Goal: Task Accomplishment & Management: Complete application form

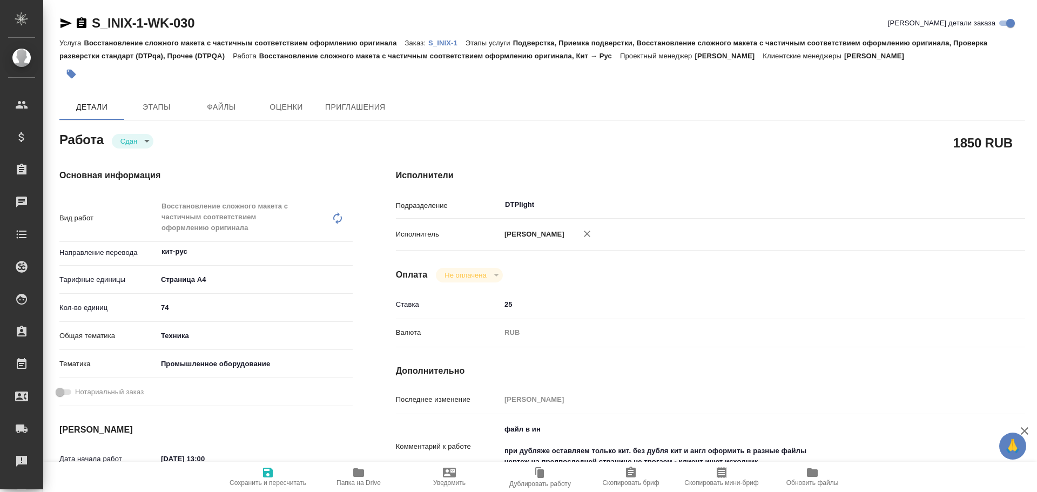
type textarea "x"
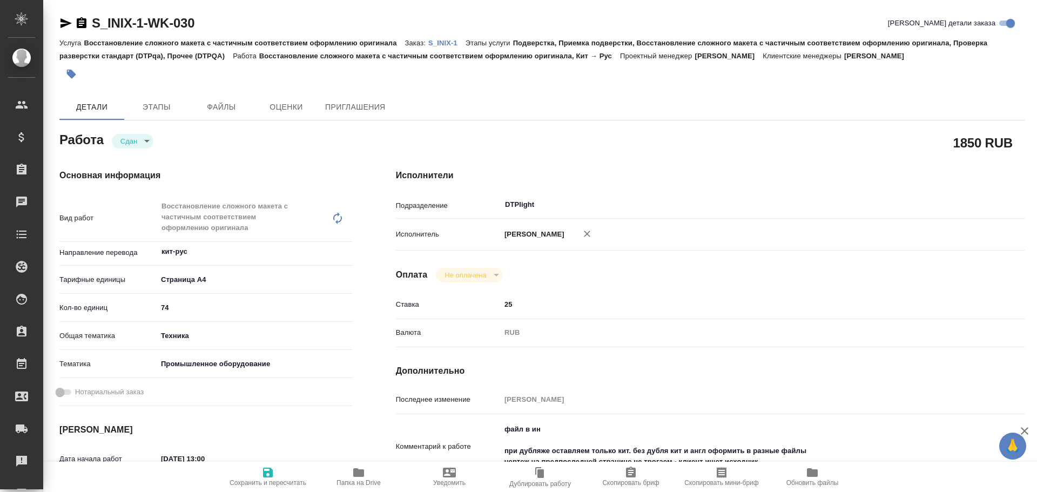
type textarea "x"
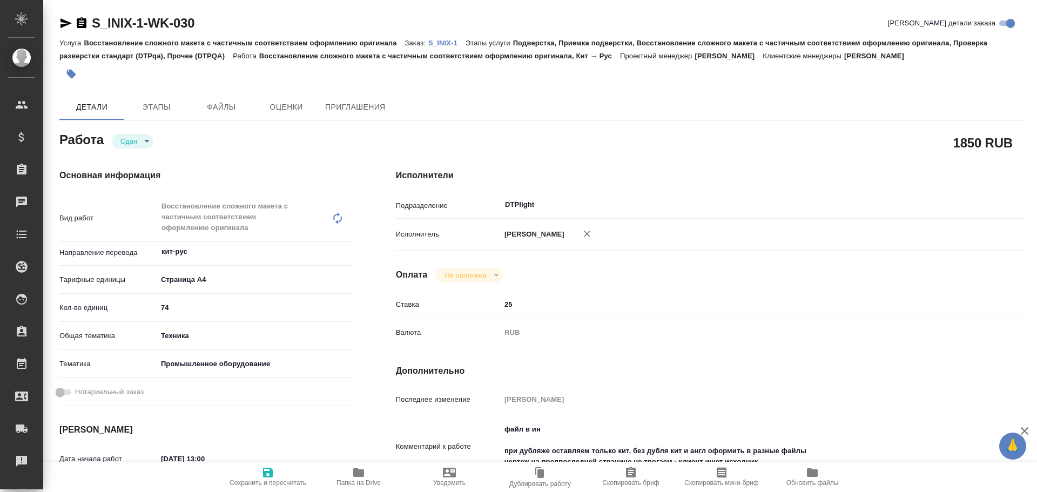
type textarea "x"
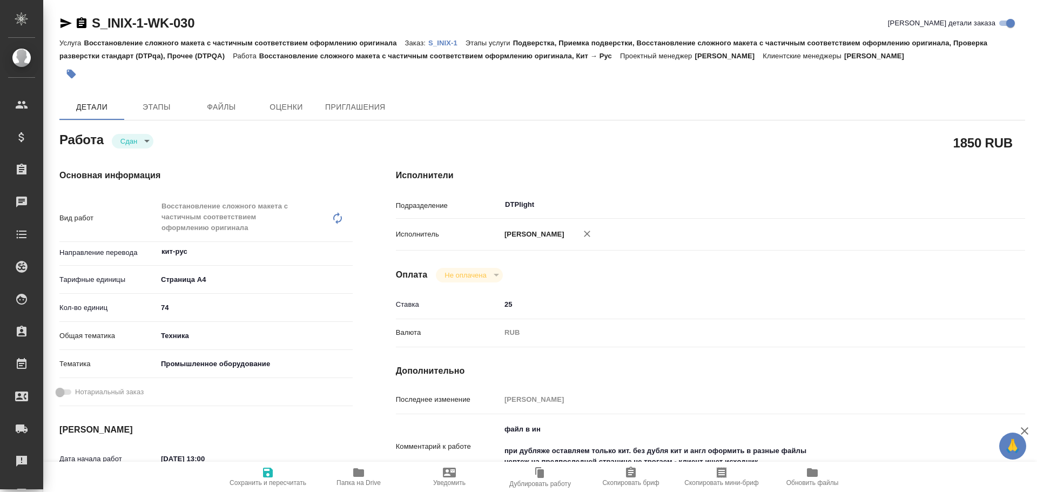
type textarea "x"
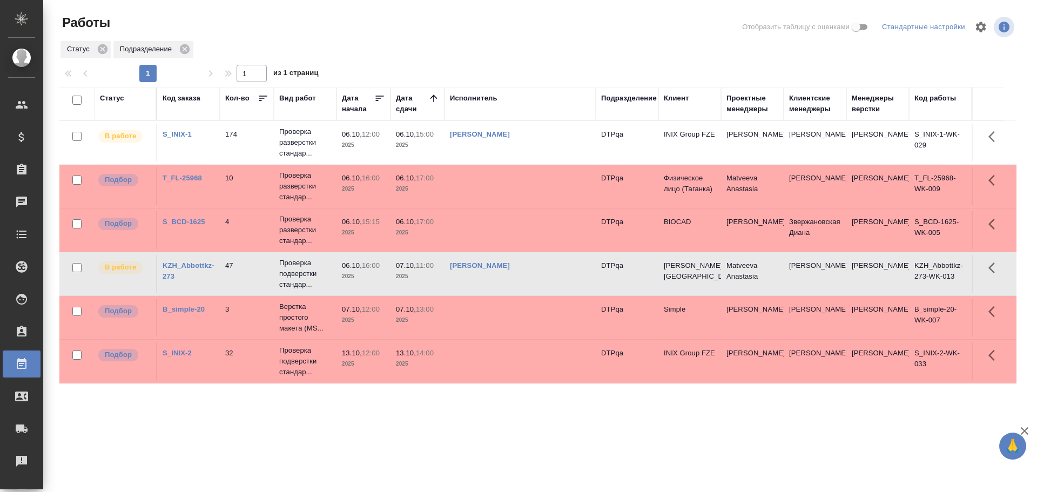
click at [549, 148] on td "Чулец Елена Сергеевна" at bounding box center [519, 143] width 151 height 38
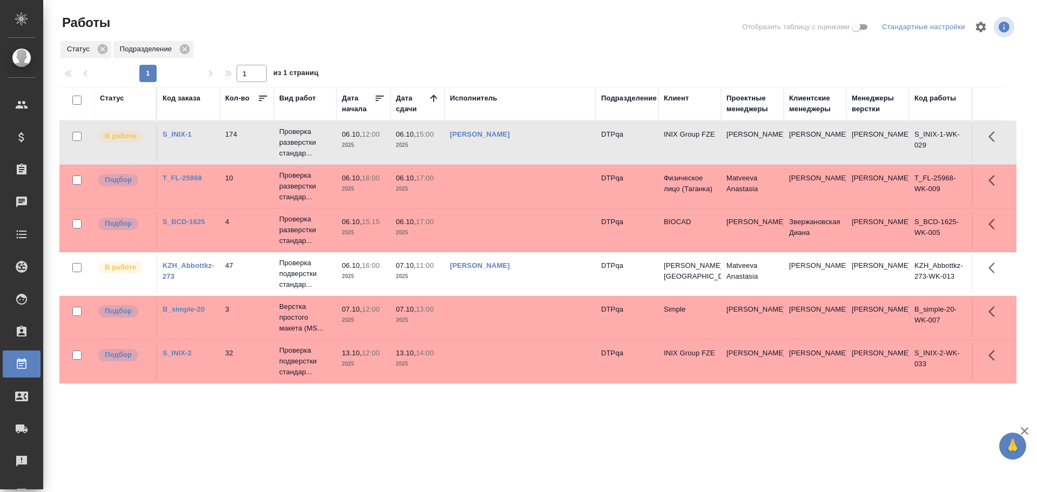
click at [549, 148] on td "Чулец Елена Сергеевна" at bounding box center [519, 143] width 151 height 38
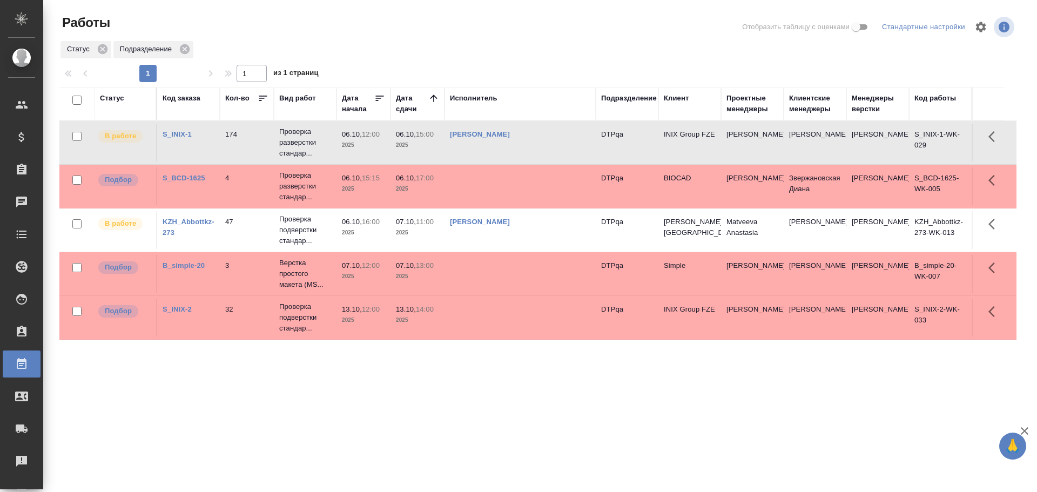
click at [510, 133] on link "Чулец Елена Сергеевна" at bounding box center [480, 134] width 60 height 8
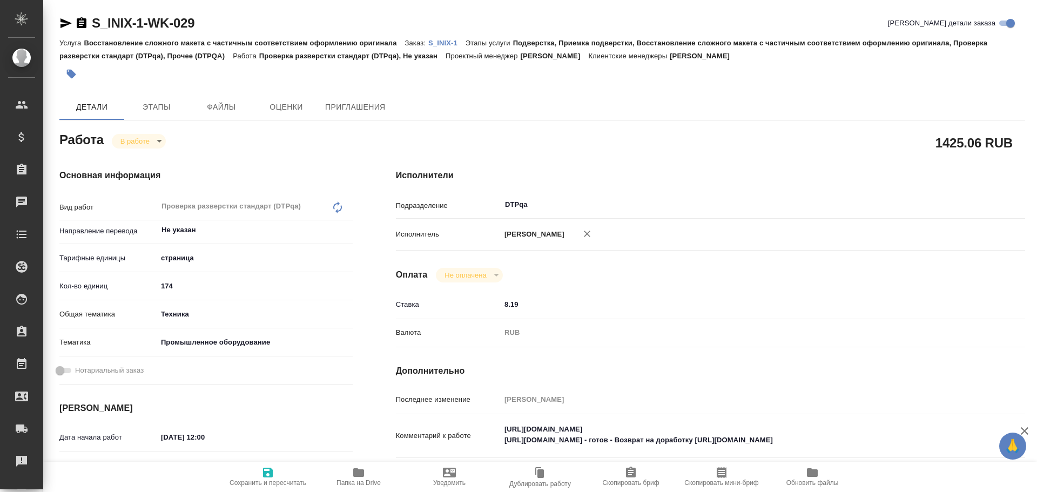
type textarea "x"
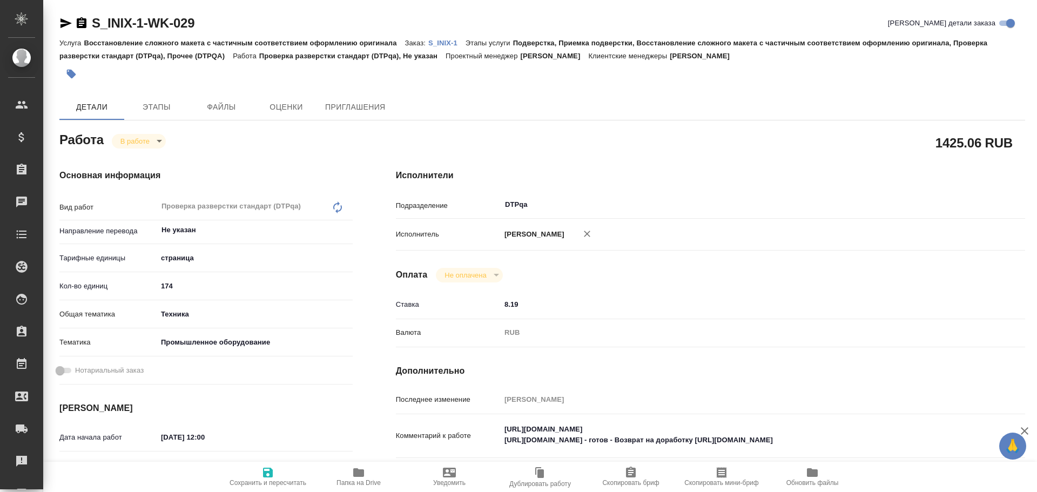
type textarea "x"
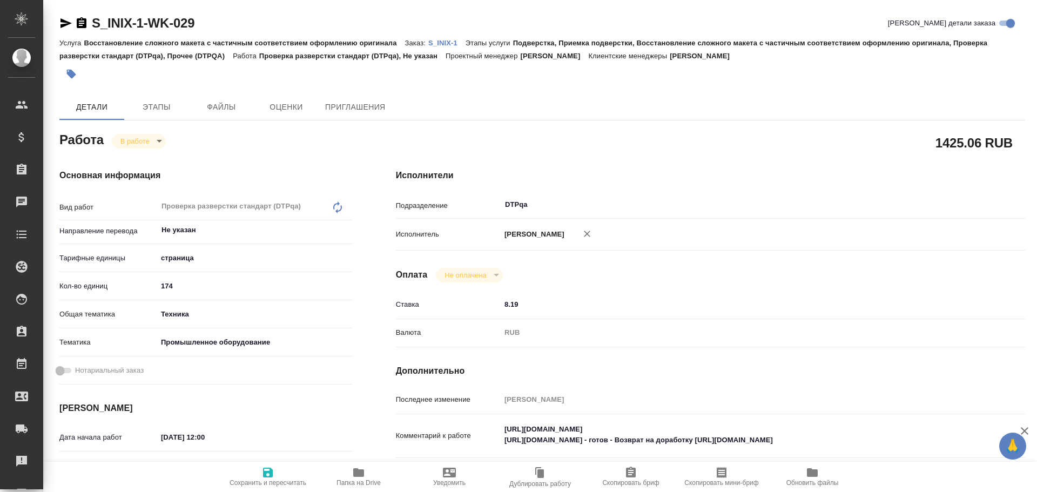
type textarea "x"
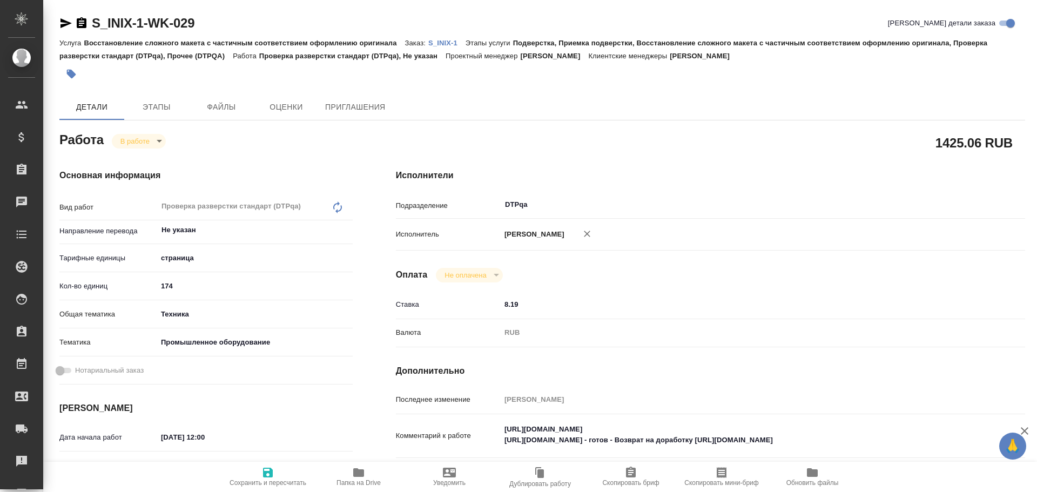
scroll to position [54, 0]
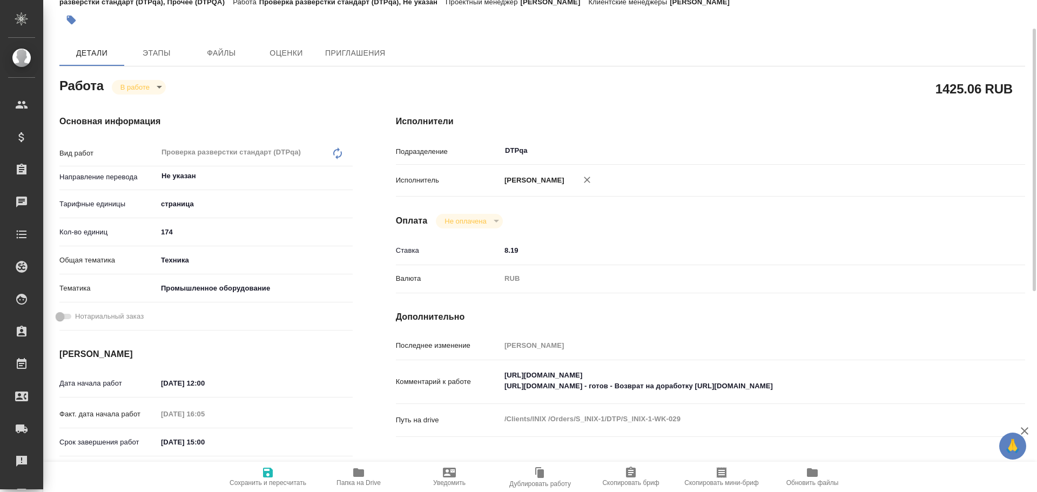
type textarea "x"
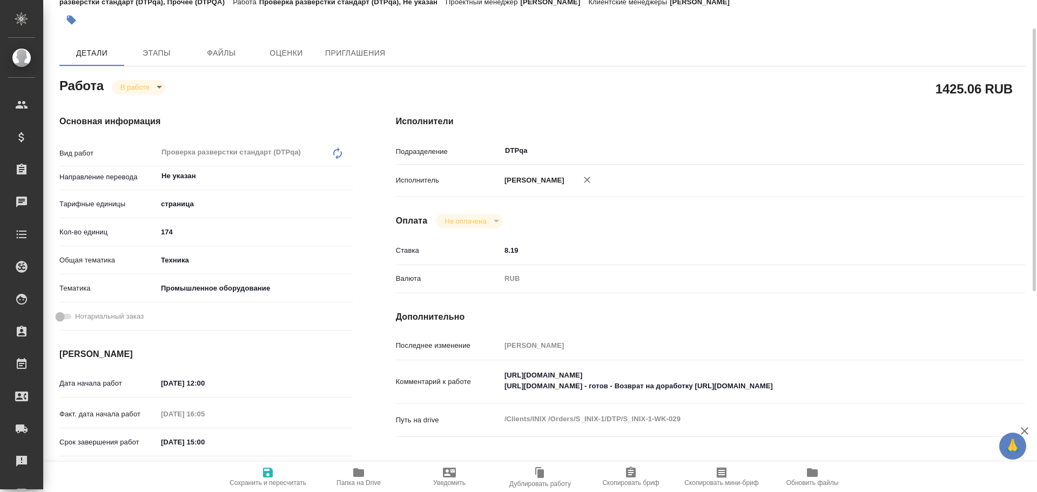
type textarea "x"
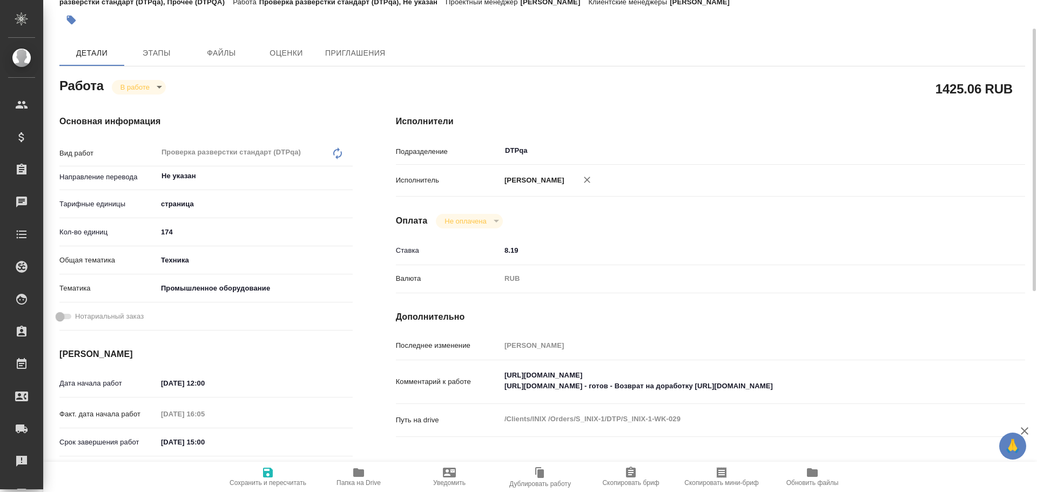
type textarea "x"
drag, startPoint x: 506, startPoint y: 370, endPoint x: 711, endPoint y: 370, distance: 205.2
click at [711, 370] on textarea "https://tera.awatera.com/Work/68de4d8f0d1c1693892684ad/ https://tera.awatera.co…" at bounding box center [736, 381] width 471 height 29
type textarea "x"
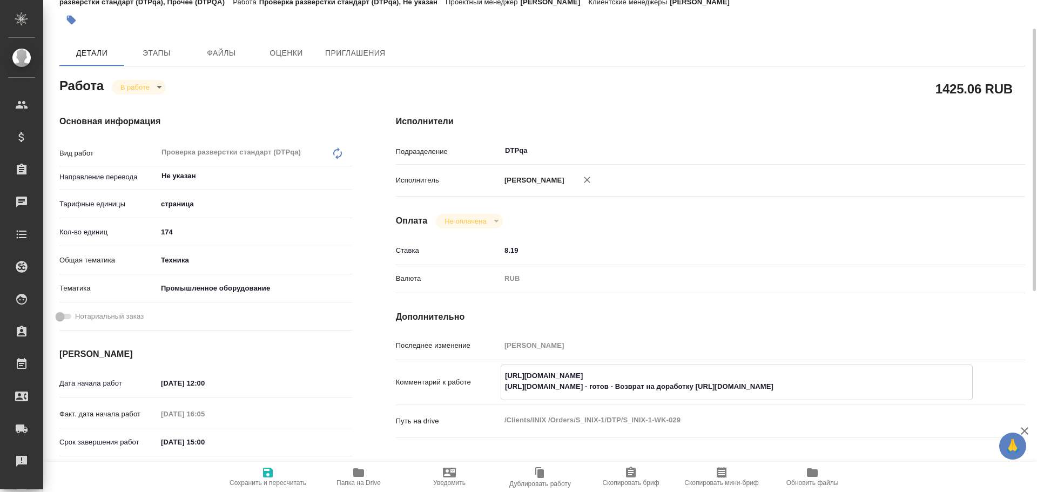
type textarea "x"
drag, startPoint x: 704, startPoint y: 381, endPoint x: 684, endPoint y: 375, distance: 21.0
click at [684, 375] on textarea "https://tera.awatera.com/Work/68de4d8f0d1c1693892684ad/ https://tera.awatera.co…" at bounding box center [736, 381] width 471 height 29
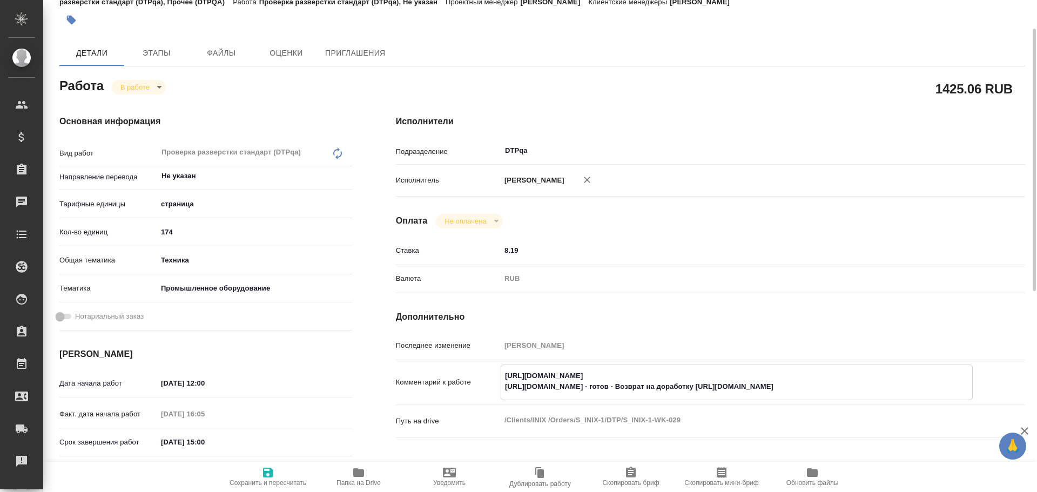
drag, startPoint x: 723, startPoint y: 378, endPoint x: 506, endPoint y: 376, distance: 217.1
click at [506, 376] on textarea "https://tera.awatera.com/Work/68de4d8f0d1c1693892684ad/ https://tera.awatera.co…" at bounding box center [736, 381] width 471 height 29
type textarea "x"
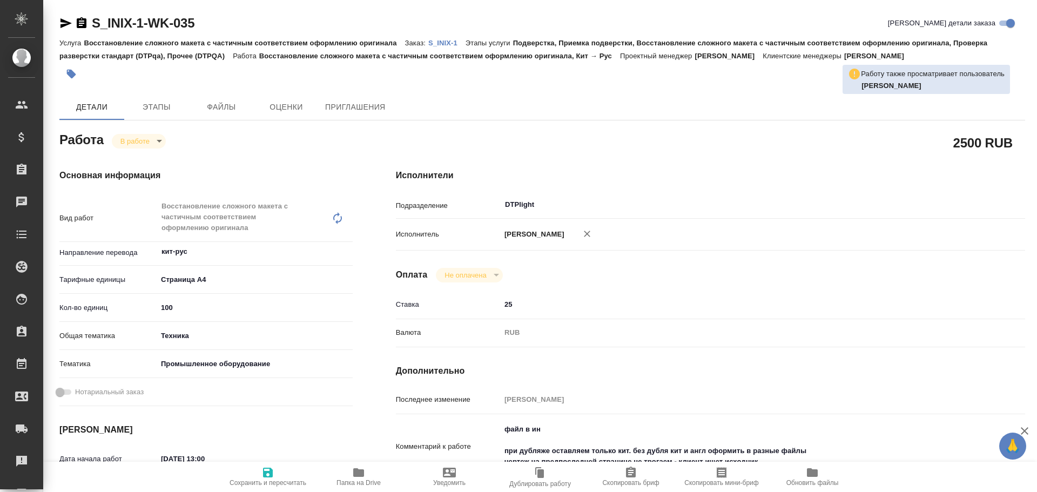
type textarea "x"
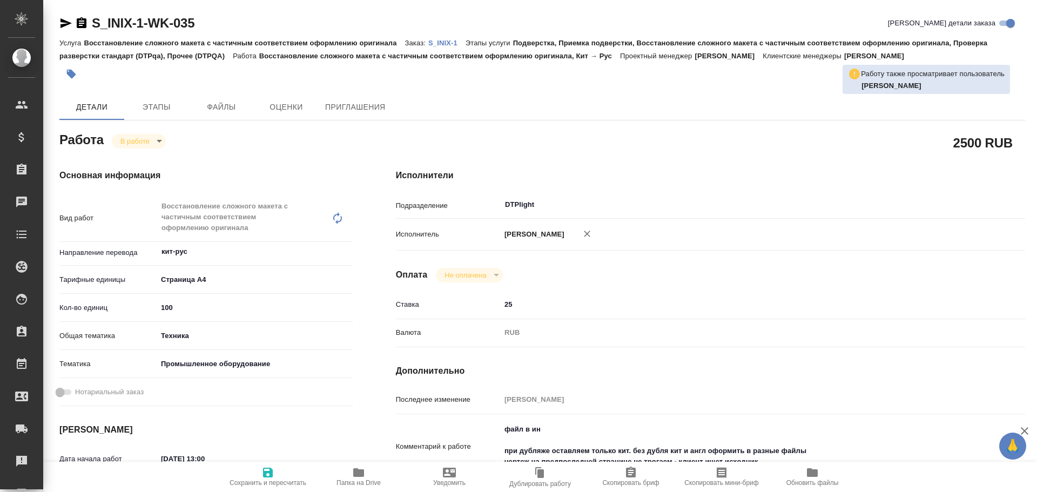
type textarea "x"
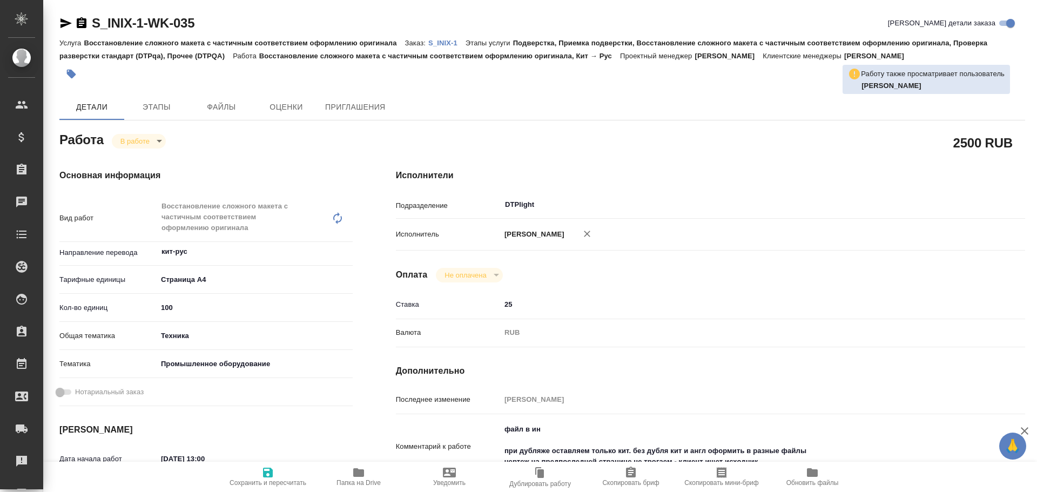
type textarea "x"
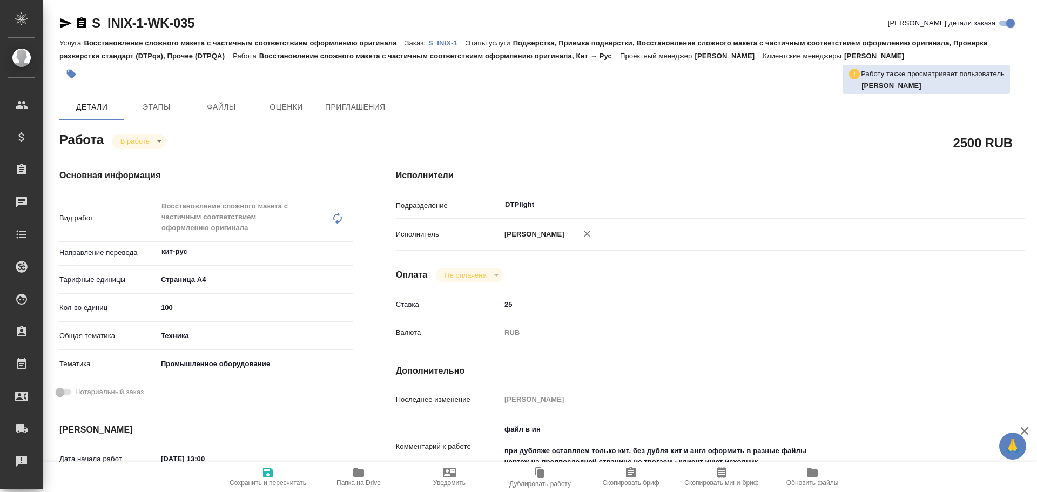
type textarea "x"
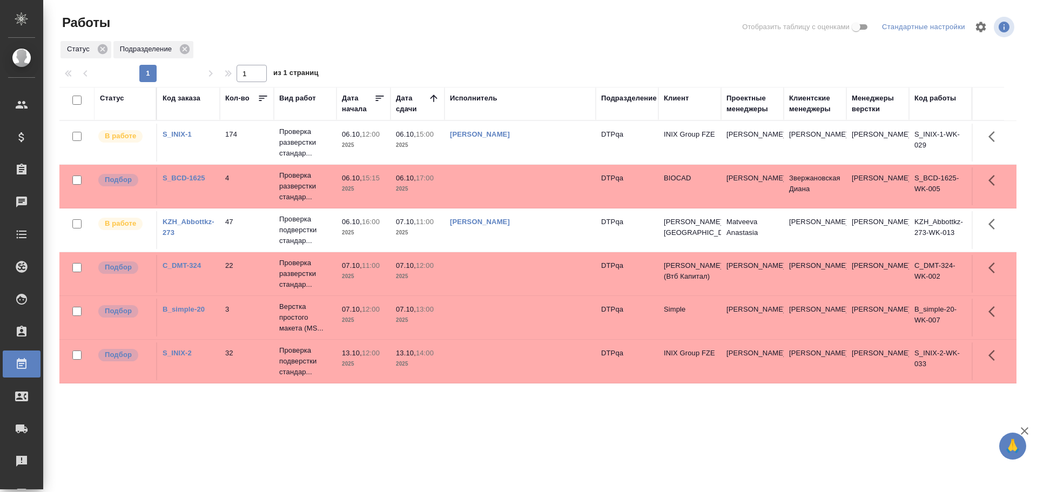
click at [452, 427] on div "Статус Код заказа Кол-во Вид работ Дата начала Дата сдачи Исполнитель Подраздел…" at bounding box center [537, 281] width 957 height 389
click at [629, 98] on div "Подразделение" at bounding box center [629, 98] width 56 height 11
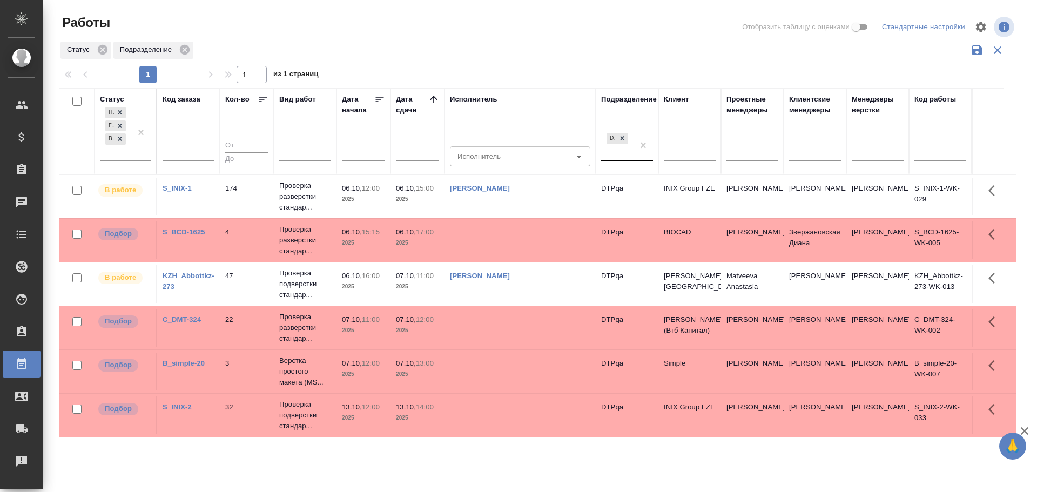
click at [613, 159] on div "DTPqa" at bounding box center [617, 145] width 32 height 29
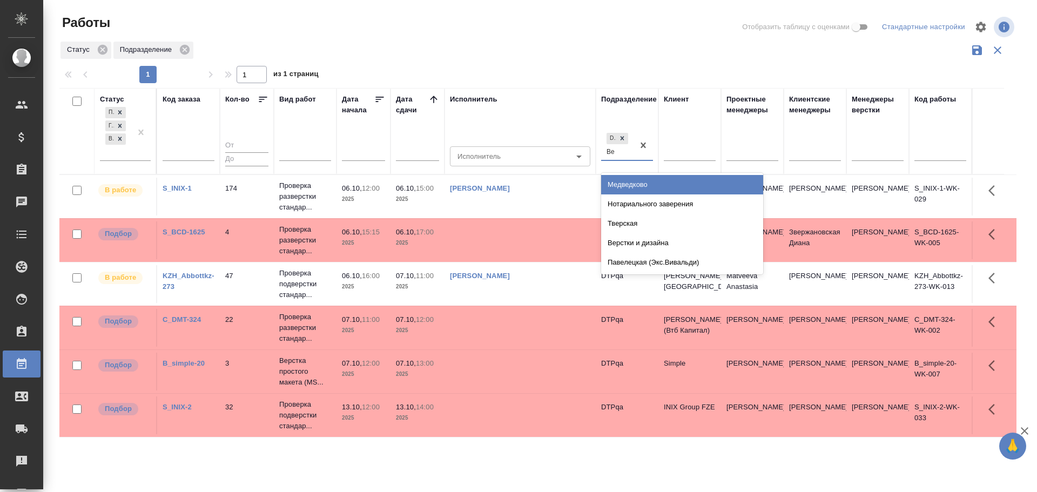
type input "В"
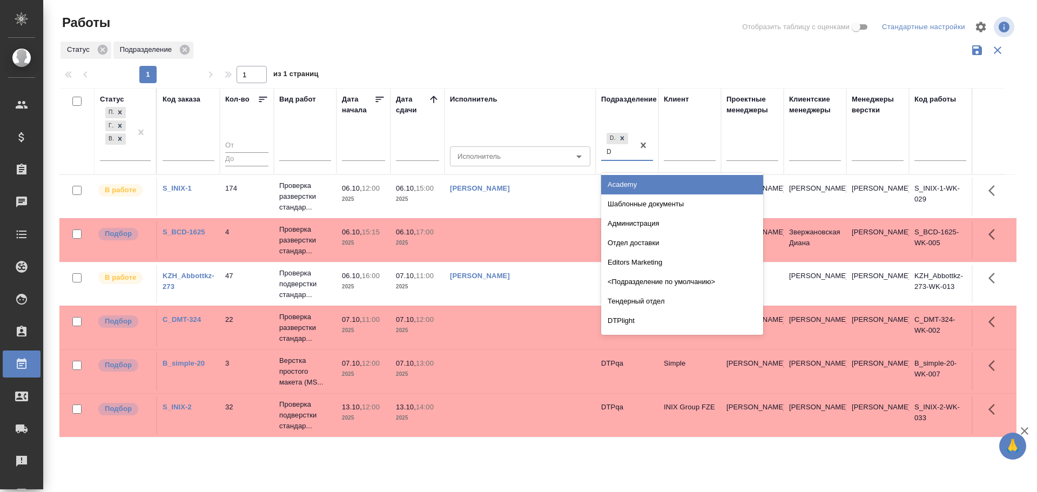
type input "Dt"
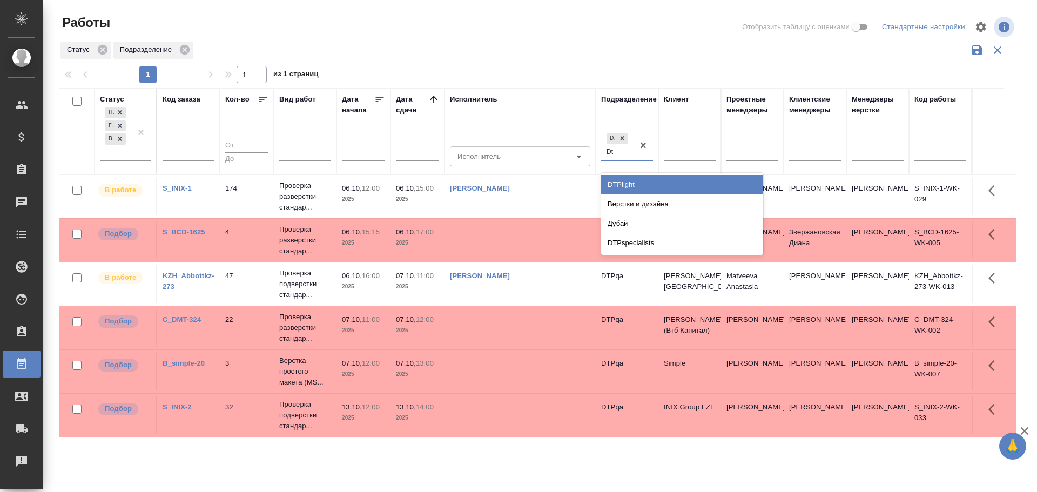
click at [634, 181] on div "DTPlight" at bounding box center [682, 184] width 162 height 19
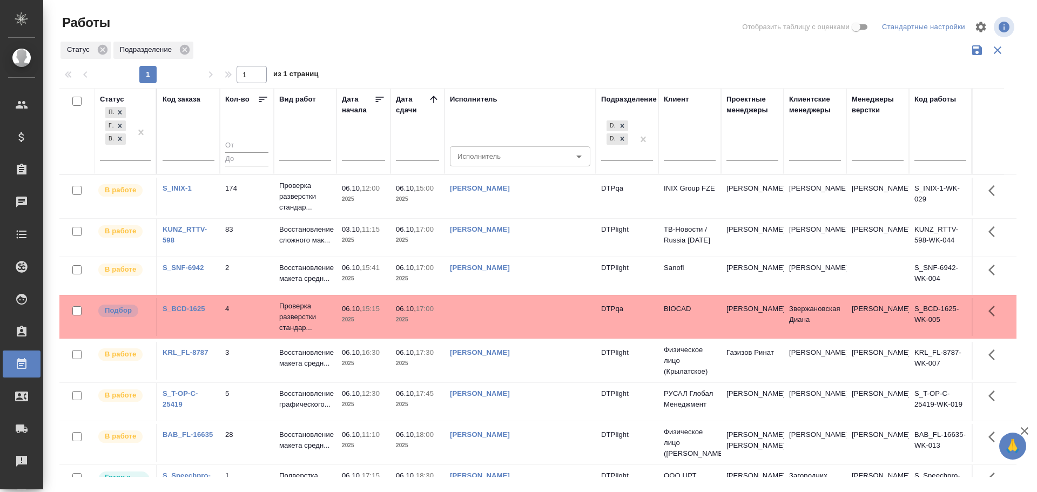
click at [510, 232] on link "Бартеньева Светлана Владимировна" at bounding box center [480, 229] width 60 height 8
click at [497, 267] on link "Сархатов Руслан" at bounding box center [480, 267] width 60 height 8
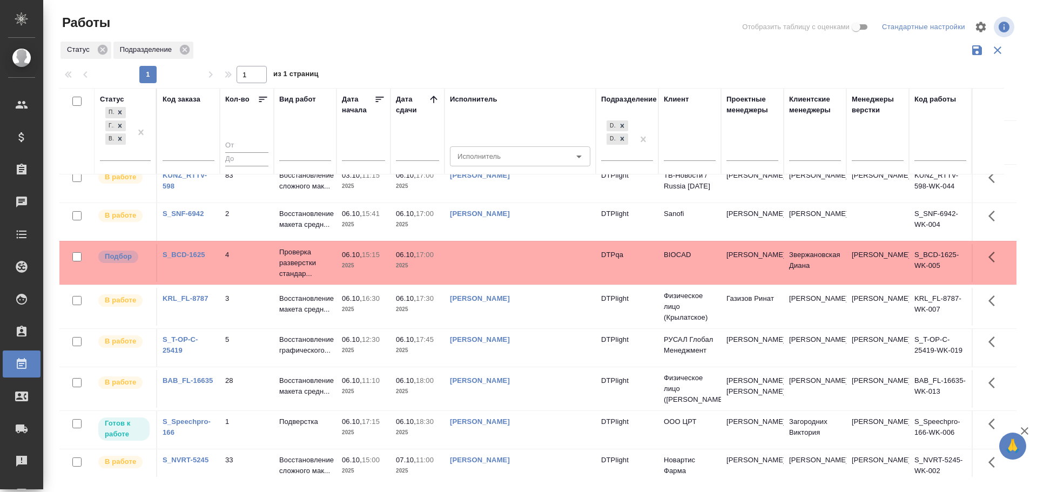
click at [499, 341] on link "Зубакова Виктория" at bounding box center [480, 339] width 60 height 8
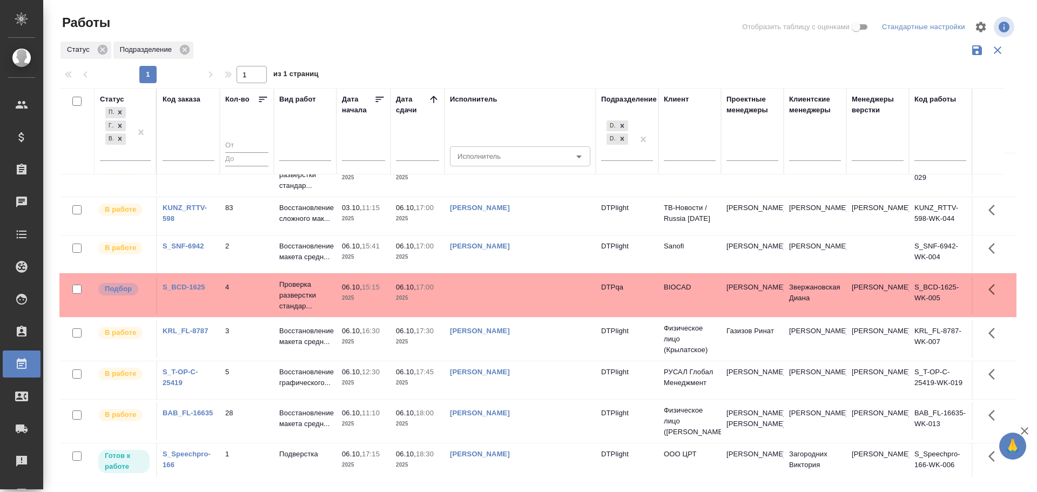
scroll to position [0, 0]
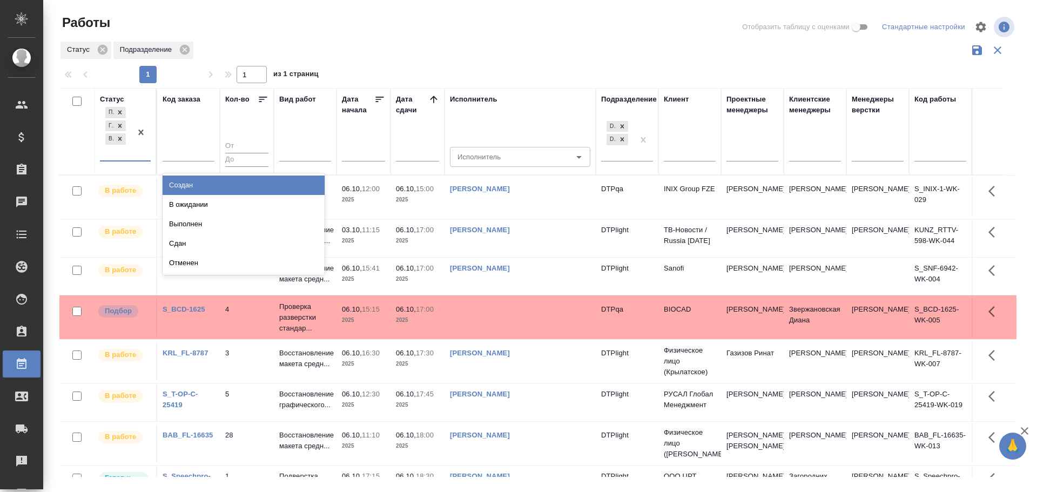
click at [124, 149] on div "Подбор Готов к работе В работе" at bounding box center [115, 133] width 31 height 56
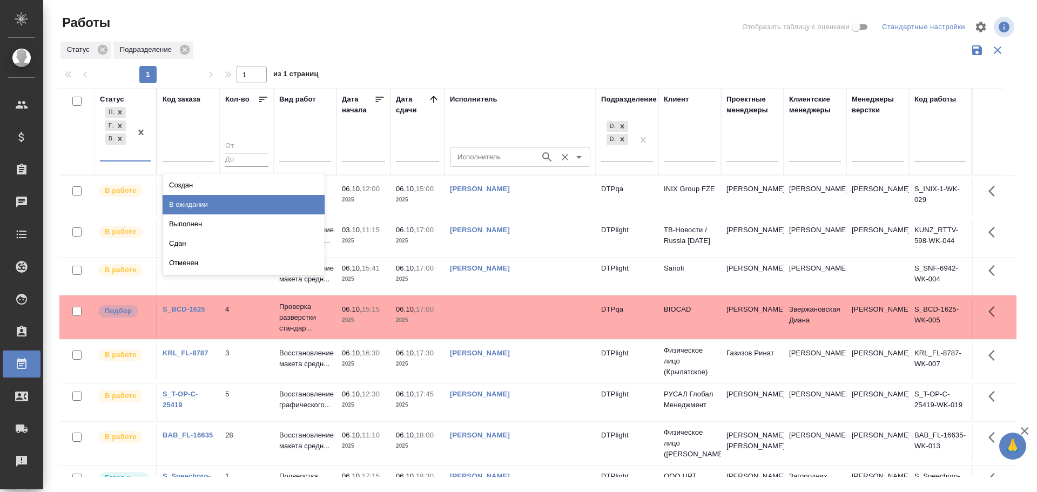
click at [189, 201] on div "В ожидании" at bounding box center [244, 204] width 162 height 19
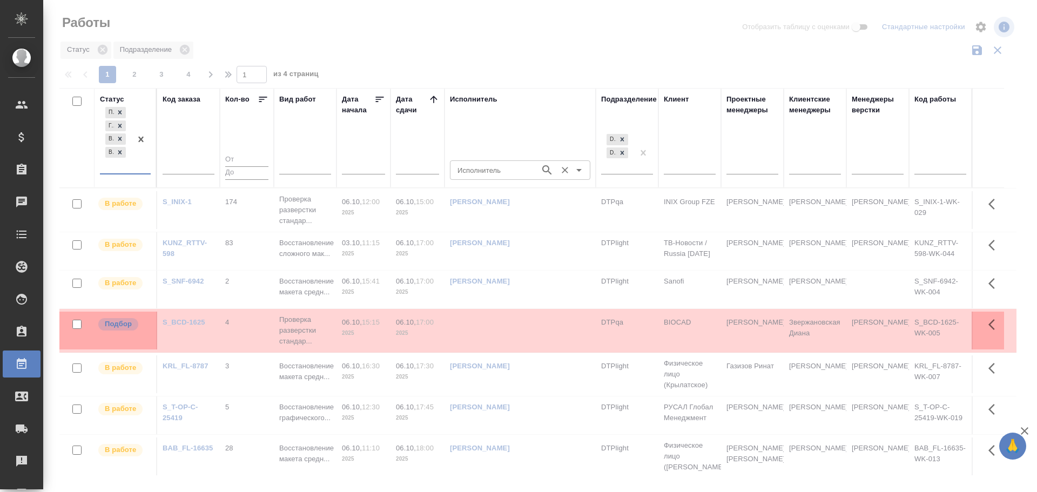
click at [484, 170] on input "Исполнитель" at bounding box center [494, 170] width 82 height 13
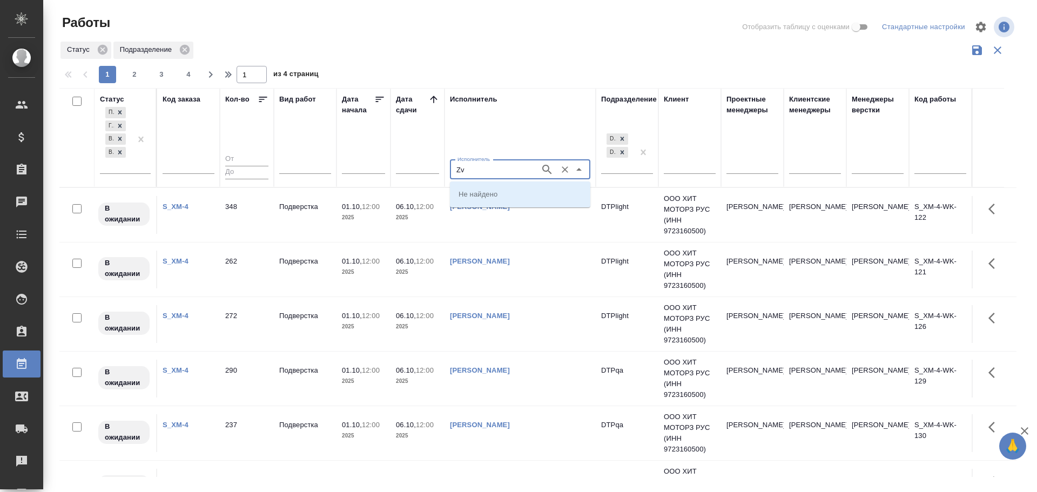
type input "Z"
type input "Ямковенко"
click at [492, 190] on p "Ямковенко Вера" at bounding box center [487, 193] width 59 height 11
type input "Ямковенко Вера"
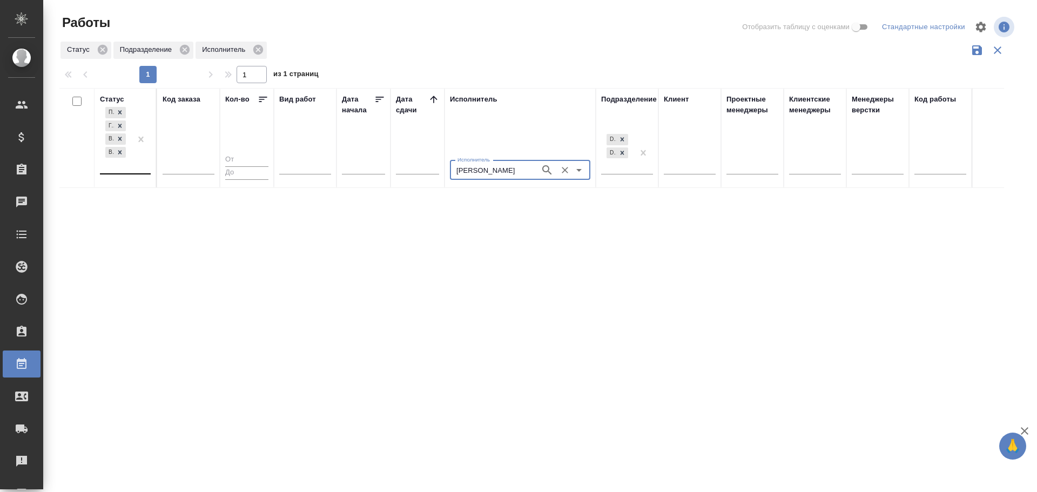
click at [120, 168] on div "Подбор Готов к работе В работе В ожидании" at bounding box center [115, 139] width 31 height 69
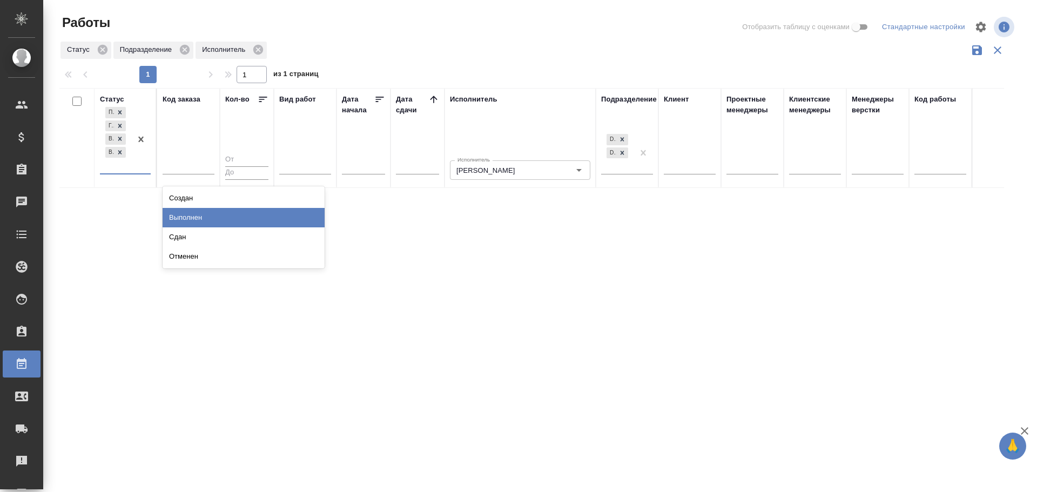
click at [201, 212] on div "Выполнен" at bounding box center [244, 217] width 162 height 19
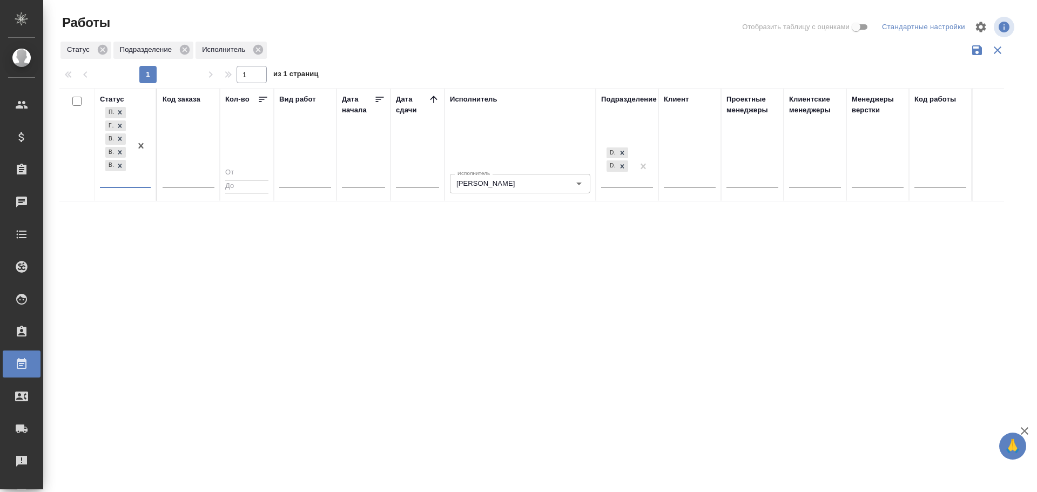
click at [117, 179] on div "Подбор Готов к работе В работе В ожидании Выполнен" at bounding box center [115, 146] width 31 height 82
click at [193, 232] on div "Сдан" at bounding box center [244, 230] width 162 height 19
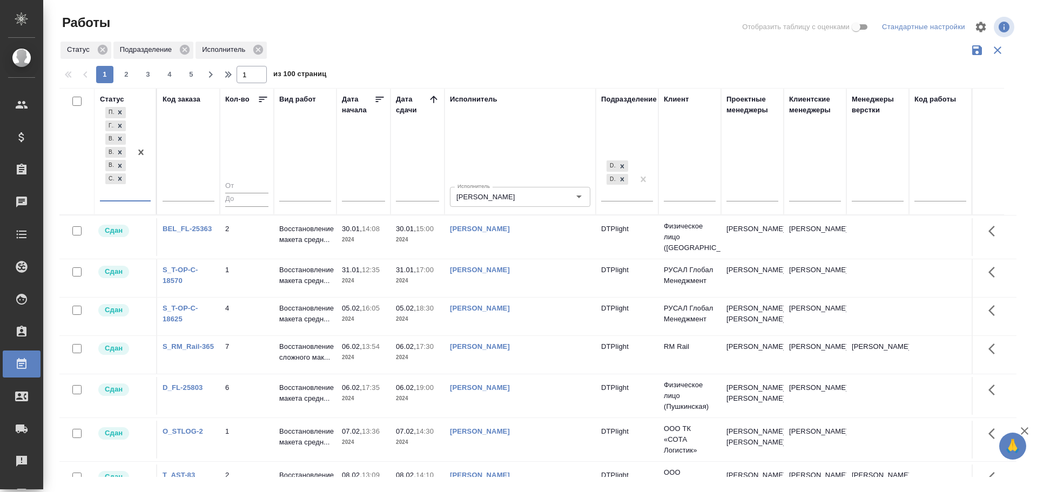
click at [471, 228] on link "Ямковенко Вера" at bounding box center [480, 229] width 60 height 8
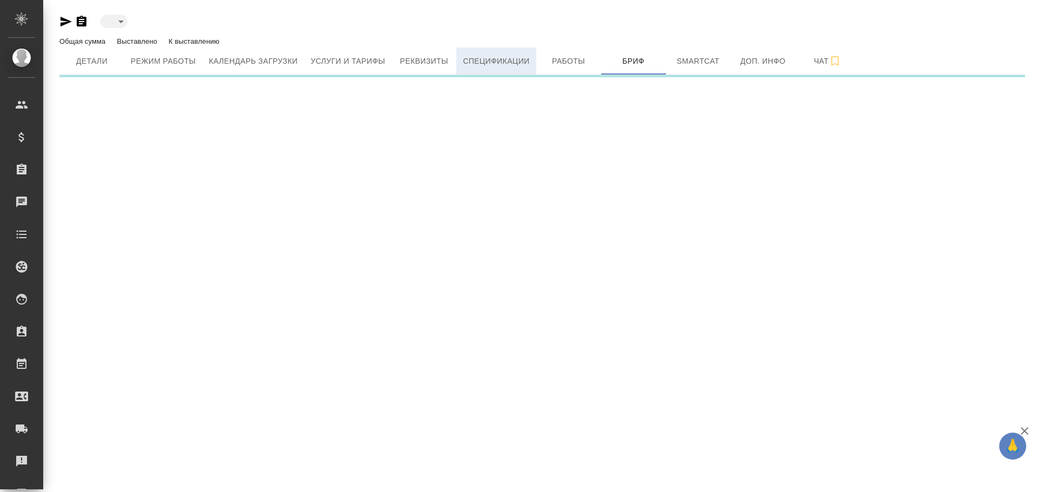
type input "active"
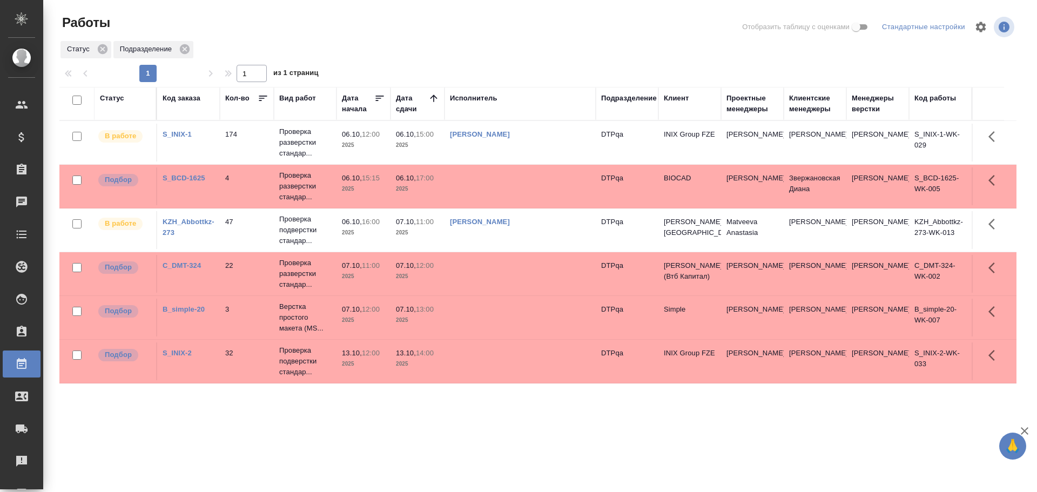
click at [637, 99] on div "Подразделение" at bounding box center [629, 98] width 56 height 11
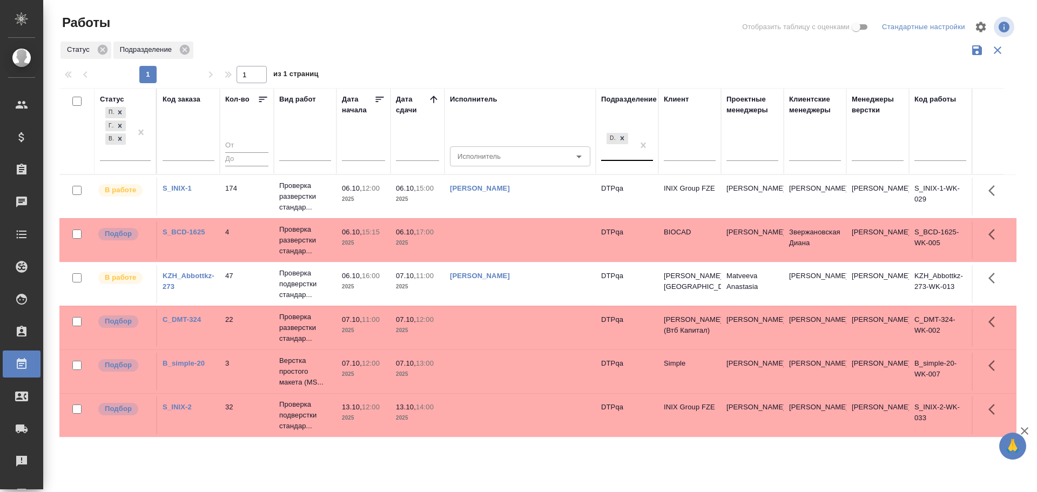
click at [612, 152] on div "DTPqa" at bounding box center [617, 145] width 32 height 29
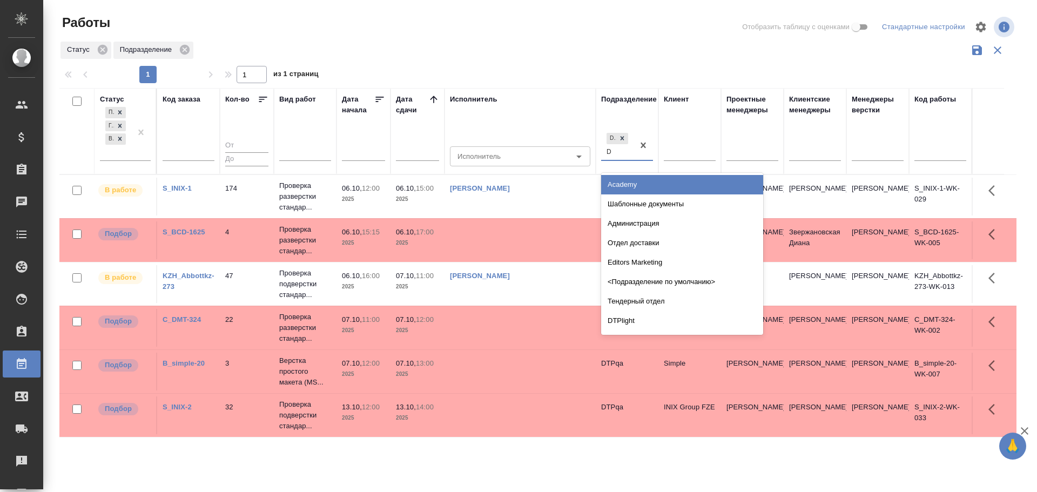
type input "DT"
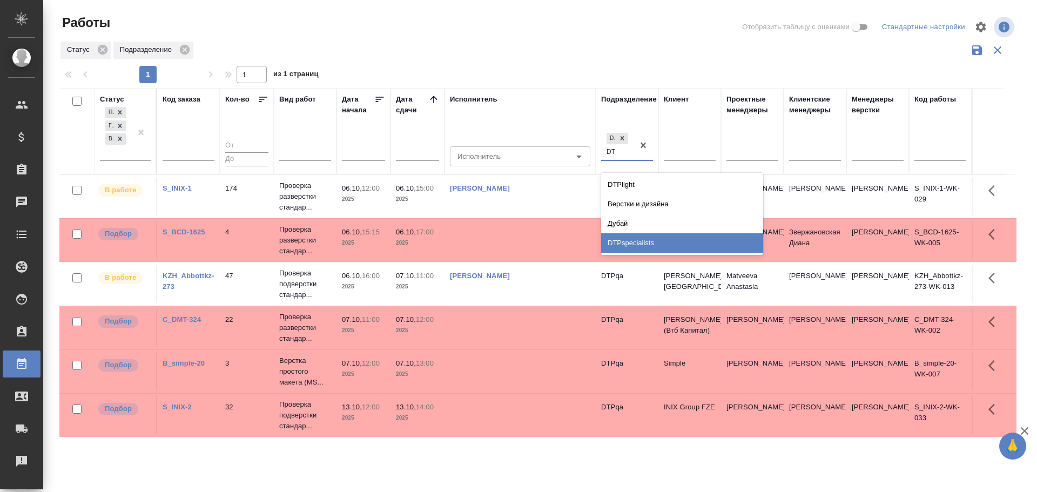
click at [634, 238] on div "DTPspecialists" at bounding box center [682, 242] width 162 height 19
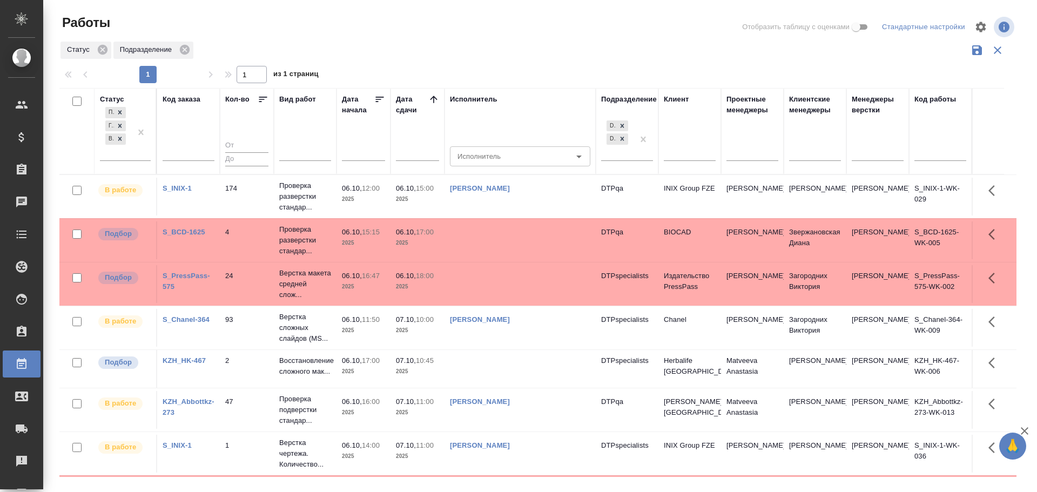
click at [510, 321] on link "Яковлев Сергей Андреевич" at bounding box center [480, 319] width 60 height 8
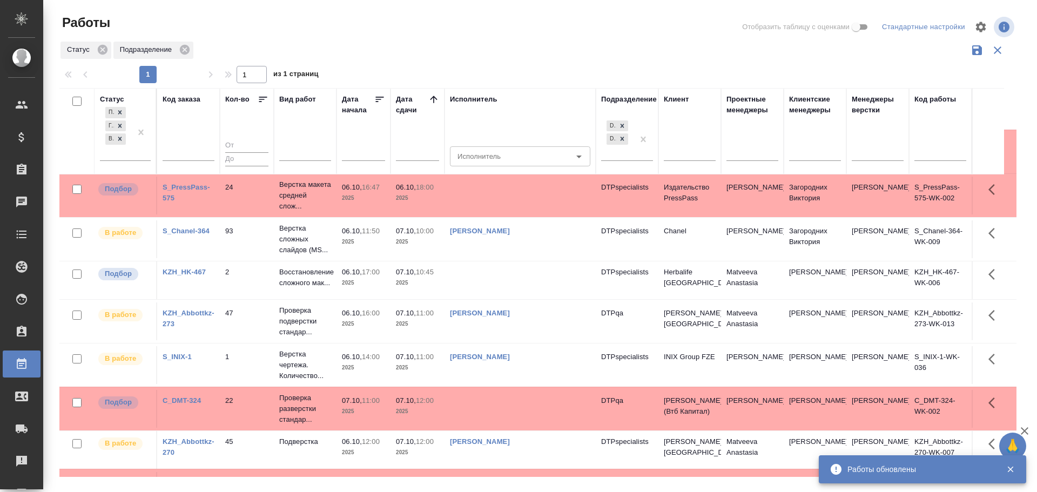
scroll to position [108, 0]
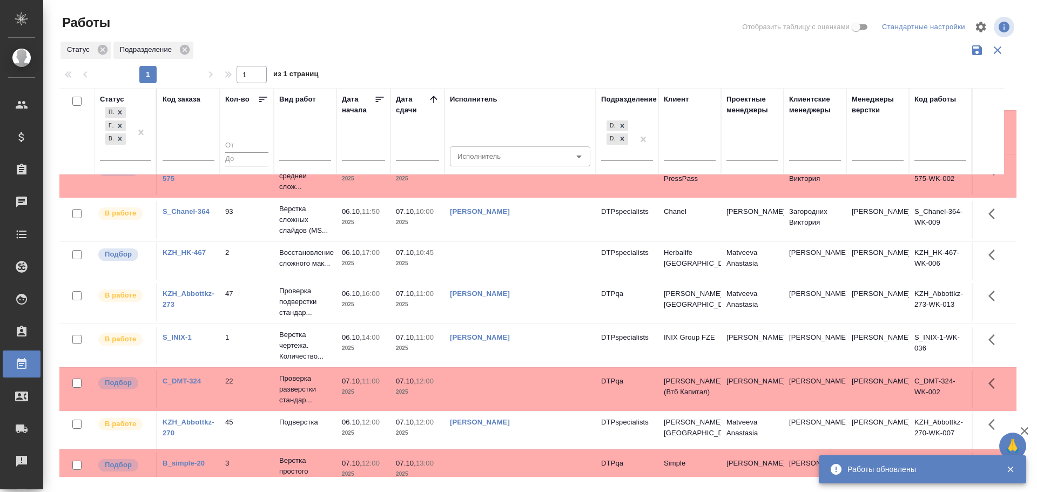
click at [510, 338] on link "[PERSON_NAME]" at bounding box center [480, 337] width 60 height 8
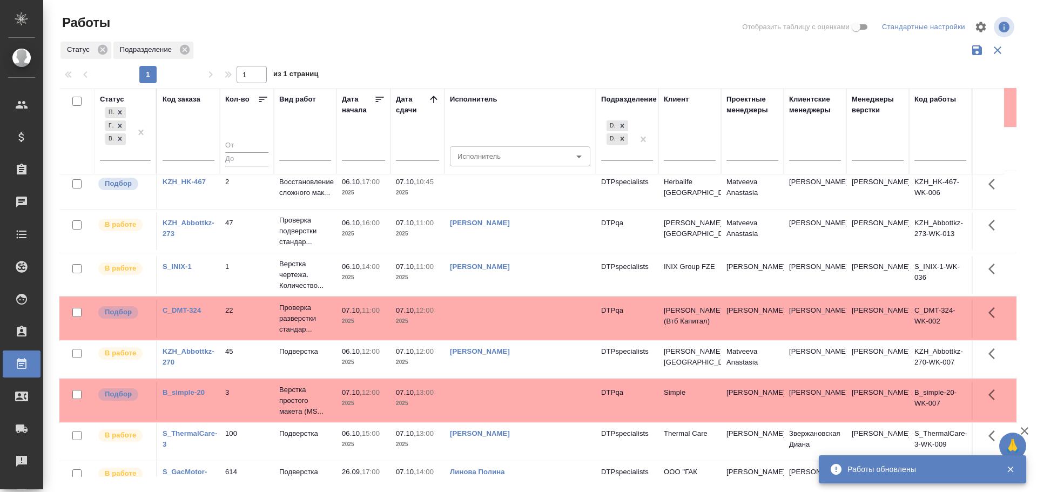
scroll to position [216, 0]
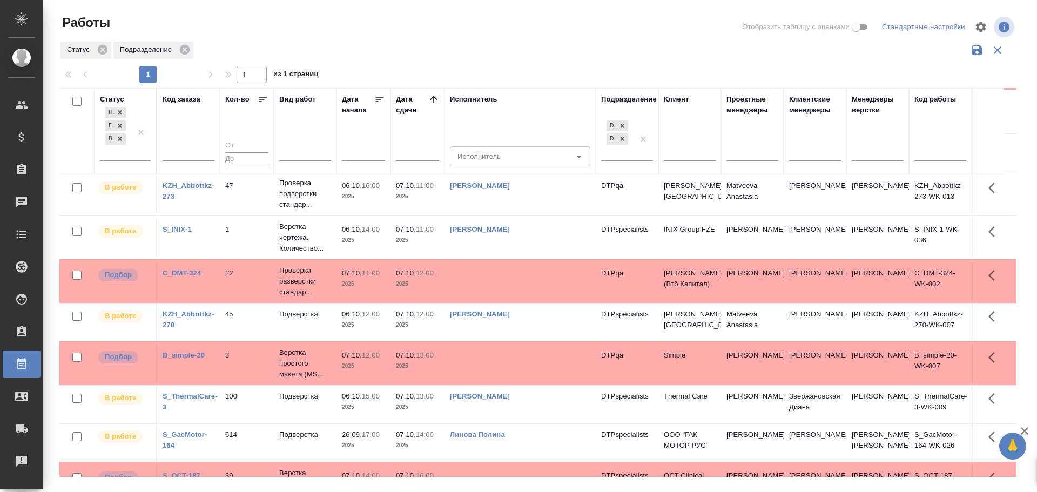
click at [510, 314] on link "[PERSON_NAME]" at bounding box center [480, 314] width 60 height 8
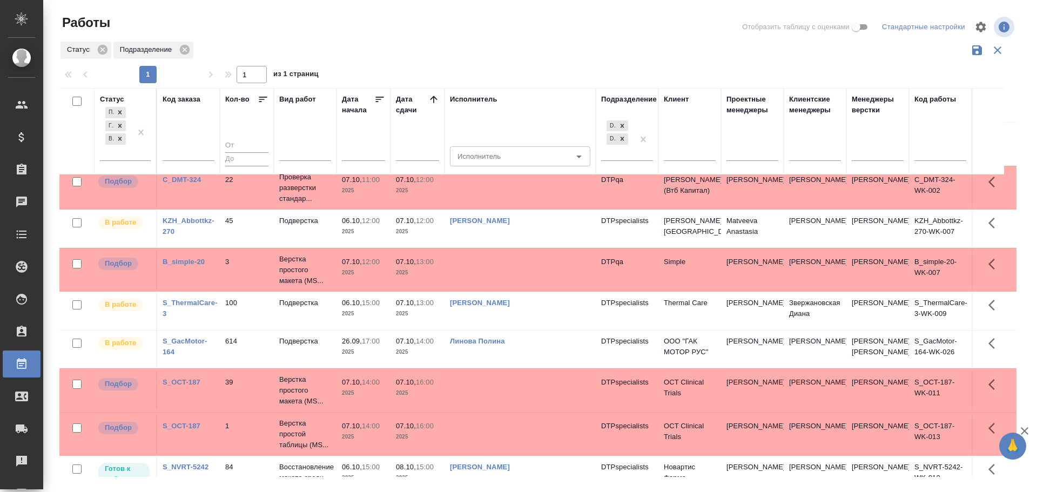
scroll to position [324, 0]
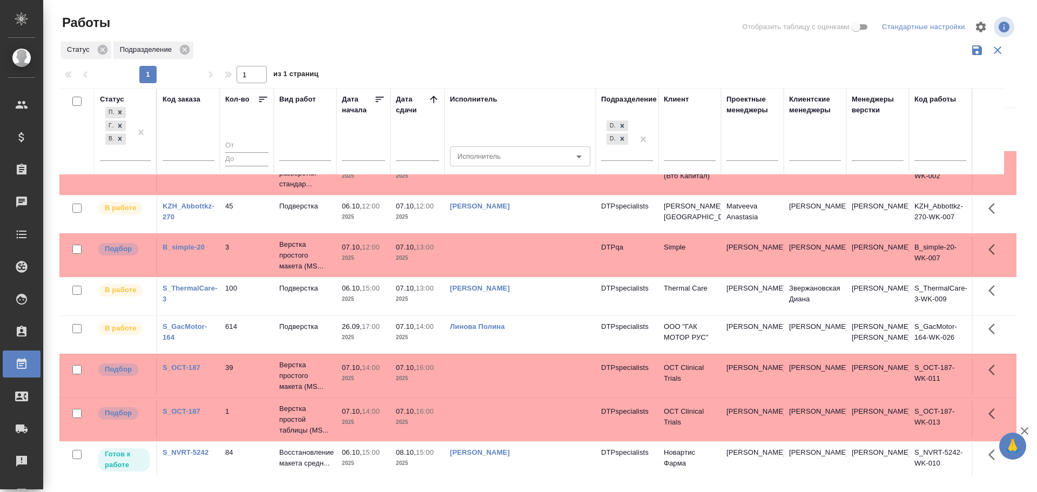
click at [510, 290] on link "Матвеева Мария Вячеславовна" at bounding box center [480, 288] width 60 height 8
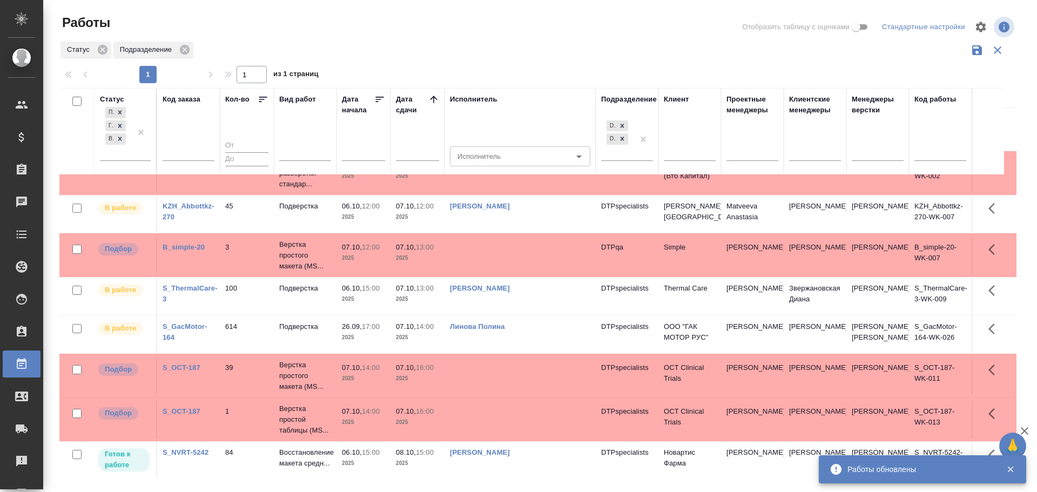
click at [499, 330] on link "Линова Полина" at bounding box center [477, 326] width 55 height 8
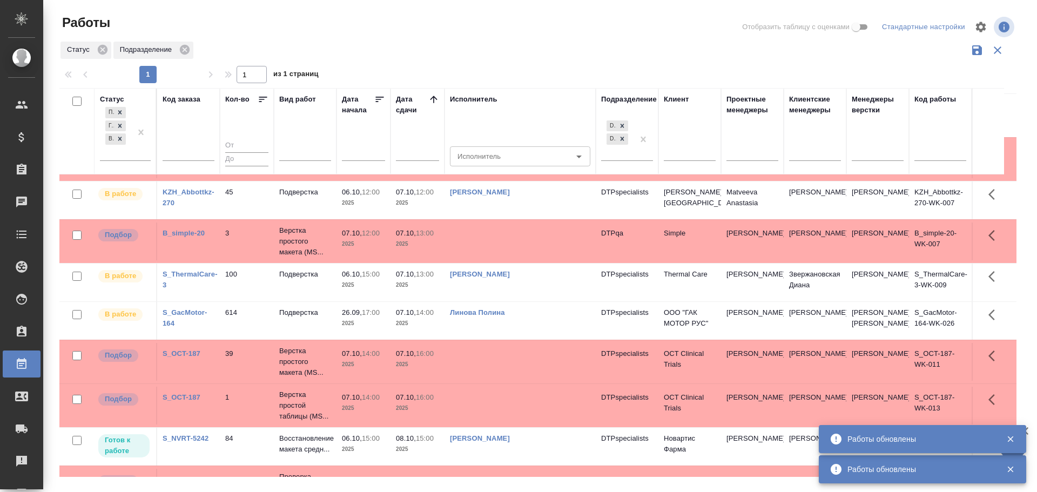
scroll to position [432, 0]
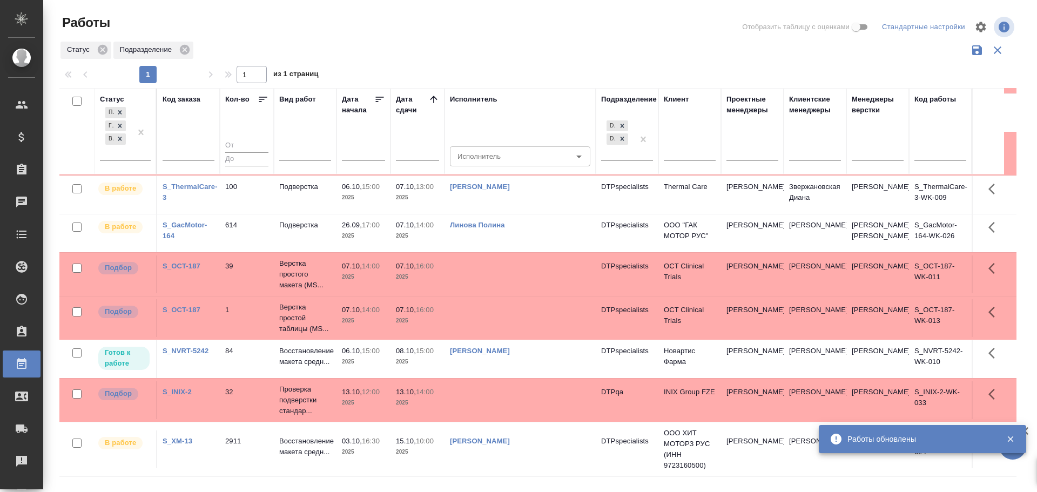
click at [494, 355] on link "Ковтун Светлана" at bounding box center [480, 351] width 60 height 8
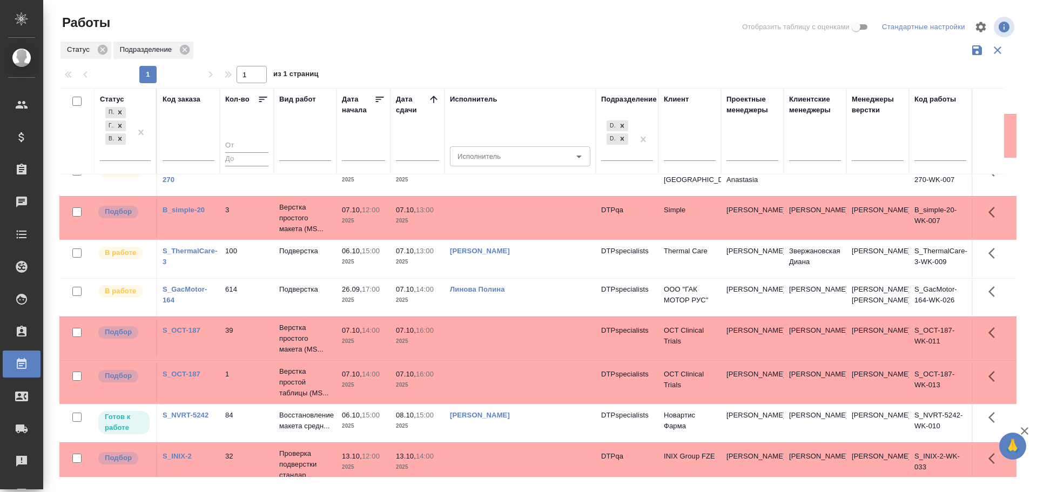
scroll to position [442, 0]
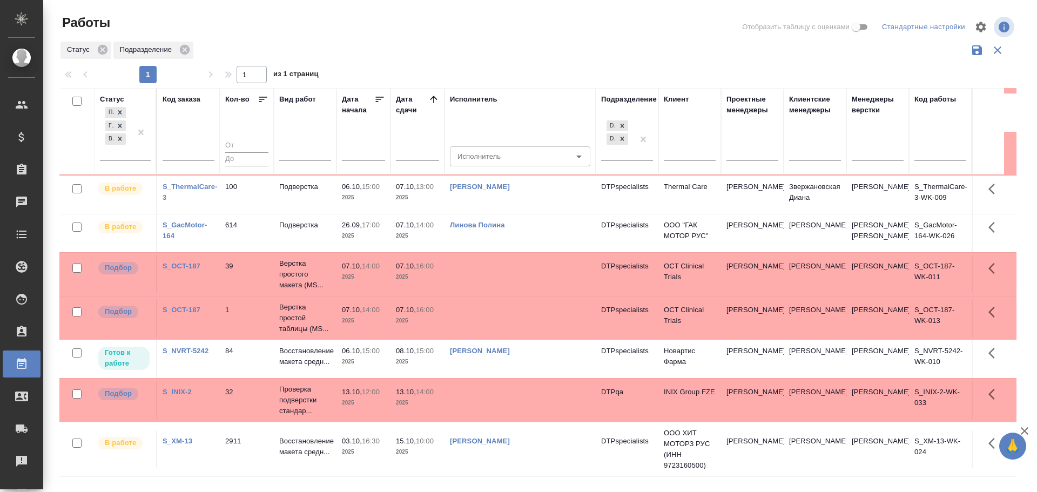
click at [510, 443] on link "Матвеева Мария Вячеславовна" at bounding box center [480, 441] width 60 height 8
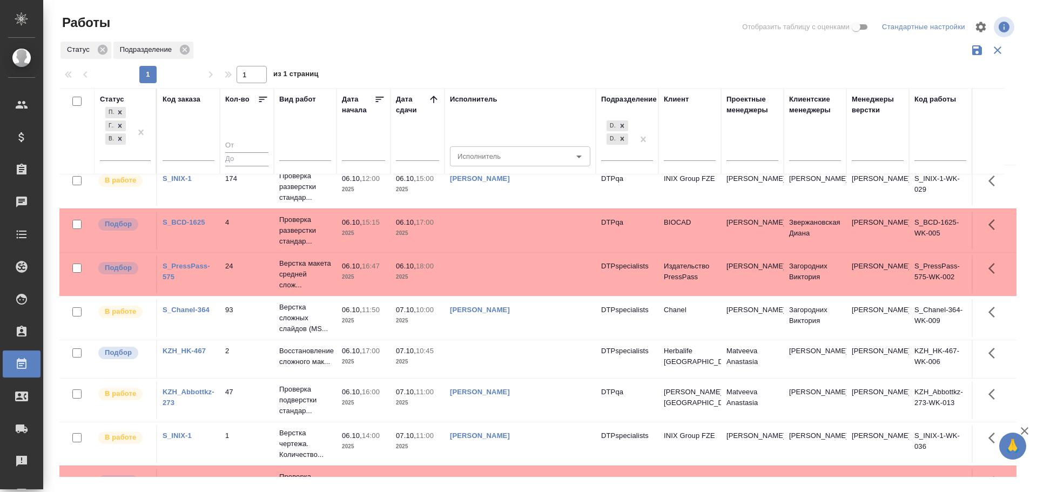
scroll to position [0, 0]
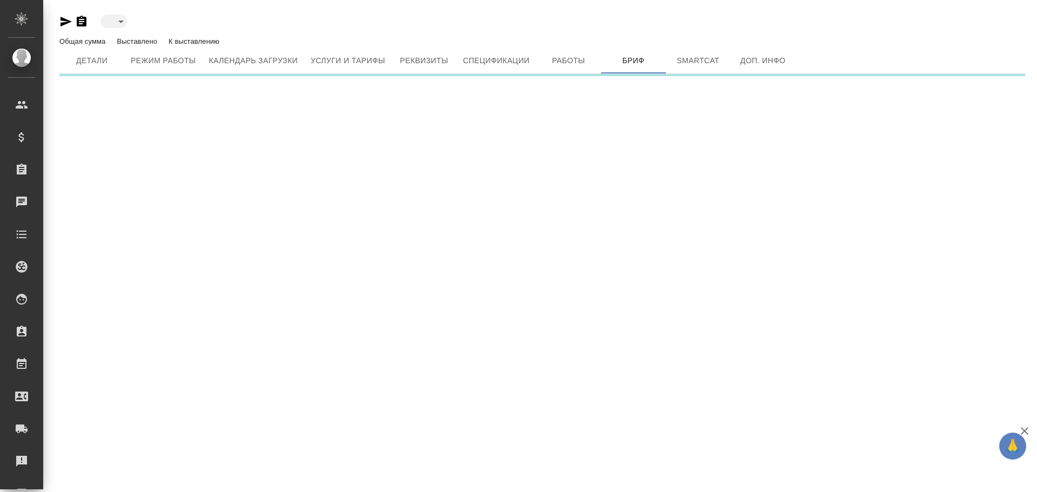
type input "active"
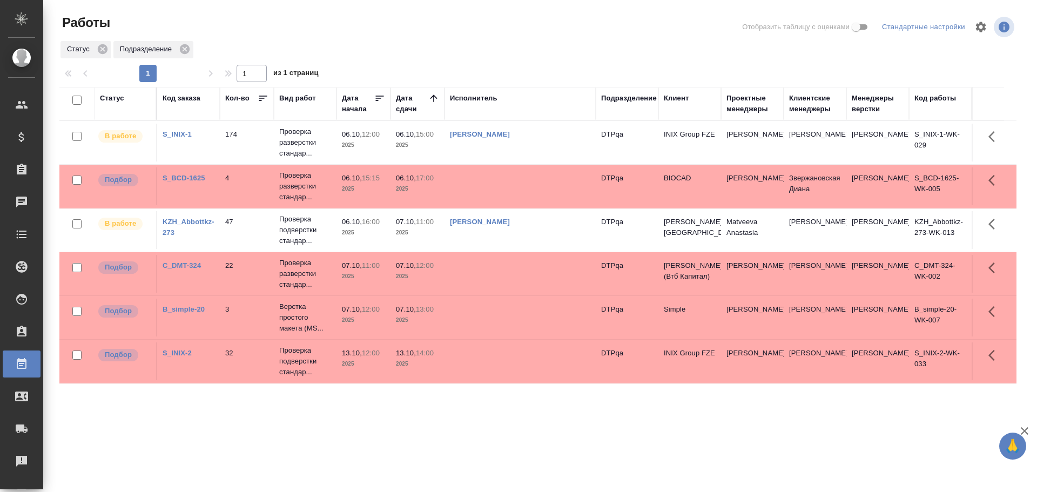
click at [510, 134] on link "Чулец Елена Сергеевна" at bounding box center [480, 134] width 60 height 8
click at [619, 97] on div "Подразделение" at bounding box center [629, 98] width 56 height 11
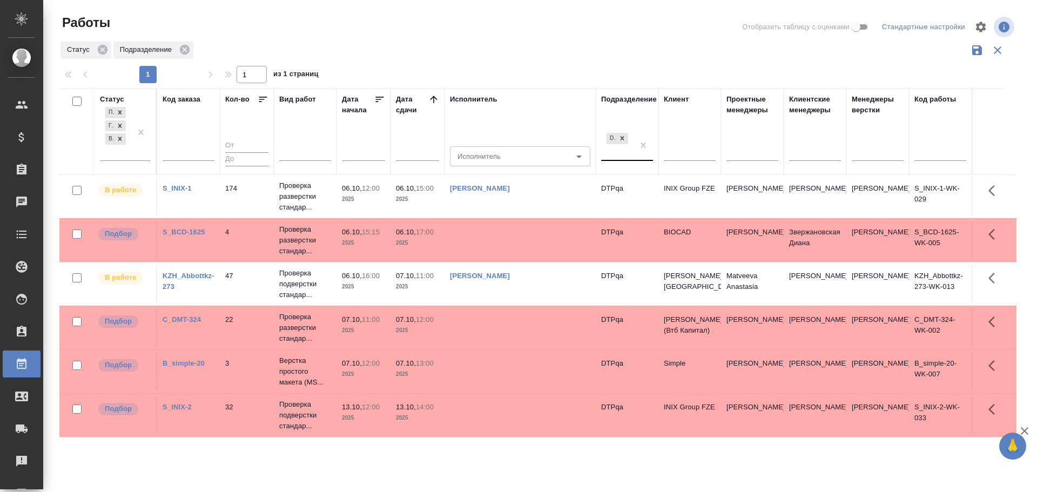
click at [616, 157] on div "DTPqa" at bounding box center [617, 145] width 32 height 29
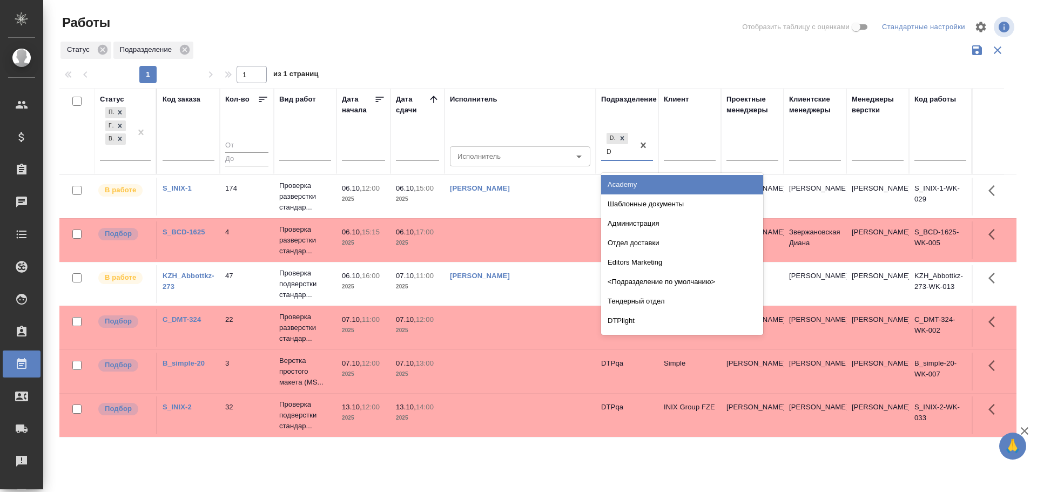
type input "Dt"
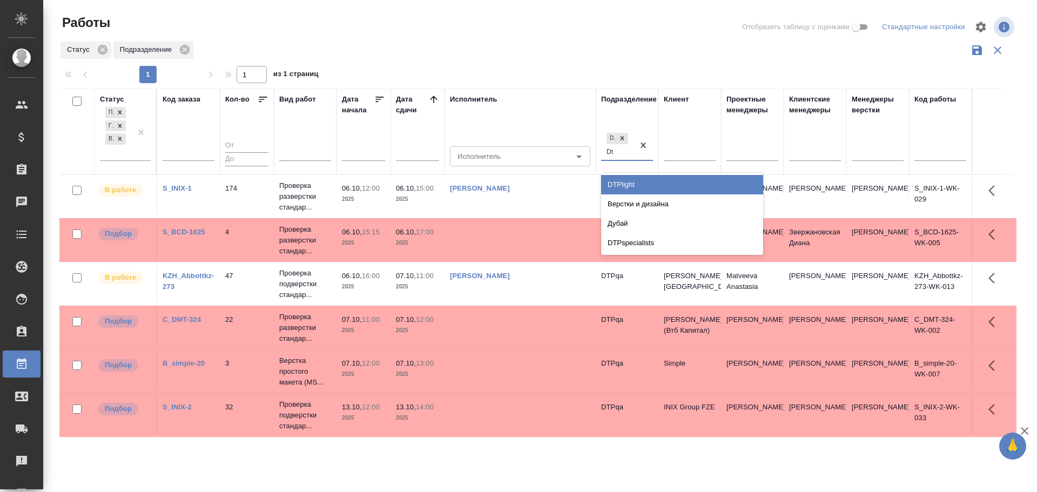
click at [628, 181] on div "DTPlight" at bounding box center [682, 184] width 162 height 19
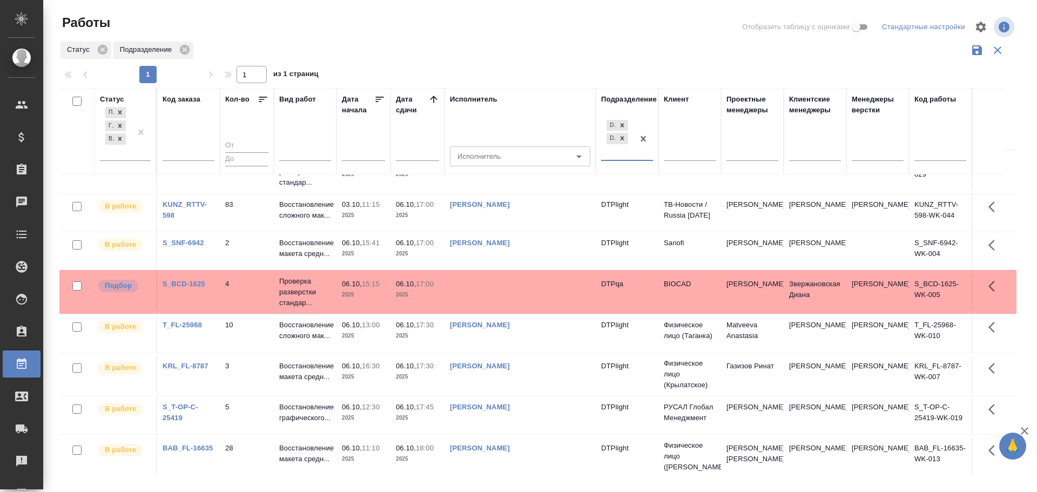
scroll to position [54, 0]
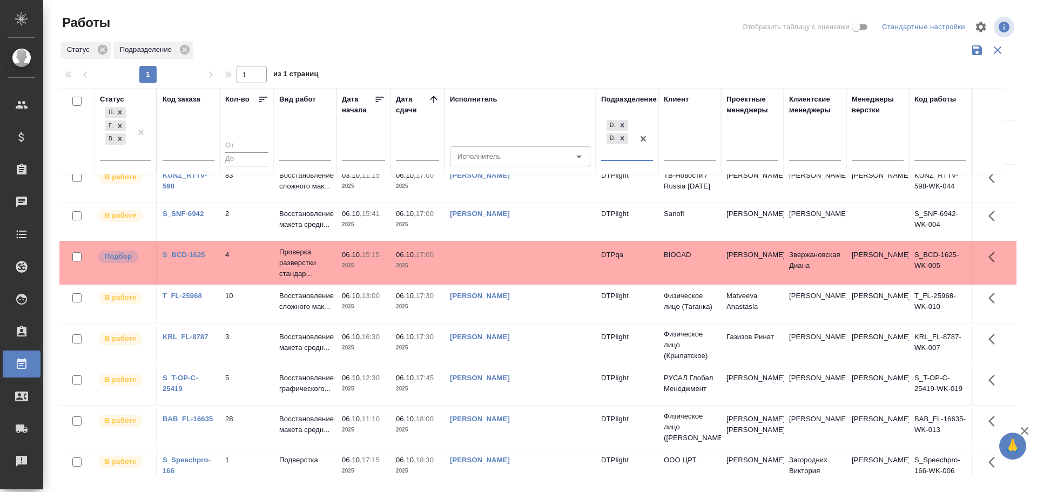
click at [476, 299] on link "Дзюндзя Нина" at bounding box center [480, 296] width 60 height 8
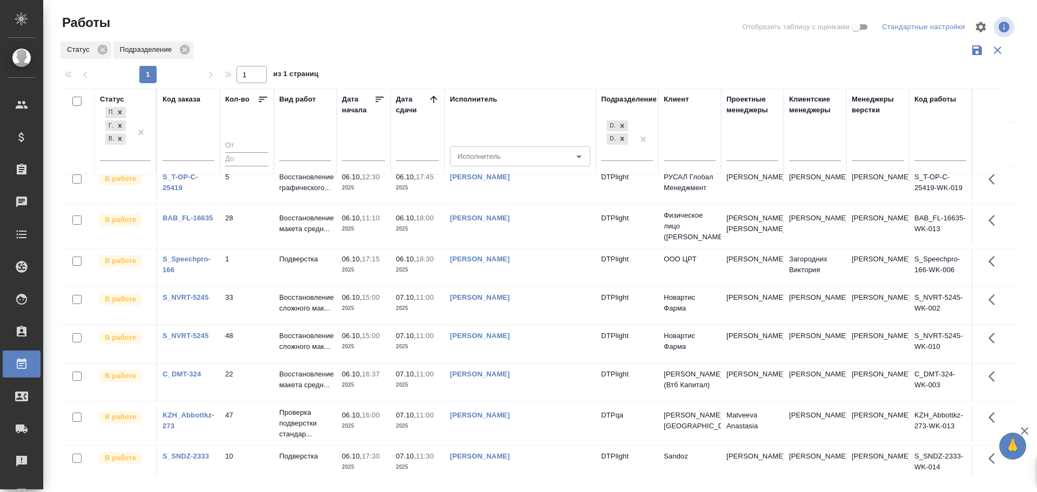
scroll to position [270, 0]
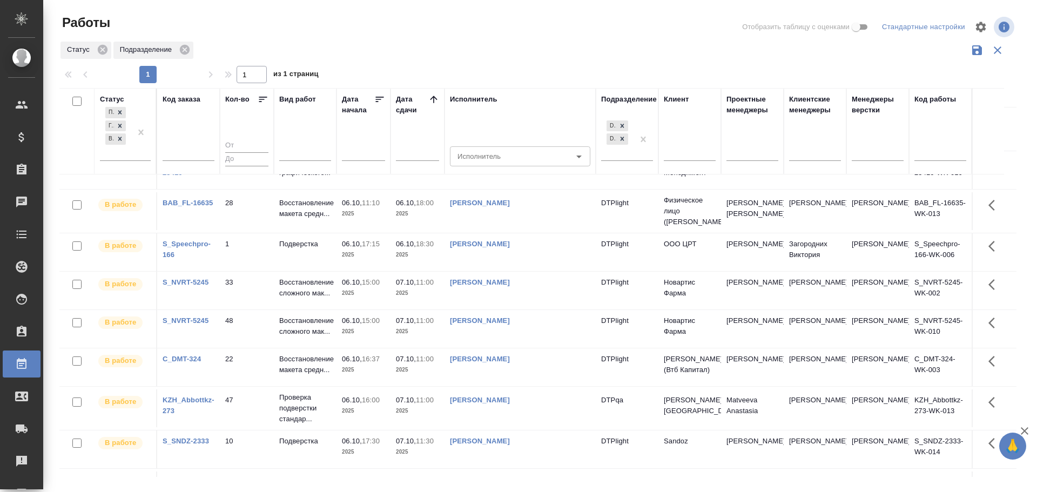
click at [486, 282] on link "Крамник Артем" at bounding box center [480, 282] width 60 height 8
click at [510, 362] on link "Гусельников Роман" at bounding box center [480, 359] width 60 height 8
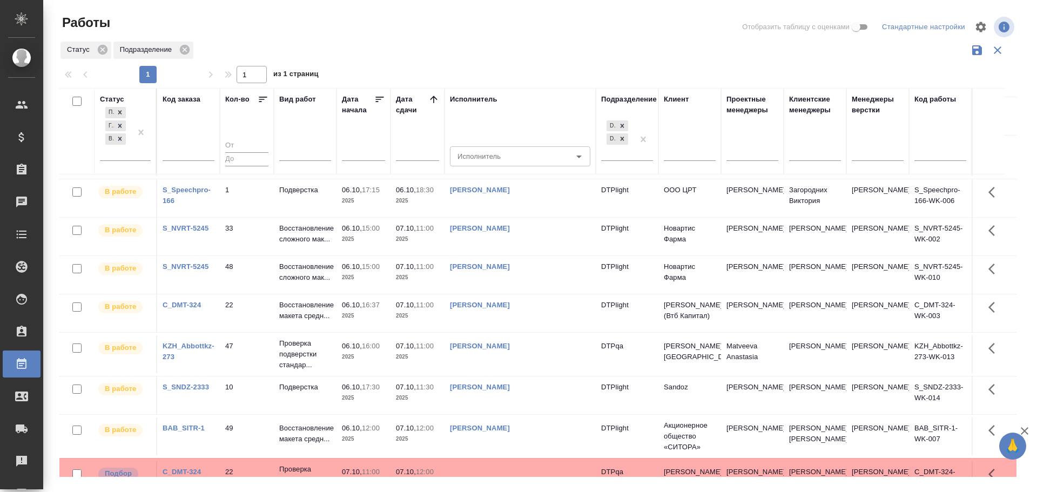
scroll to position [378, 0]
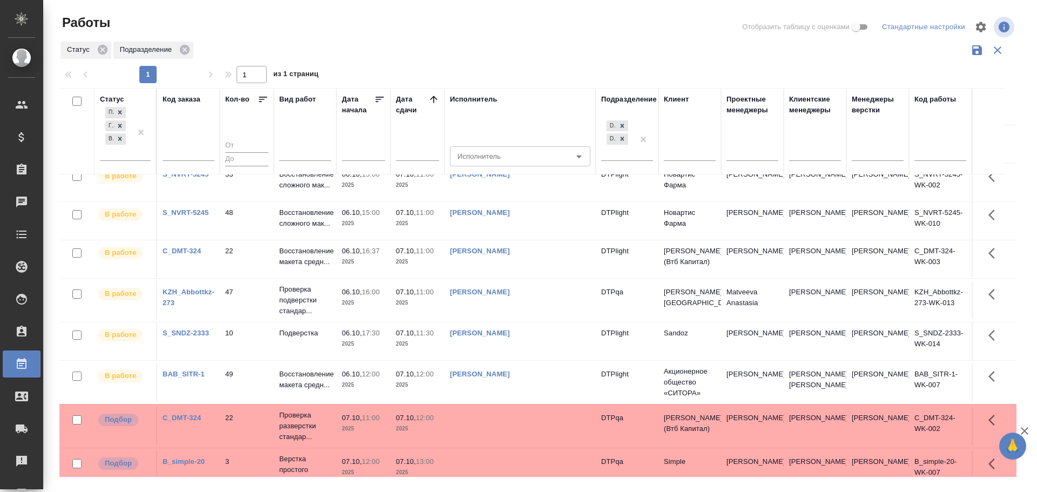
click at [510, 337] on link "Овечкина Дарья Геннадьевна" at bounding box center [480, 333] width 60 height 8
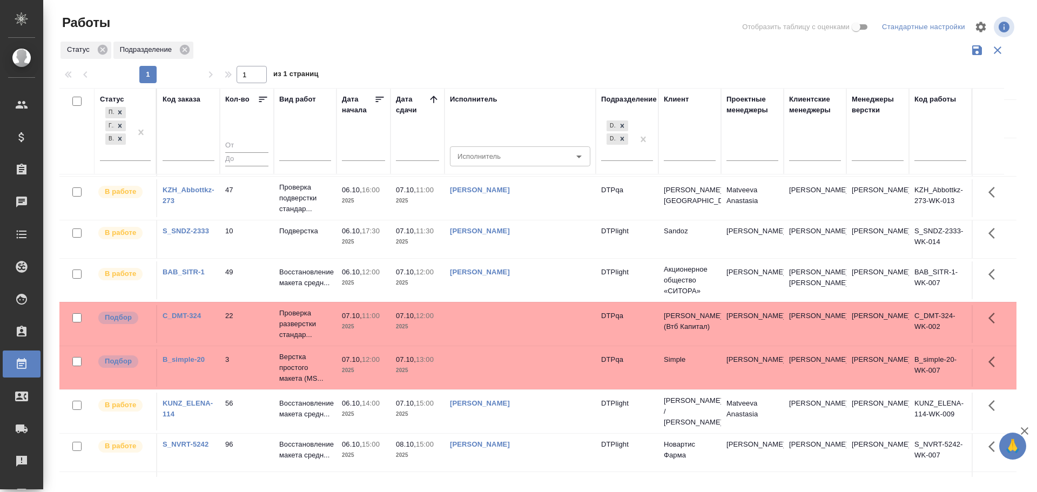
scroll to position [486, 0]
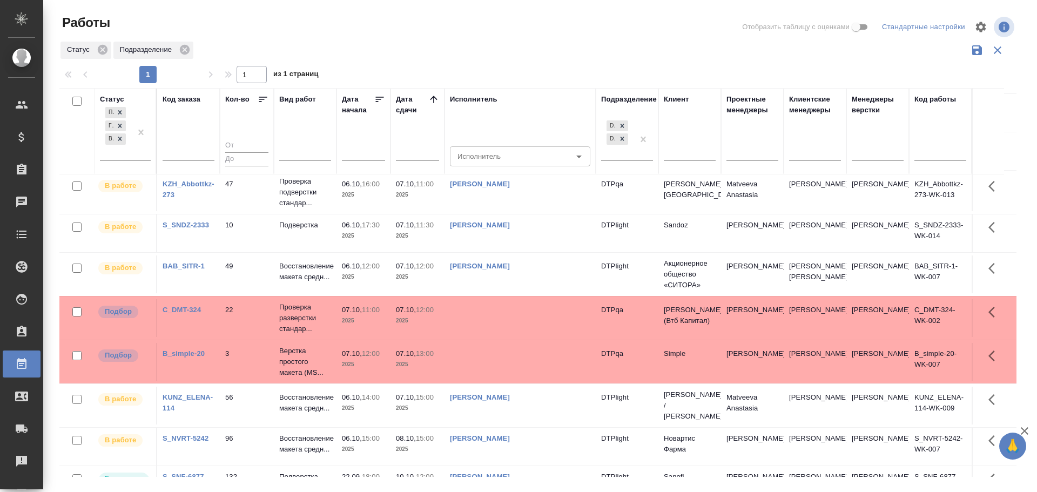
click at [510, 270] on link "Третьякова Мария Сергеевна" at bounding box center [480, 266] width 60 height 8
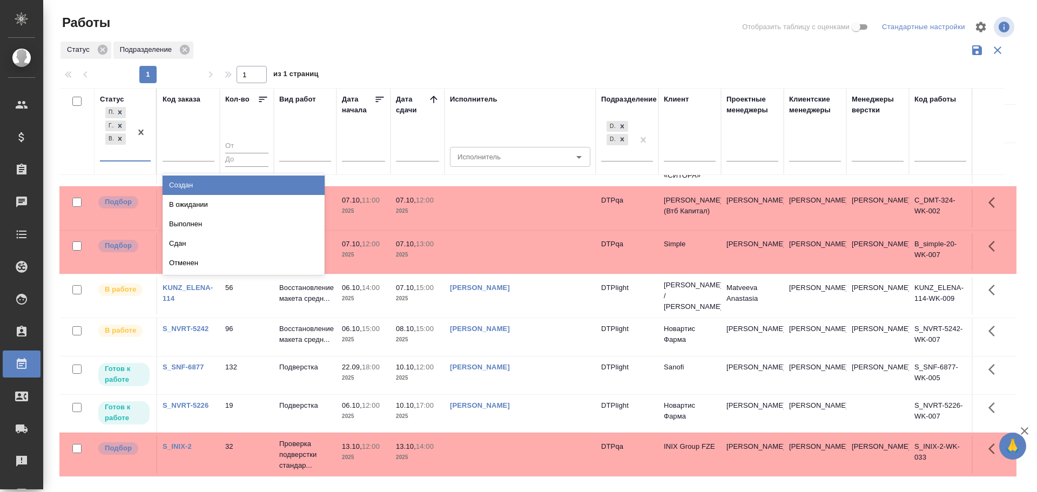
scroll to position [607, 0]
click at [119, 151] on div "Подбор Готов к работе В работе" at bounding box center [115, 133] width 31 height 56
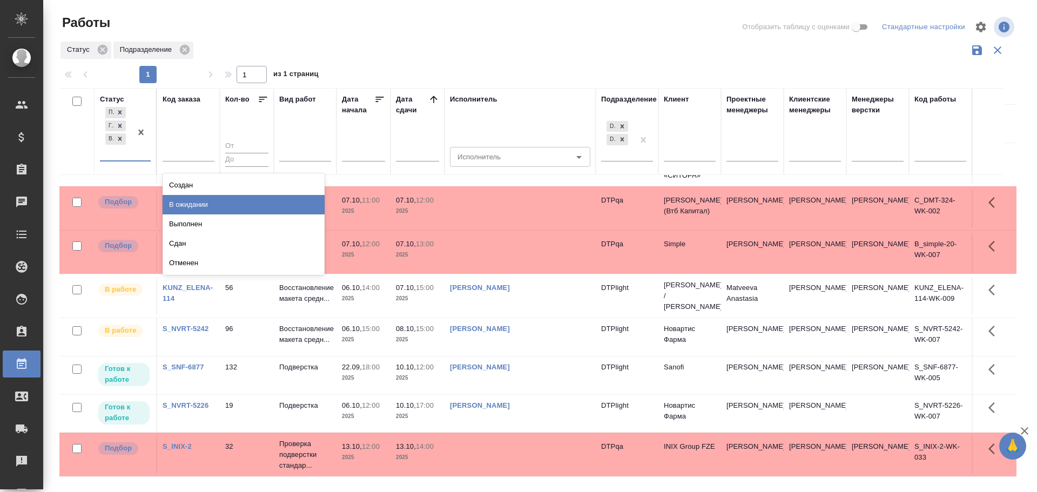
click at [197, 205] on div "В ожидании" at bounding box center [244, 204] width 162 height 19
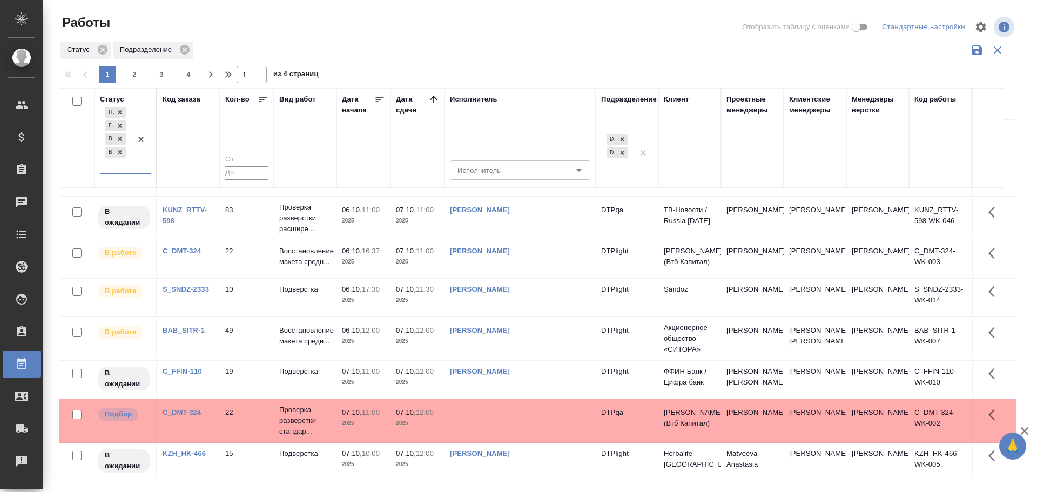
scroll to position [832, 0]
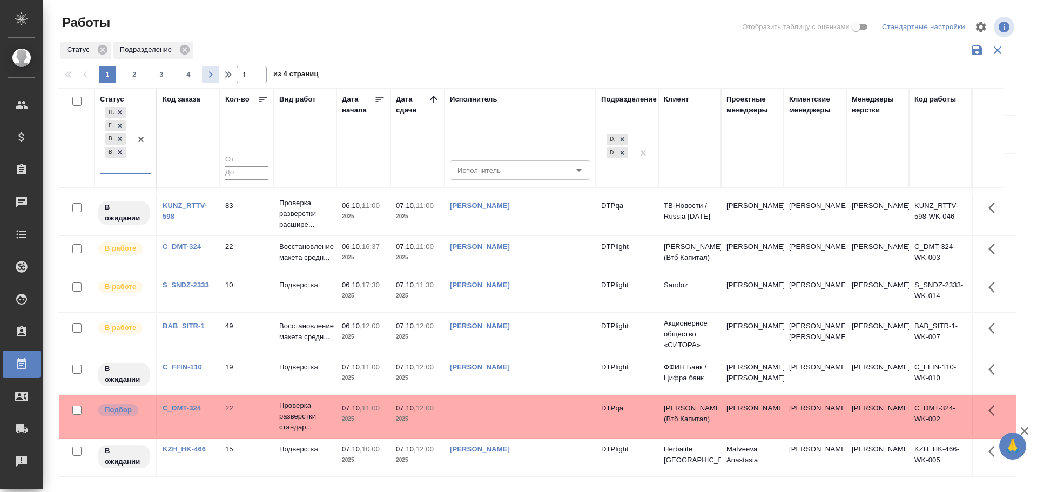
click at [207, 76] on icon "button" at bounding box center [210, 74] width 13 height 13
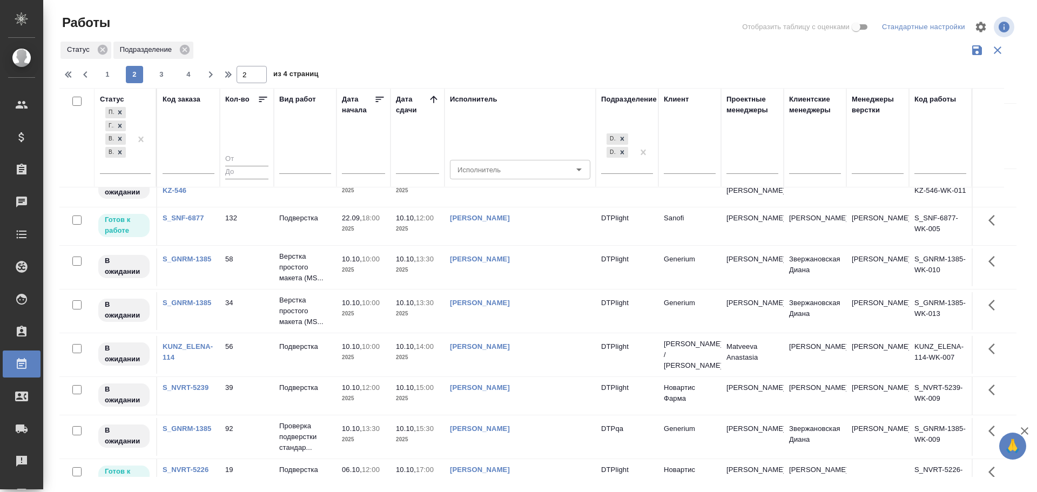
scroll to position [594, 0]
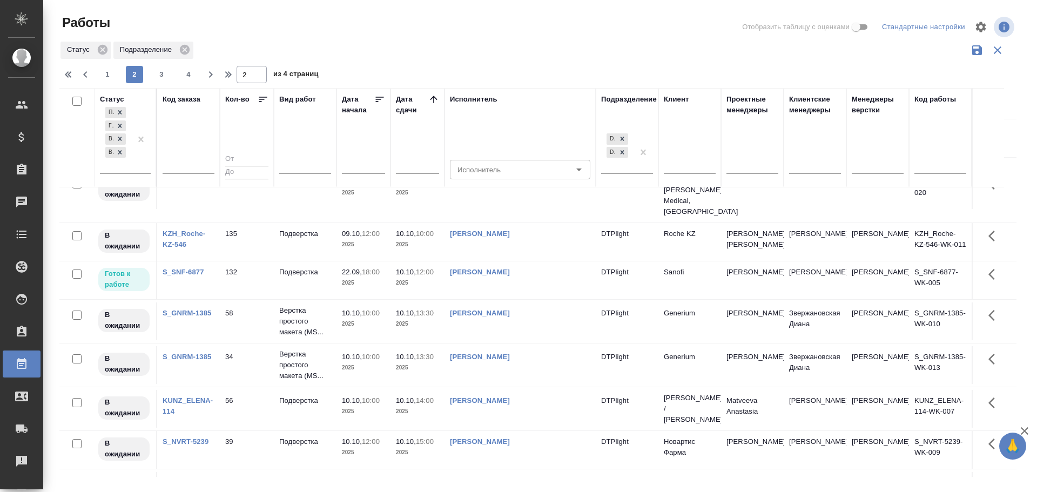
click at [510, 315] on link "Васильева Ольга Николаевна" at bounding box center [480, 313] width 60 height 8
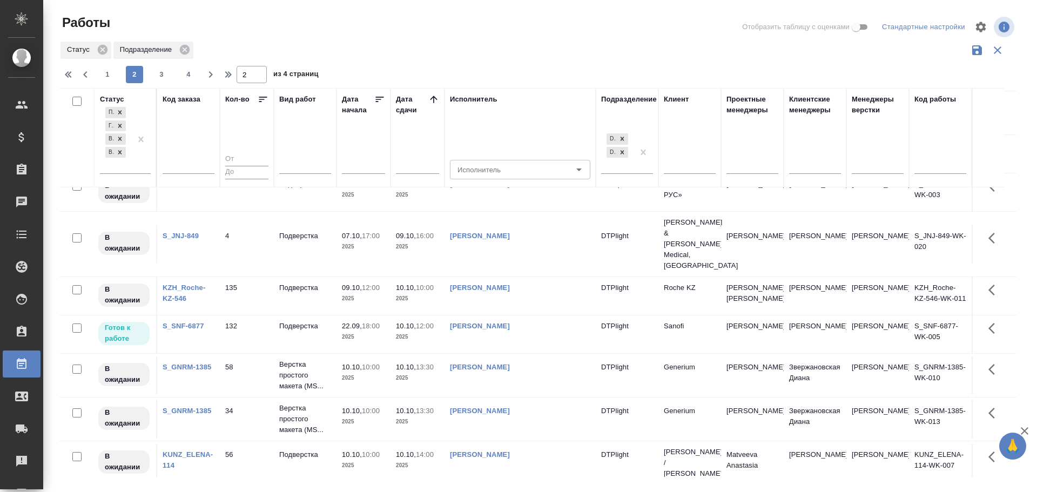
click at [510, 288] on link "Риянова Анна Александровна" at bounding box center [480, 287] width 60 height 8
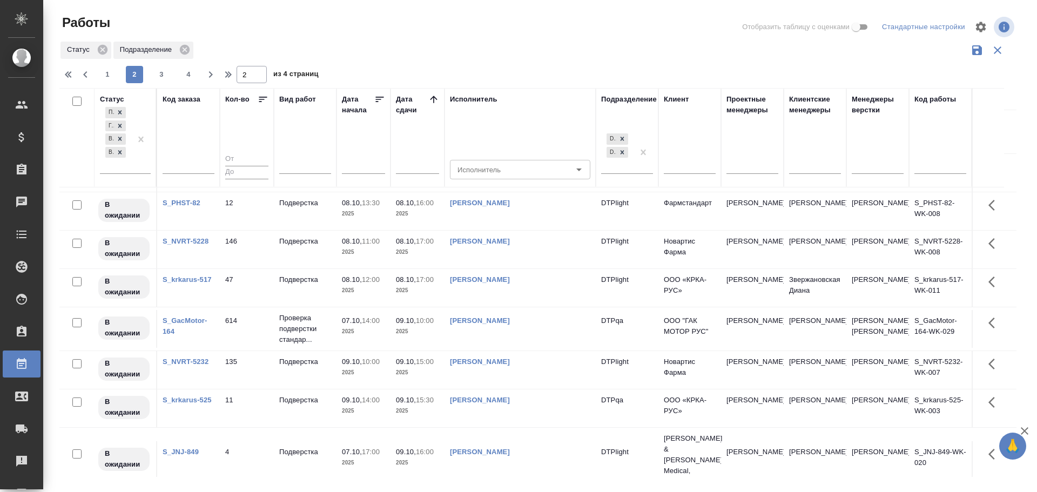
scroll to position [270, 0]
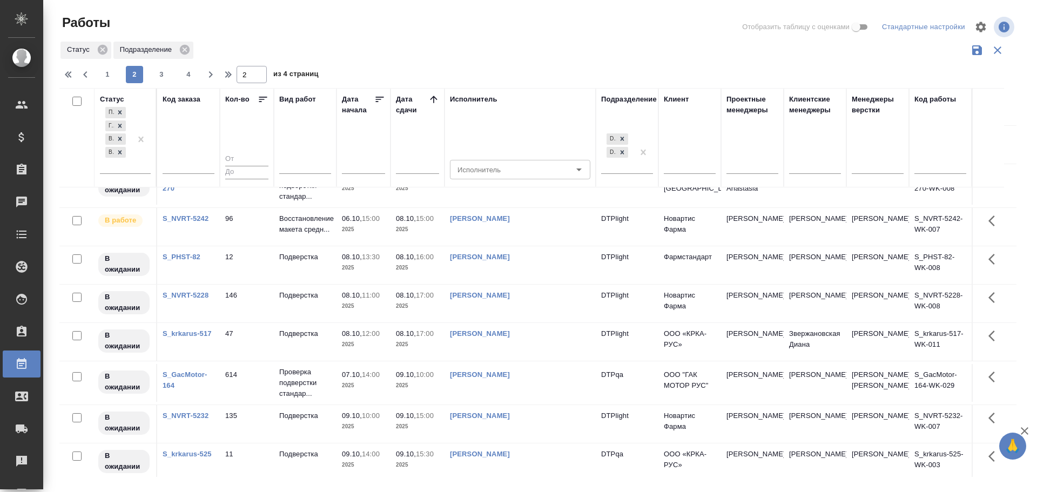
click at [510, 299] on link "Панькина Анна Сергеевна" at bounding box center [480, 295] width 60 height 8
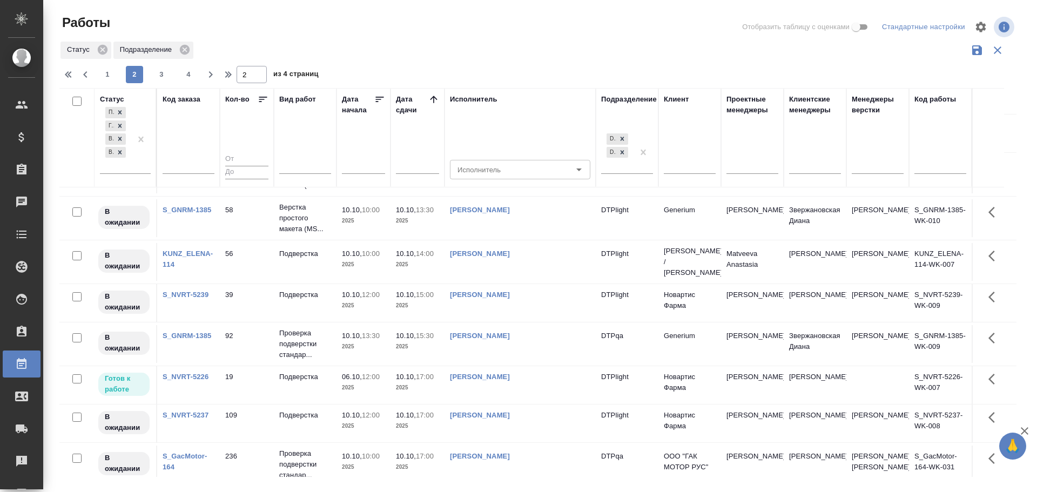
scroll to position [751, 0]
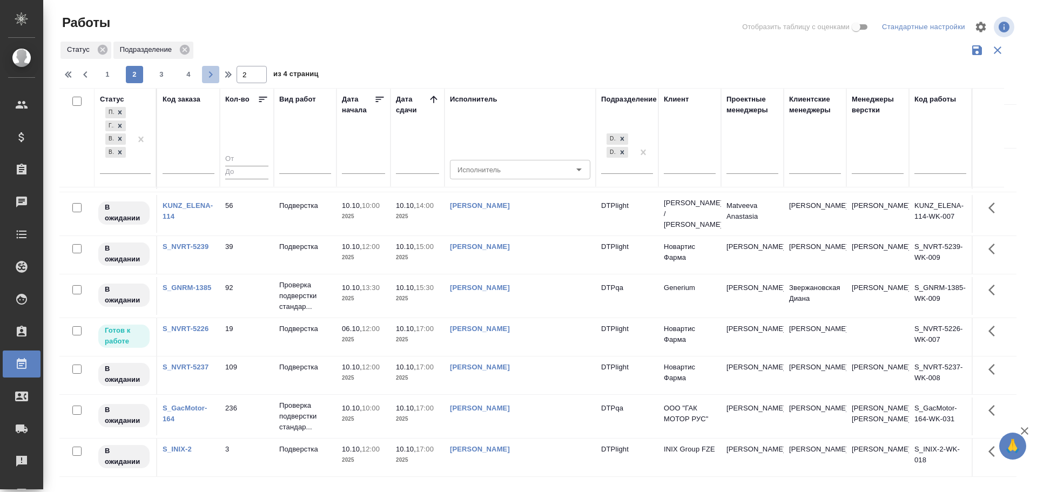
click at [207, 76] on icon "button" at bounding box center [210, 74] width 13 height 13
type input "3"
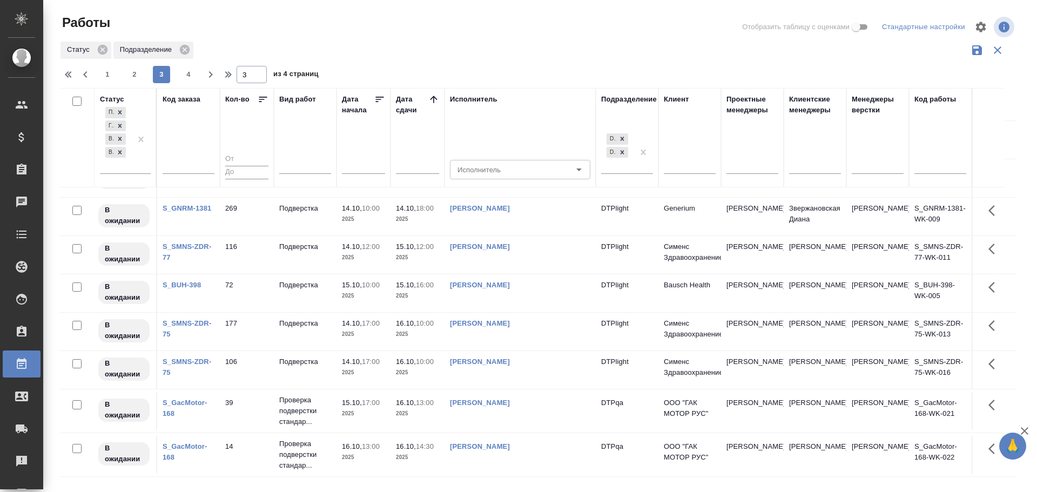
scroll to position [702, 0]
click at [510, 325] on link "Бартеньева Светлана Владимировна" at bounding box center [480, 323] width 60 height 8
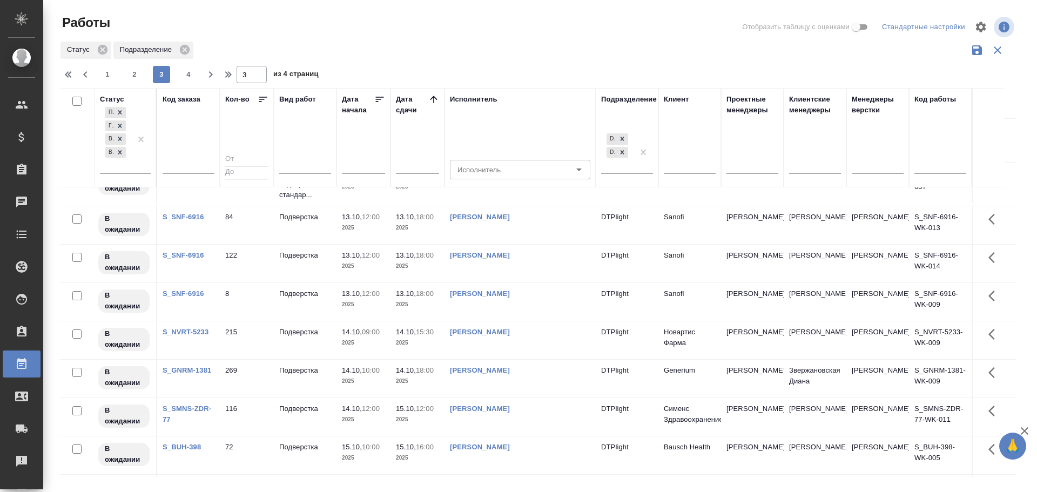
scroll to position [486, 0]
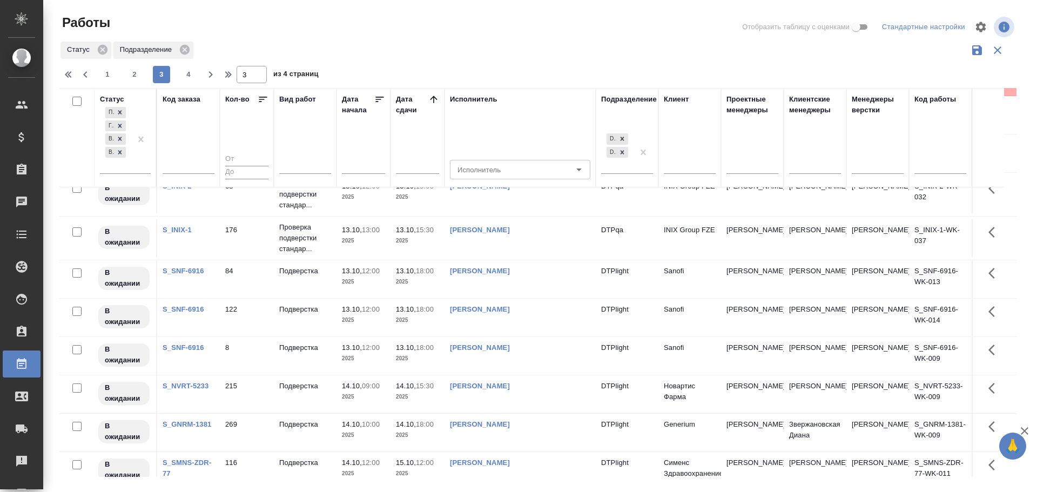
click at [510, 309] on link "Васильева Наталья Геннадьевна" at bounding box center [480, 309] width 60 height 8
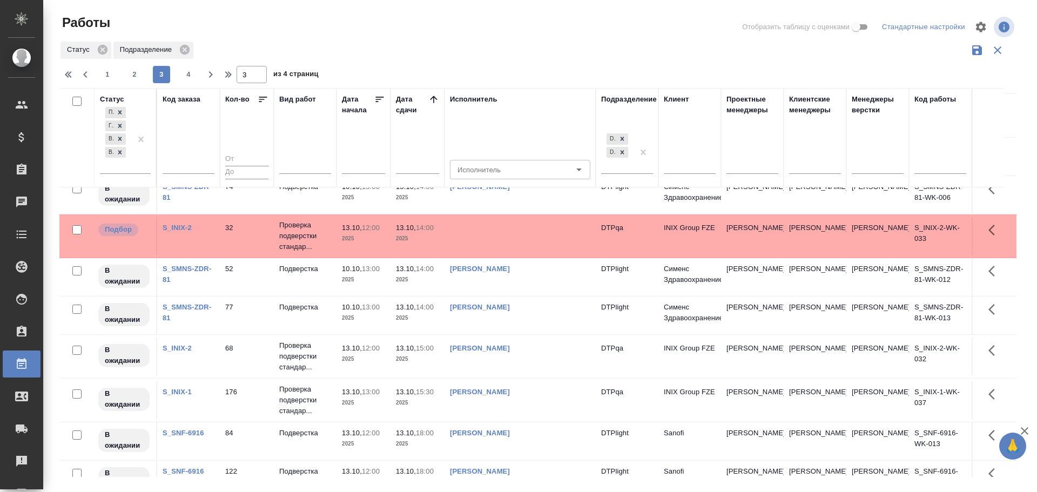
scroll to position [270, 0]
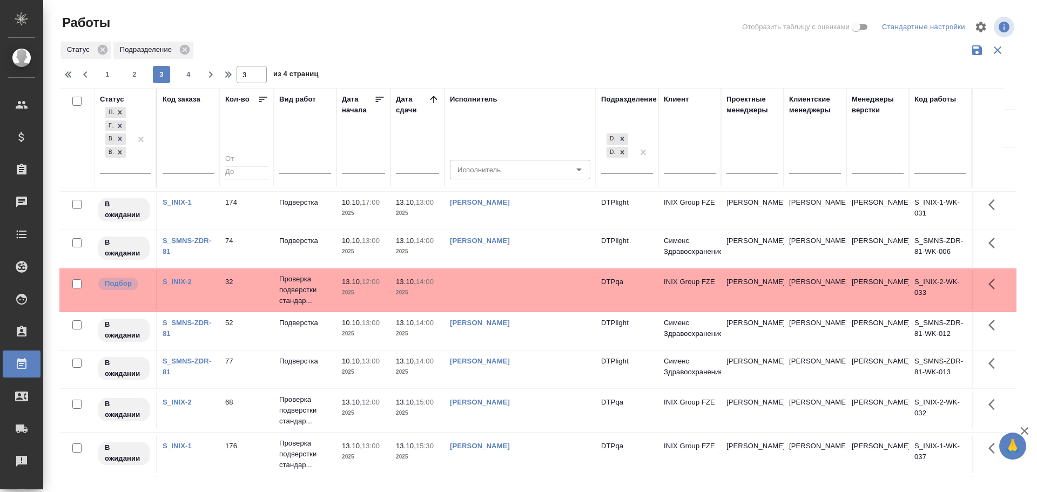
click at [510, 322] on link "Носкова Анна Николаевна" at bounding box center [480, 323] width 60 height 8
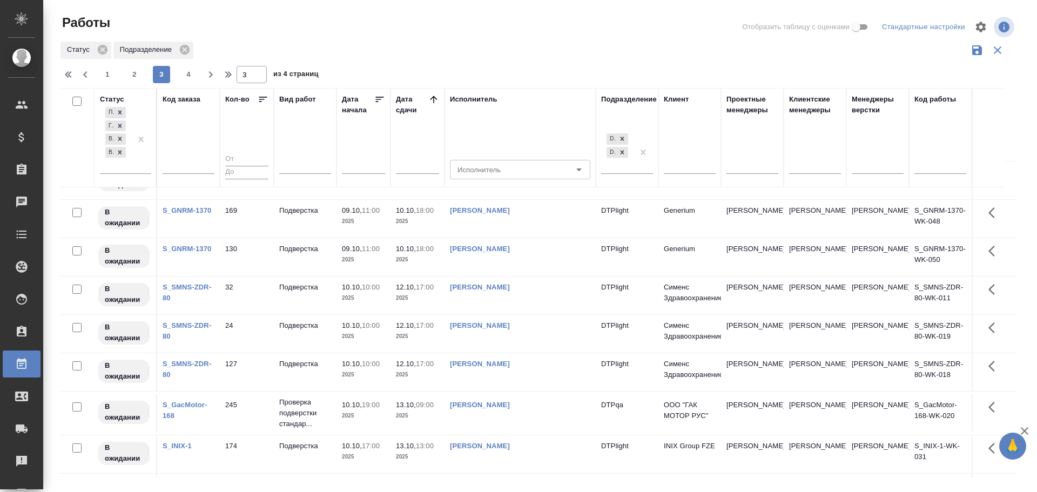
scroll to position [0, 0]
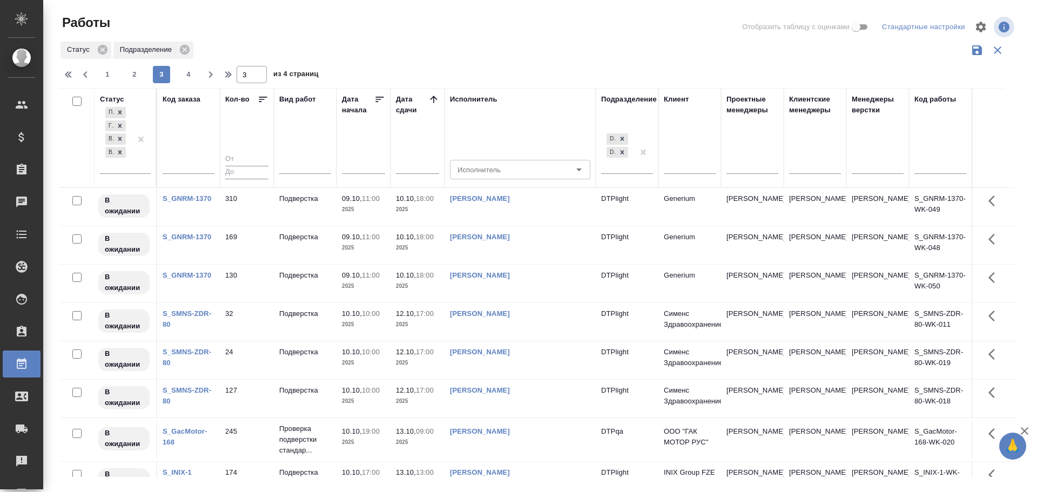
click at [510, 197] on link "Панькина Анна Сергеевна" at bounding box center [480, 198] width 60 height 8
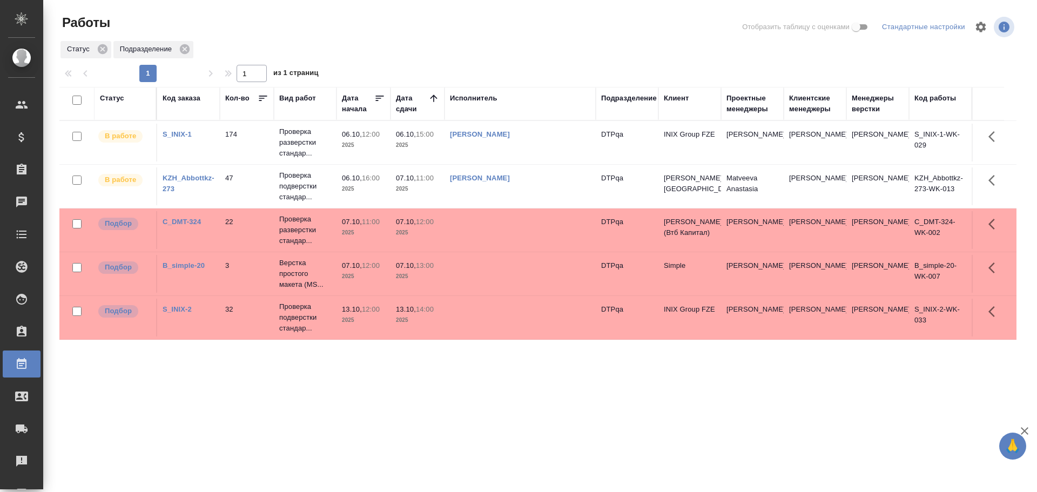
click at [525, 152] on td "[PERSON_NAME]" at bounding box center [519, 143] width 151 height 38
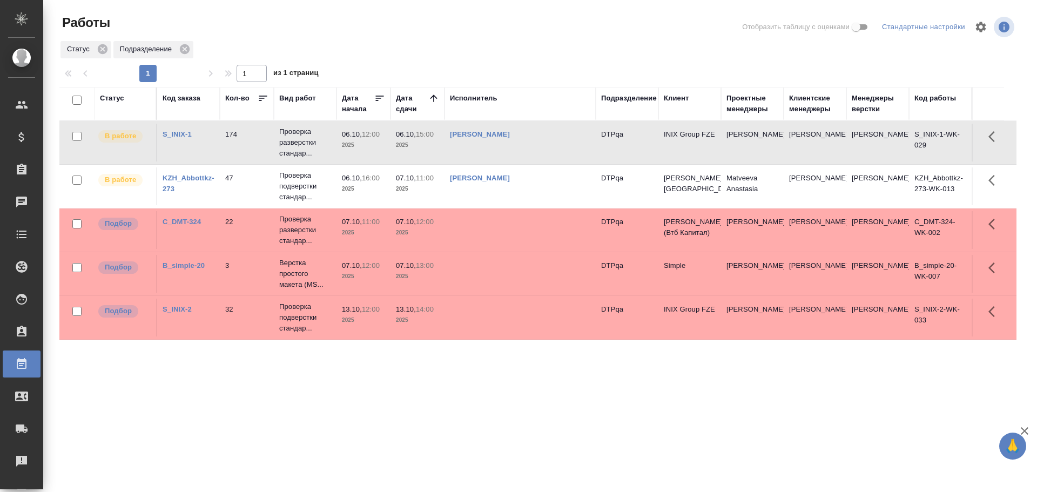
click at [525, 152] on td "[PERSON_NAME]" at bounding box center [519, 143] width 151 height 38
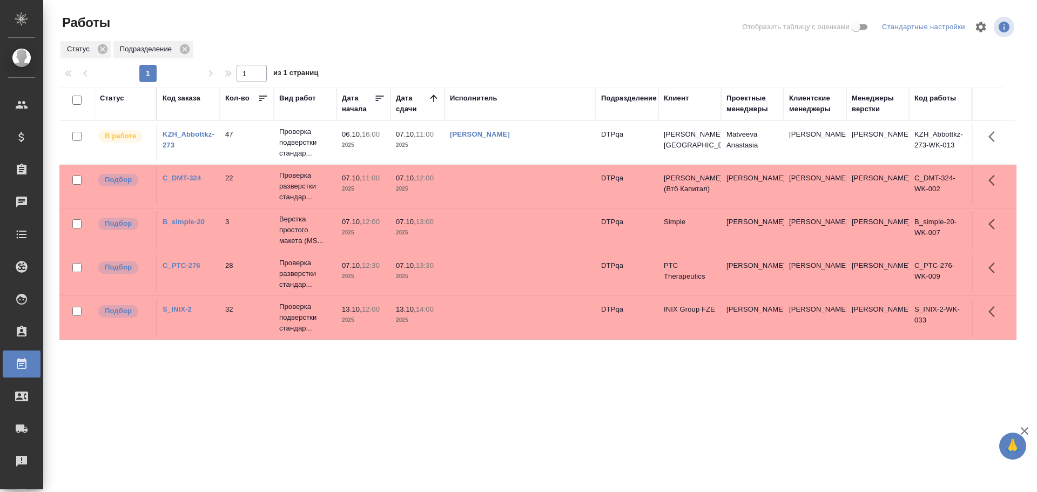
click at [109, 102] on div "Статус" at bounding box center [112, 98] width 24 height 11
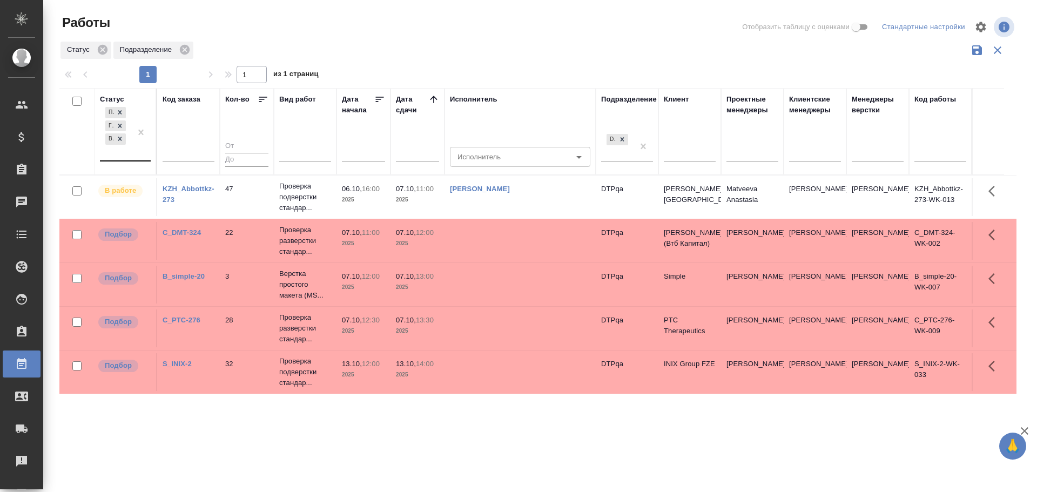
click at [112, 158] on div "Подбор Готов к работе В работе" at bounding box center [115, 133] width 31 height 56
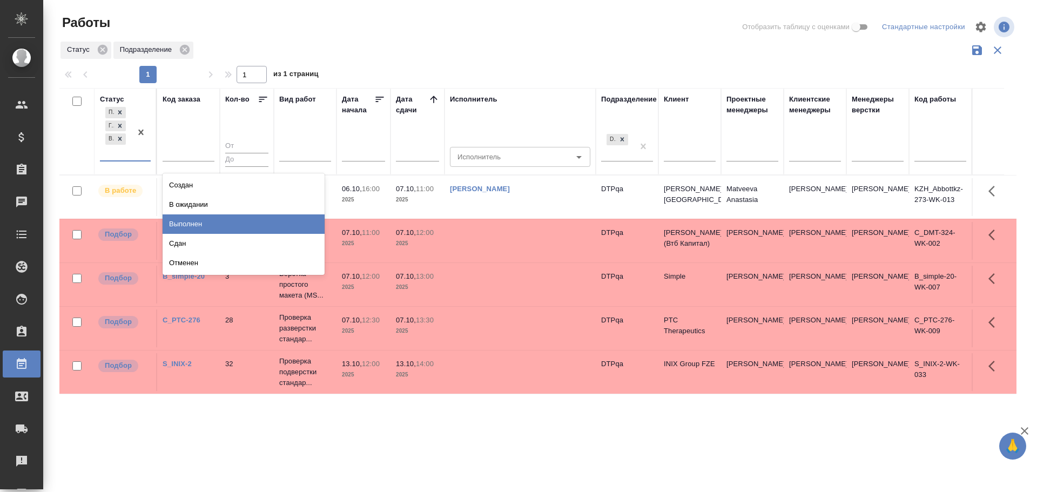
click at [191, 229] on div "Выполнен" at bounding box center [244, 223] width 162 height 19
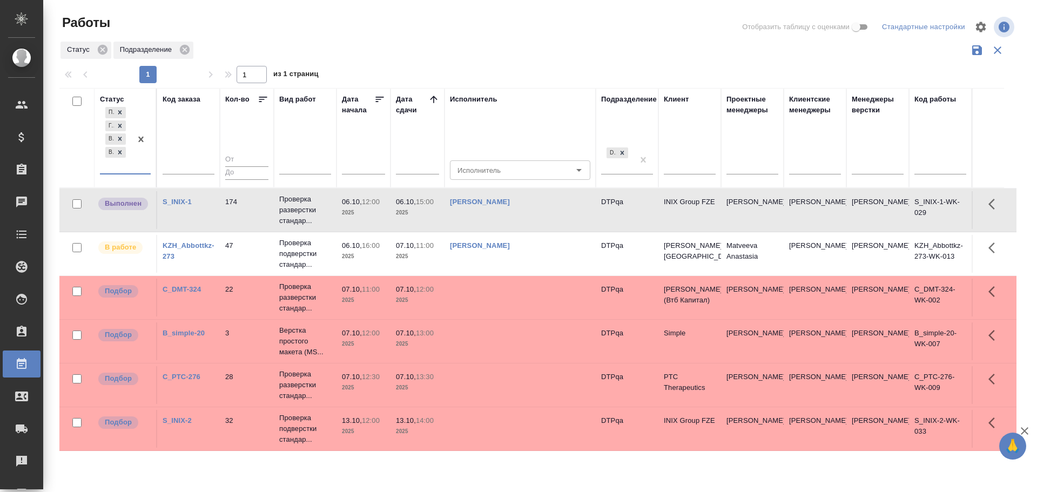
click at [527, 218] on td "[PERSON_NAME]" at bounding box center [519, 210] width 151 height 38
click at [533, 224] on td "[PERSON_NAME]" at bounding box center [519, 210] width 151 height 38
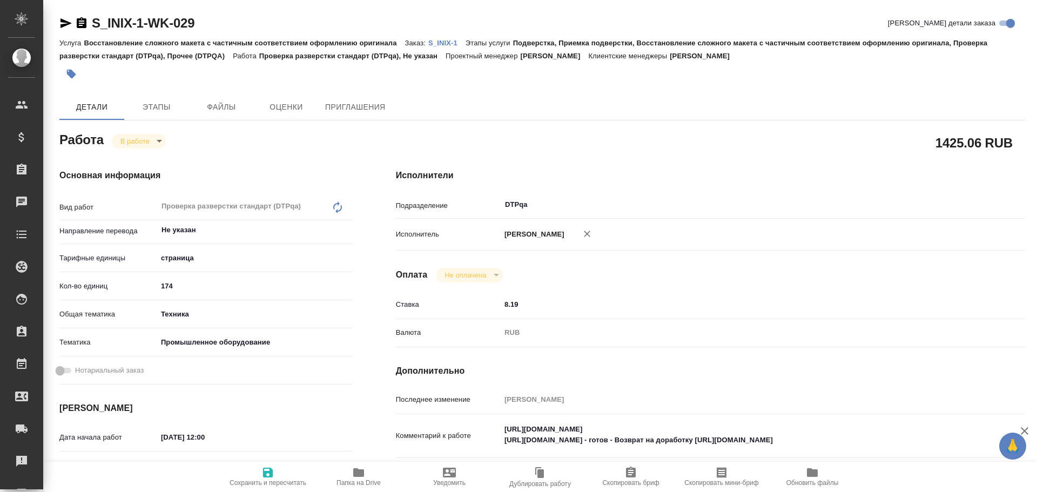
type textarea "x"
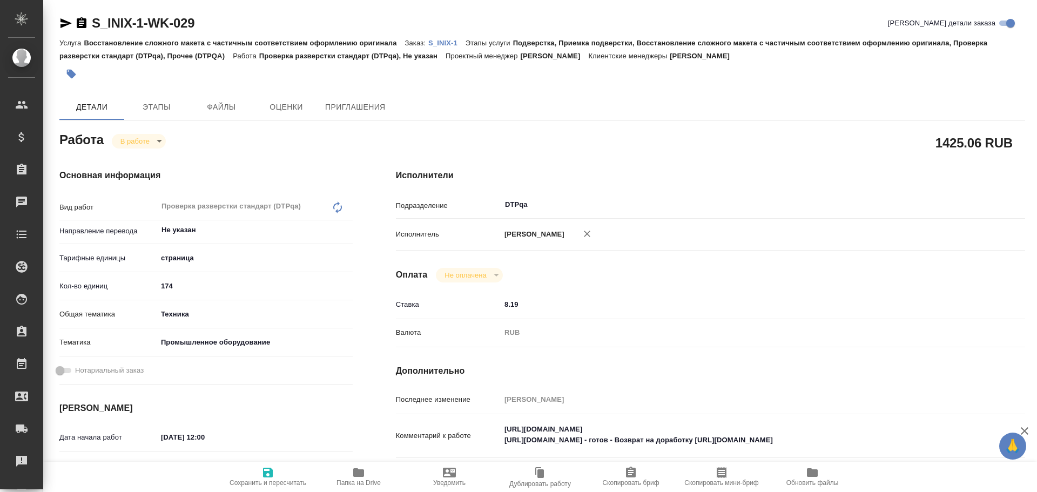
type textarea "x"
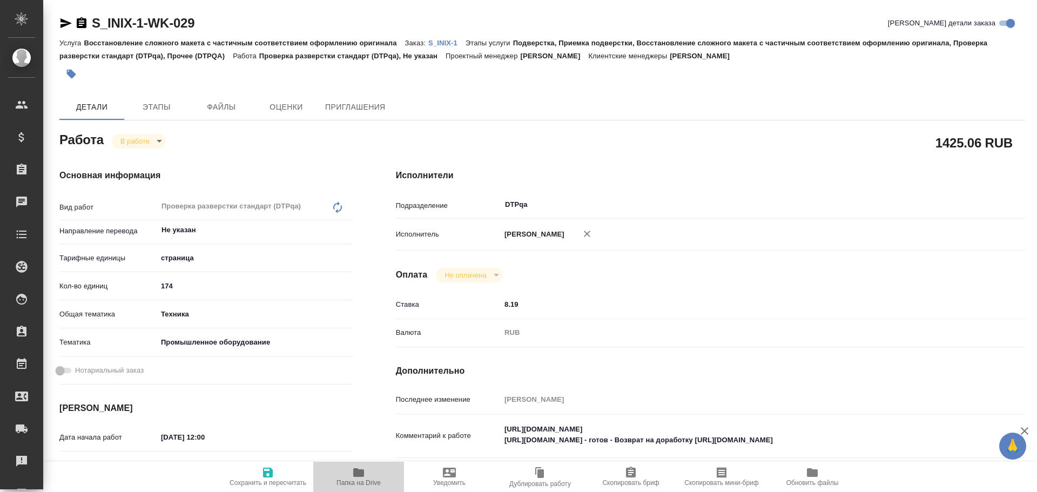
click at [353, 483] on span "Папка на Drive" at bounding box center [358, 483] width 44 height 8
type textarea "x"
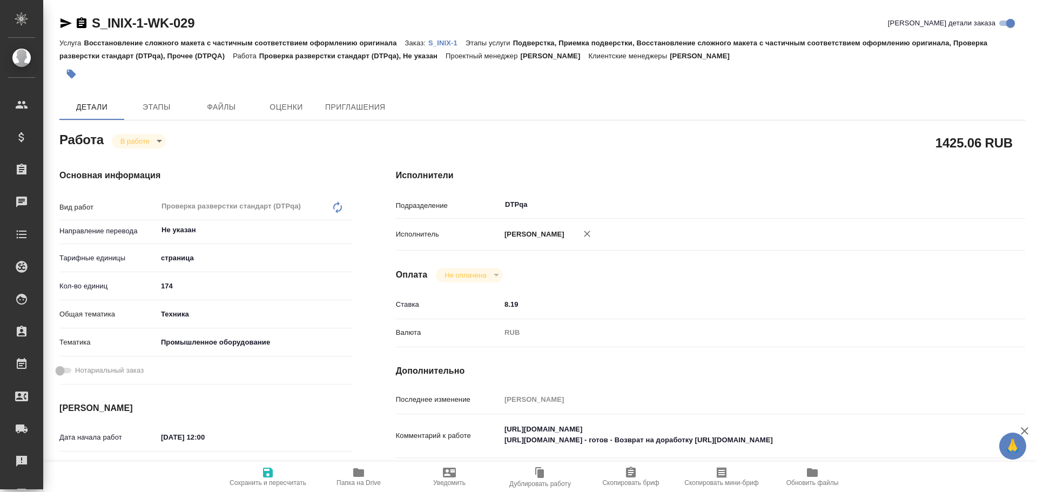
type textarea "x"
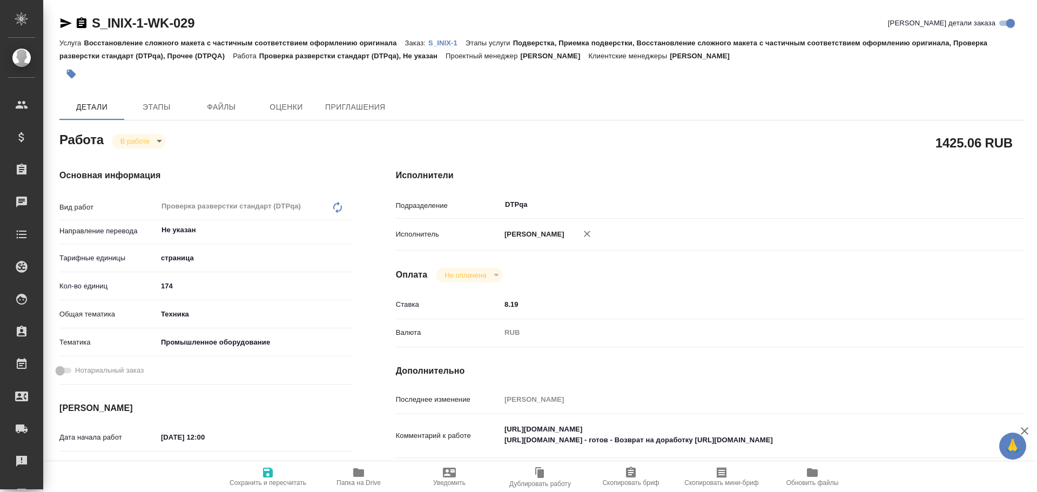
type textarea "x"
click at [130, 140] on body "🙏 .cls-1 fill:#fff; AWATERA Chulets [PERSON_NAME] Спецификации Заказы 0 Чаты To…" at bounding box center [518, 246] width 1037 height 492
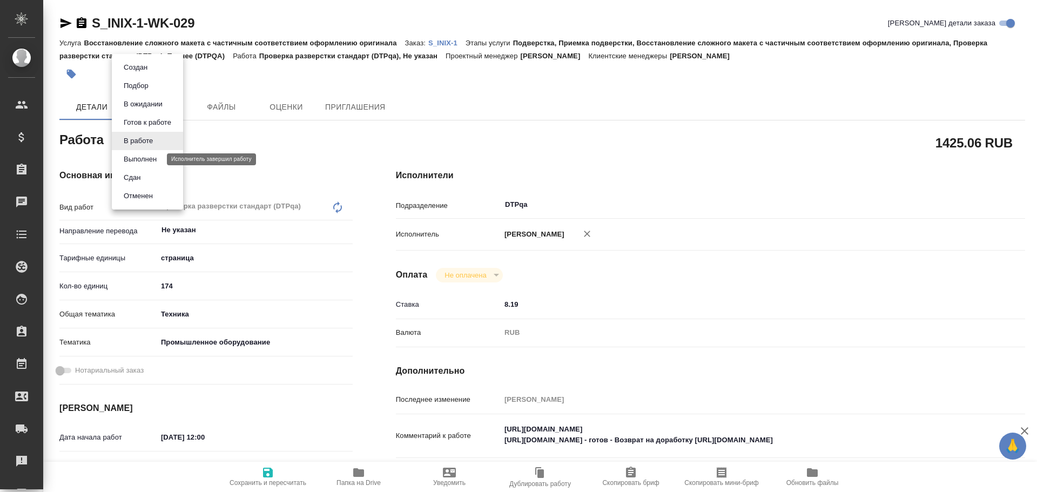
click at [136, 161] on button "Выполнен" at bounding box center [139, 159] width 39 height 12
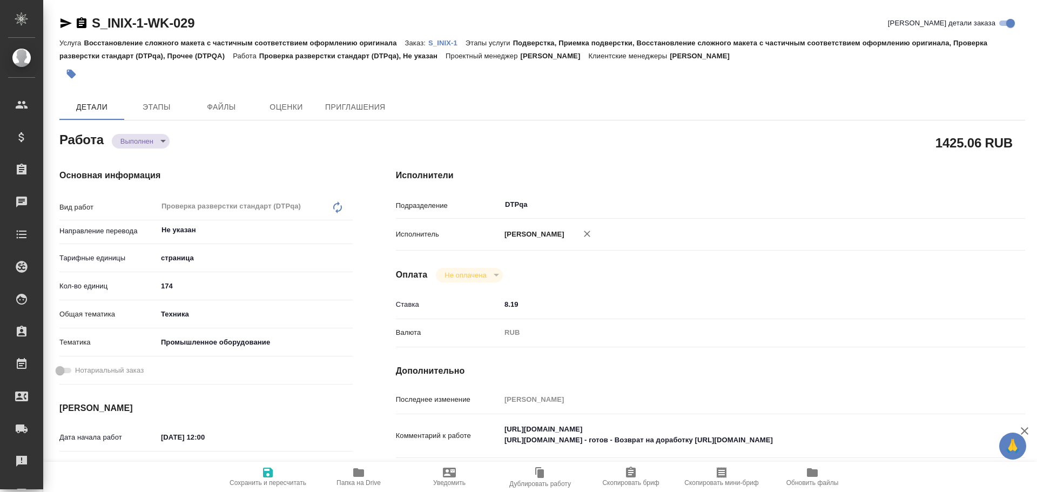
click at [273, 476] on icon "button" at bounding box center [267, 472] width 13 height 13
type textarea "x"
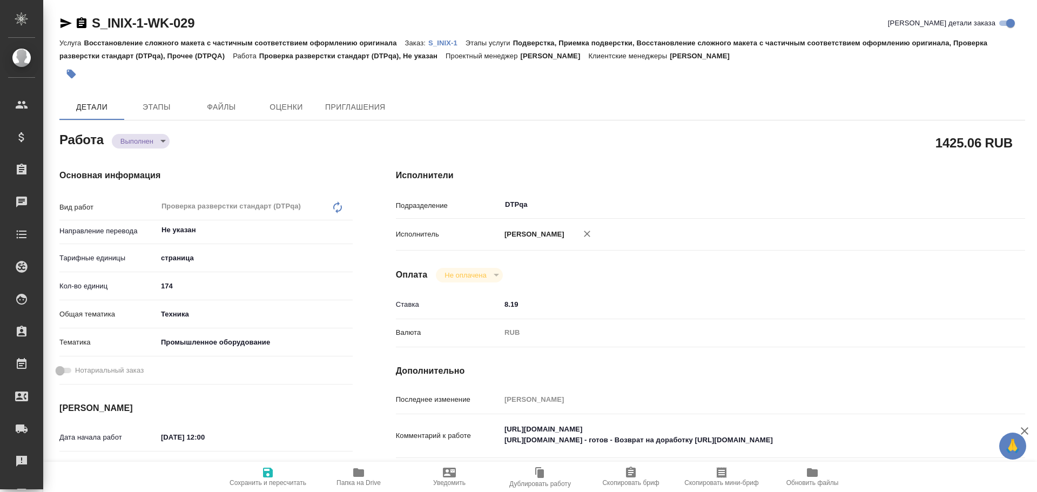
type textarea "x"
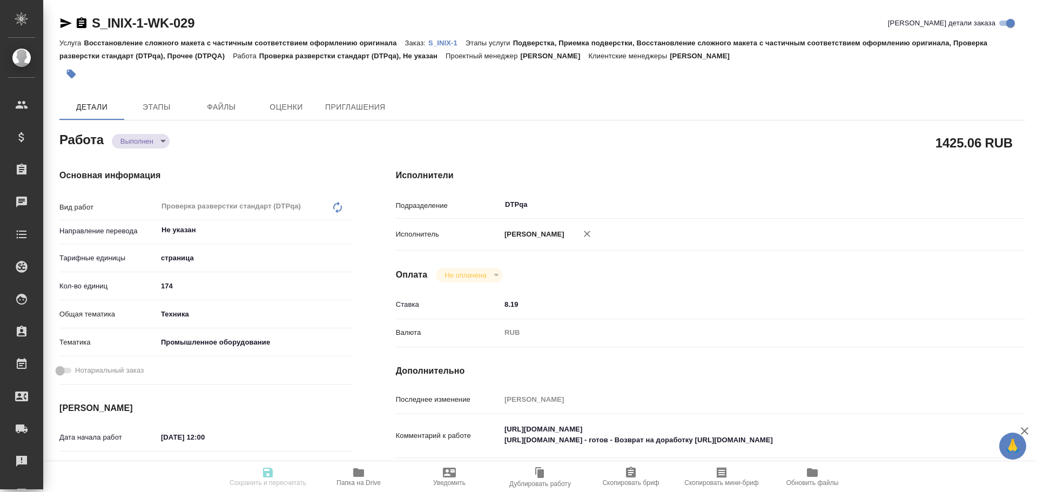
type textarea "x"
type input "completed"
type textarea "Проверка разверстки стандарт (DTPqa)"
type textarea "x"
type input "Не указан"
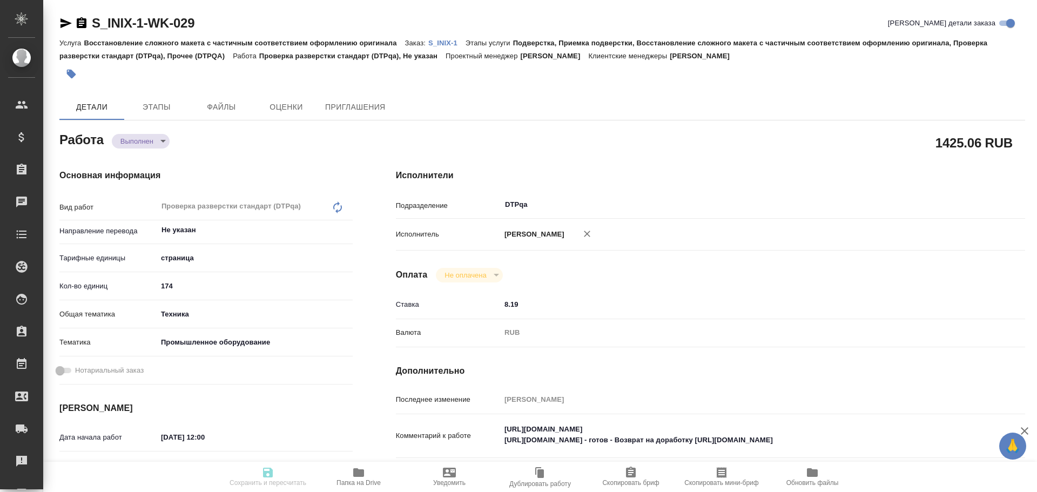
type input "5a8b1489cc6b4906c91bfdb2"
type input "174"
type input "tech"
type input "5f647205b73bc97568ca66bc"
type input "[DATE] 12:00"
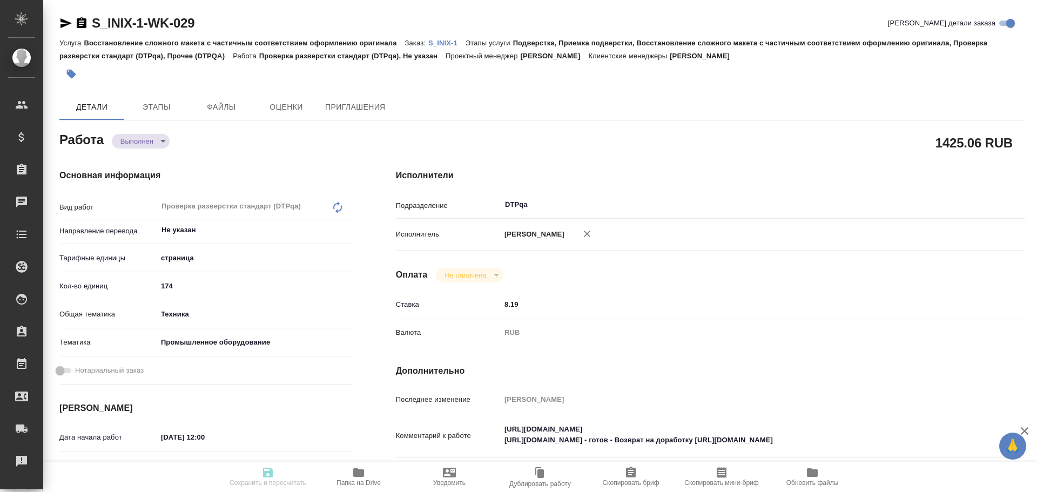
type input "[DATE] 16:05"
type input "[DATE] 15:00"
type input "[DATE] 17:48"
type input "[DATE] 17:00"
type input "DTPqa"
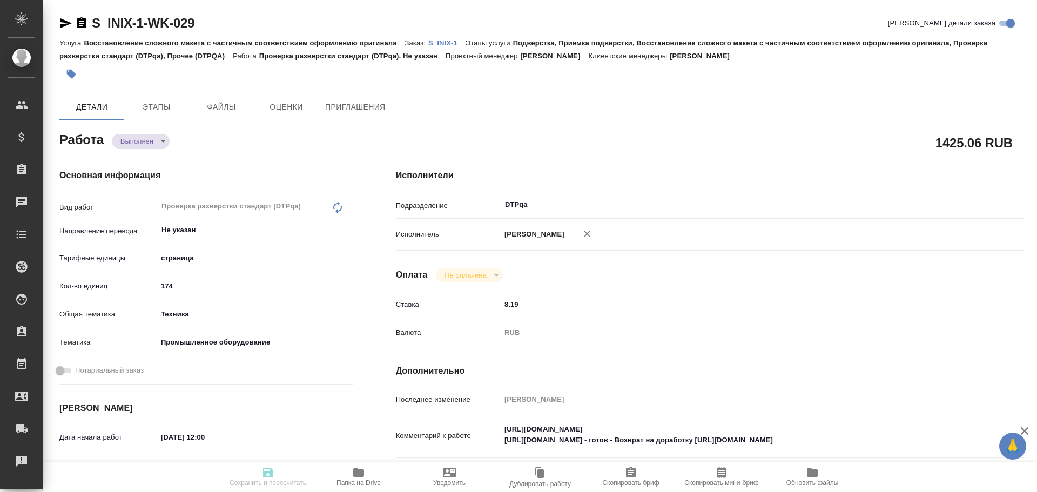
type input "notPayed"
type input "8.19"
type input "RUB"
type input "[PERSON_NAME]"
type textarea "[URL][DOMAIN_NAME] [URL][DOMAIN_NAME] - готов - Возврат на доработку [URL][DOMA…"
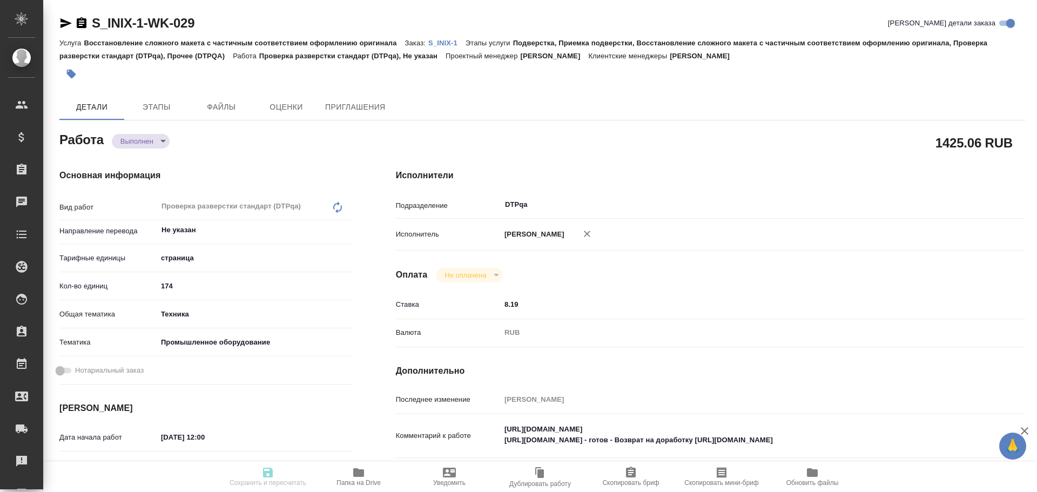
type textarea "x"
type textarea "/Clients/INIX /Orders/S_INIX-1/DTP/S_INIX-1-WK-029"
type textarea "x"
type input "S_INIX-1"
type input "Восстановление сложного макета с частичным соответствием оформлению оригинала"
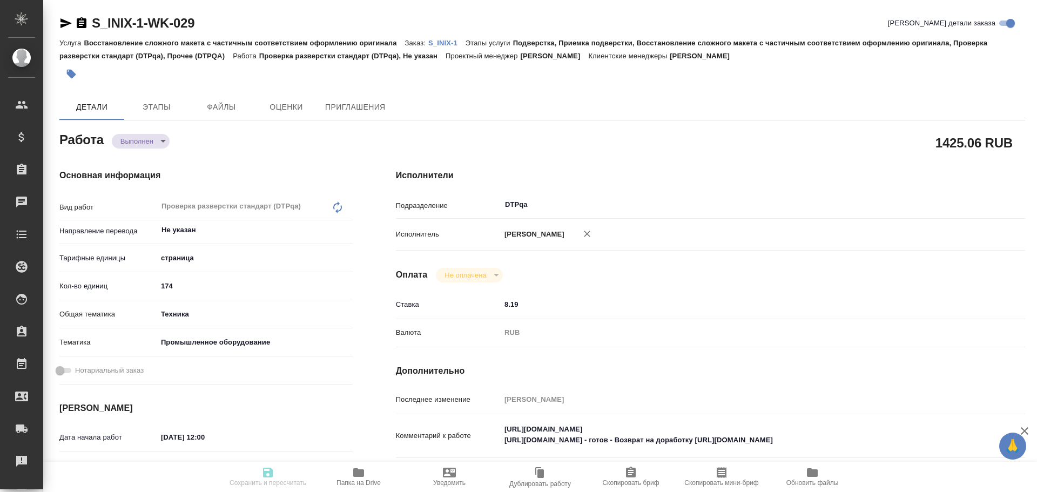
type input "Подверстка, Приемка подверстки, Восстановление сложного макета с частичным соот…"
type input "[PERSON_NAME]"
type input "/Clients/INIX /Orders/S_INIX-1"
type textarea "x"
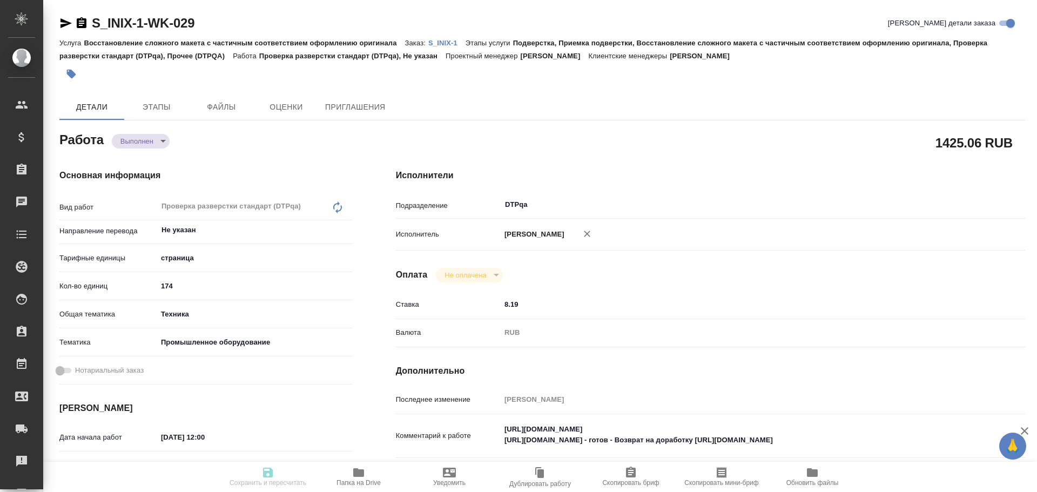
type textarea "перевод паспортов без заверения на рус., с версткой без соответствия макету ори…"
type textarea "x"
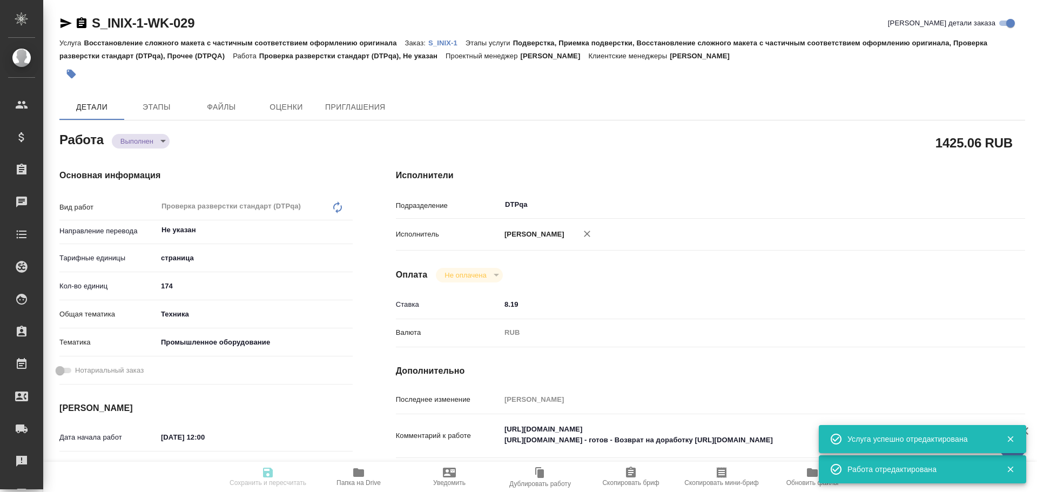
type textarea "x"
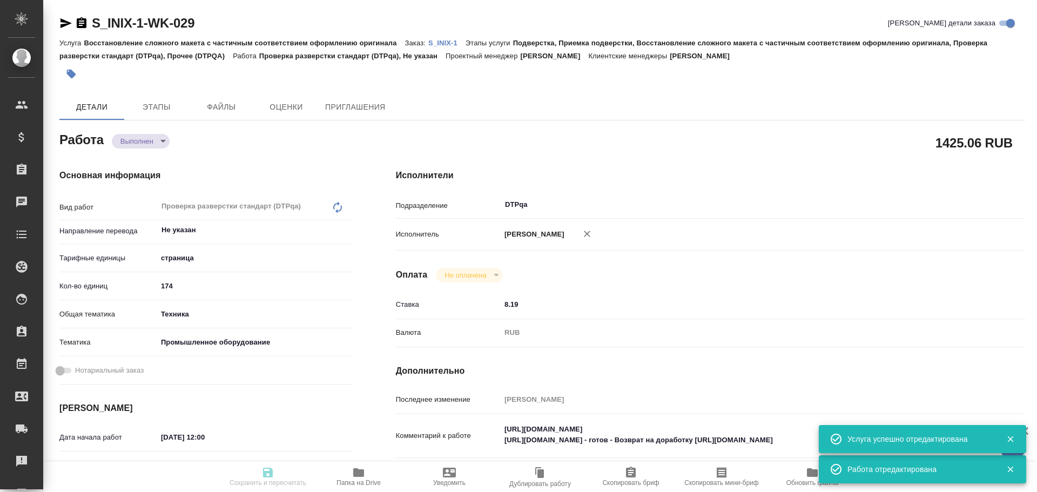
type textarea "x"
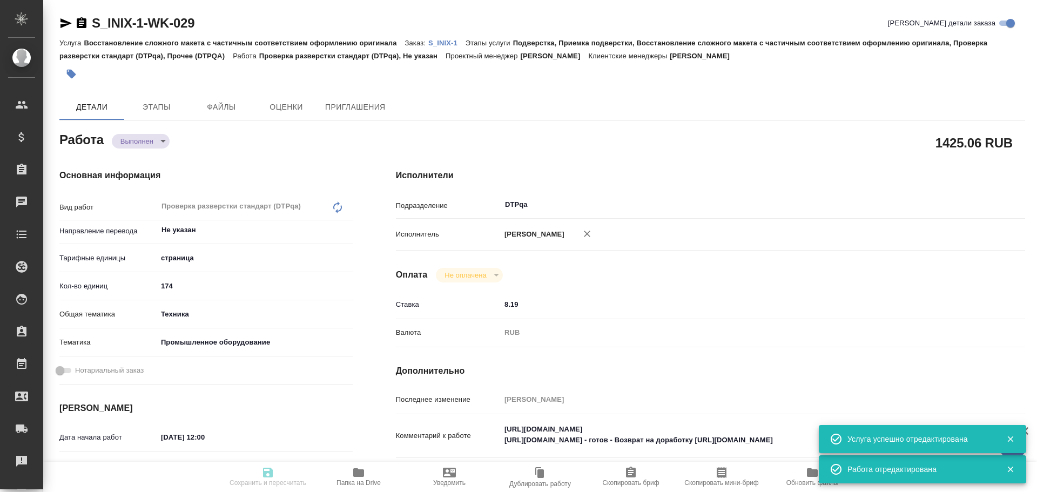
type textarea "x"
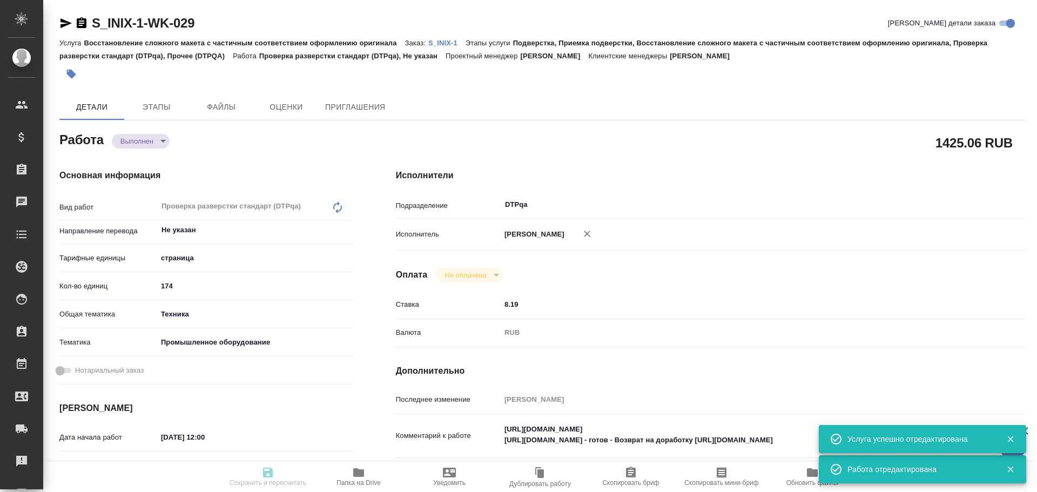
type textarea "x"
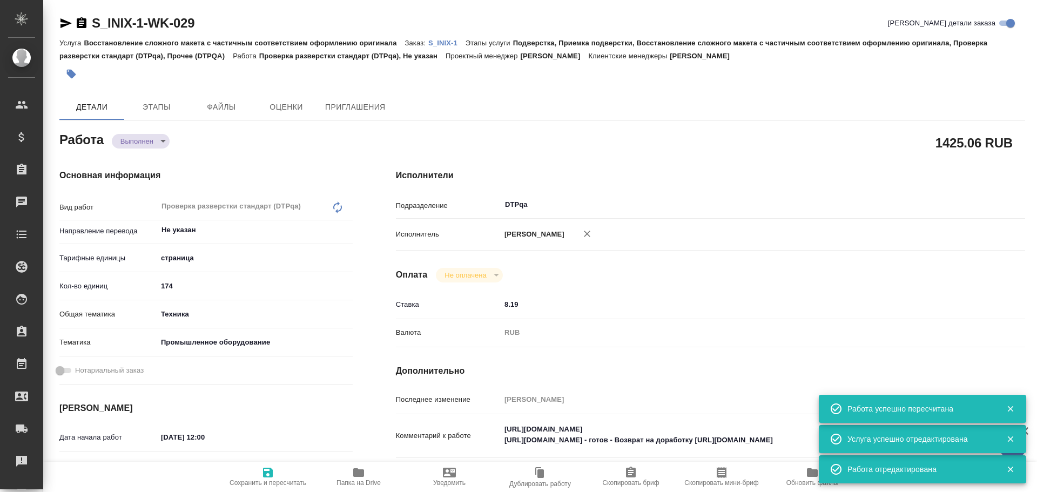
type input "completed"
type textarea "Проверка разверстки стандарт (DTPqa)"
type textarea "x"
type input "Не указан"
type input "5a8b1489cc6b4906c91bfdb2"
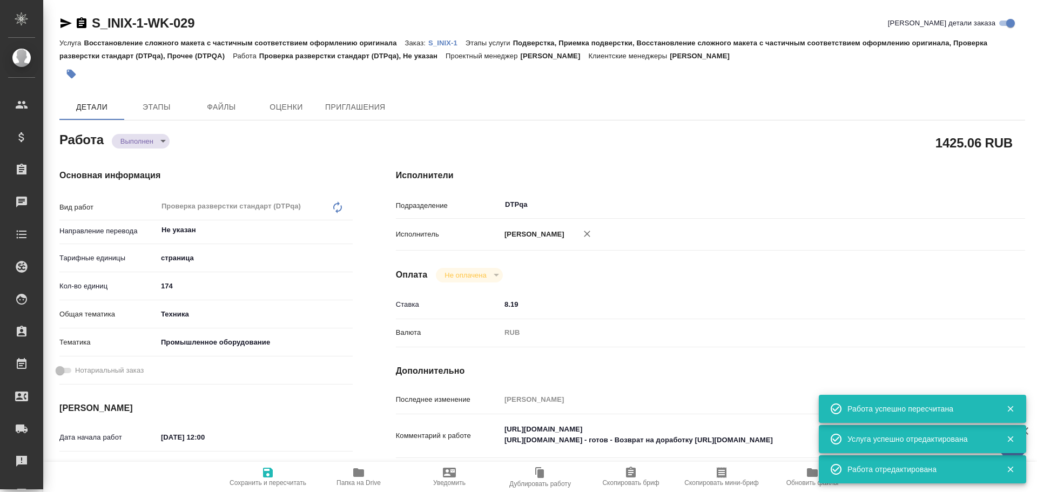
type input "174"
type input "tech"
type input "5f647205b73bc97568ca66bc"
type input "[DATE] 12:00"
type input "[DATE] 16:05"
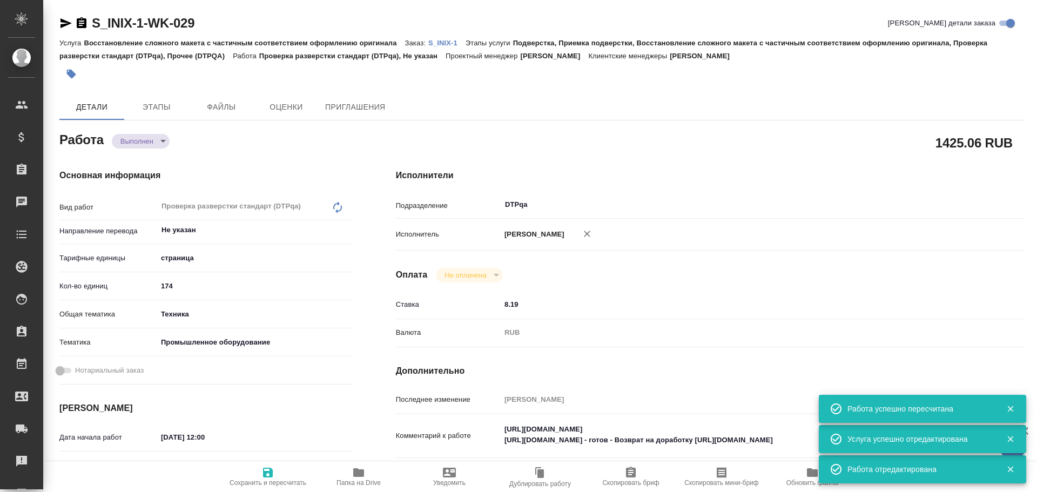
type input "[DATE] 15:00"
type input "[DATE] 17:48"
type input "[DATE] 17:00"
type input "DTPqa"
type input "notPayed"
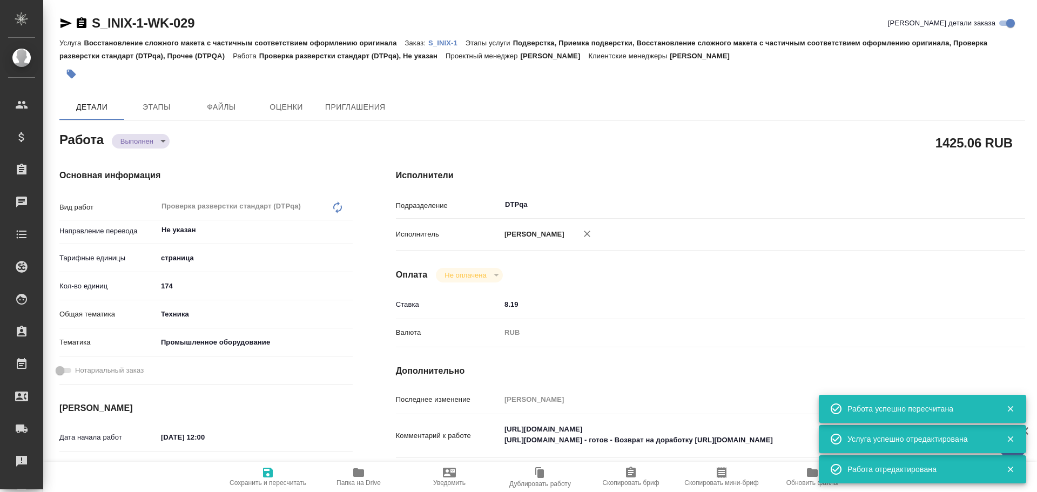
type input "8.19"
type input "RUB"
type input "[PERSON_NAME]"
type textarea "https://tera.awatera.com/Work/68de4d8f0d1c1693892684ad/ https://tera.awatera.co…"
type textarea "x"
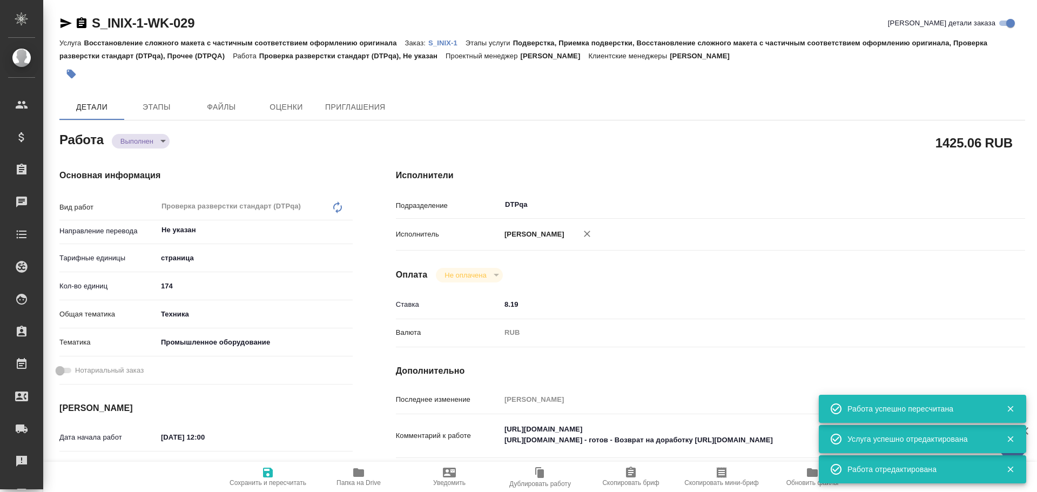
type textarea "/Clients/INIX /Orders/S_INIX-1/DTP/S_INIX-1-WK-029"
type textarea "x"
type input "S_INIX-1"
type input "Восстановление сложного макета с частичным соответствием оформлению оригинала"
type input "Подверстка, Приемка подверстки, Восстановление сложного макета с частичным соот…"
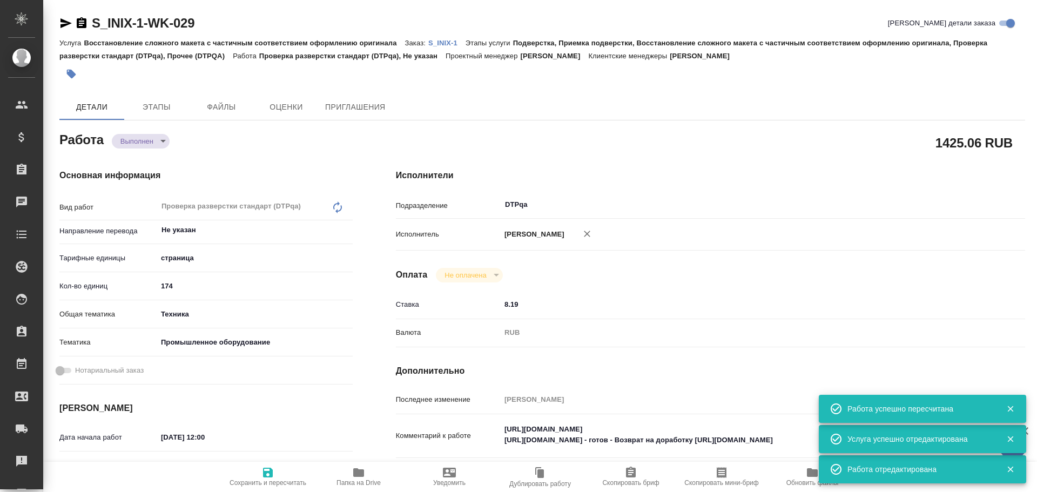
type input "[PERSON_NAME]"
type input "/Clients/INIX /Orders/S_INIX-1"
type textarea "x"
type textarea "перевод паспортов без заверения на рус., с версткой без соответствия макету ори…"
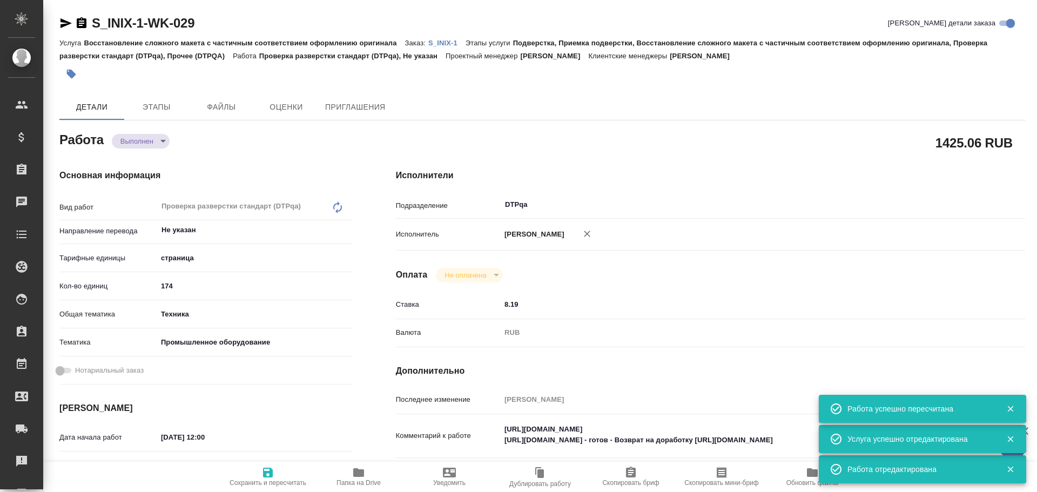
type textarea "x"
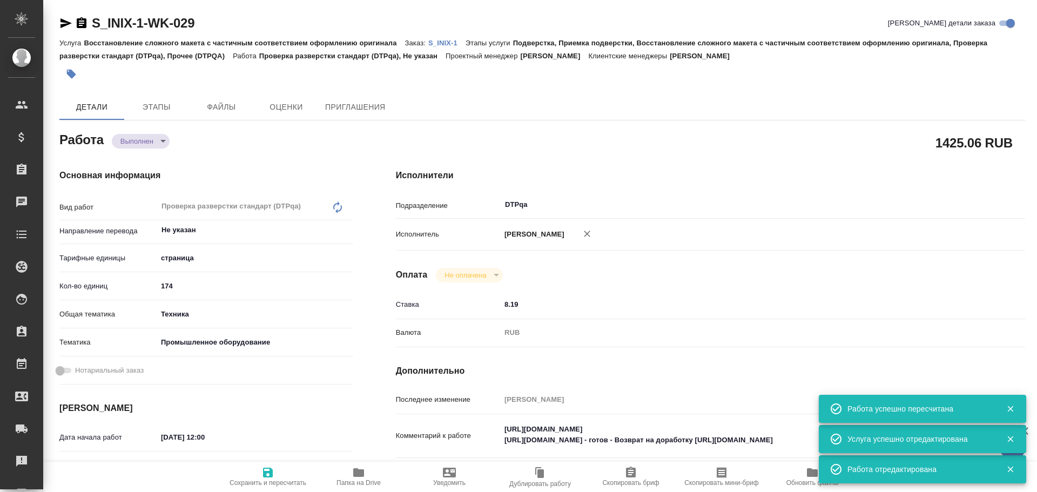
type textarea "x"
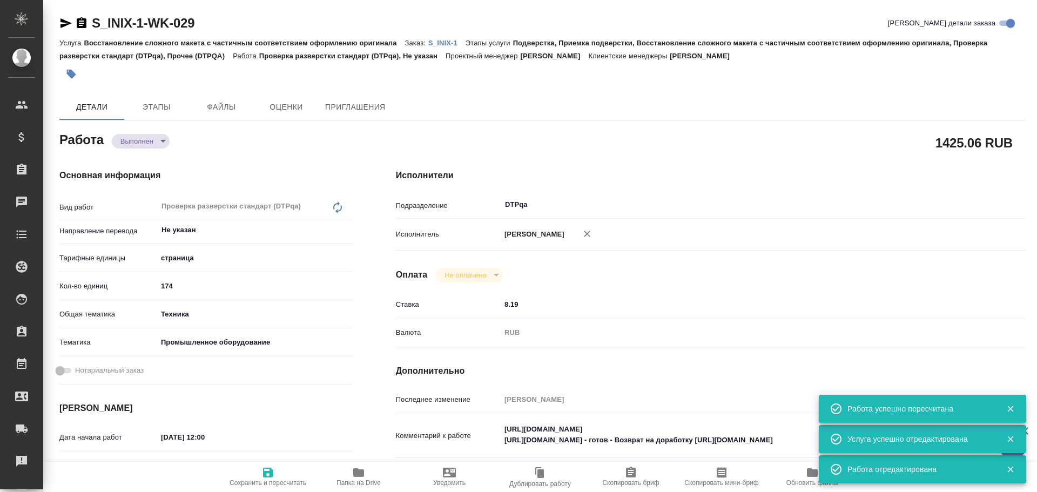
type textarea "x"
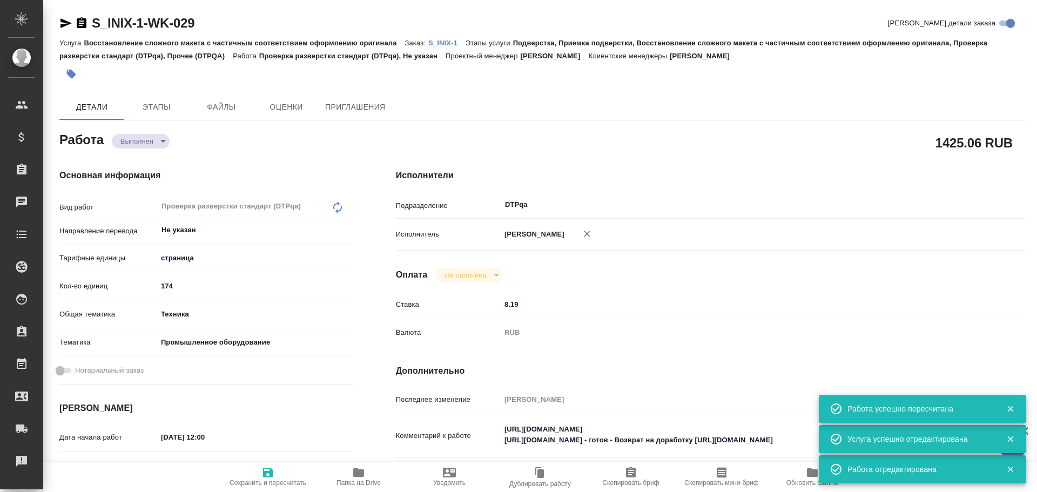
type textarea "x"
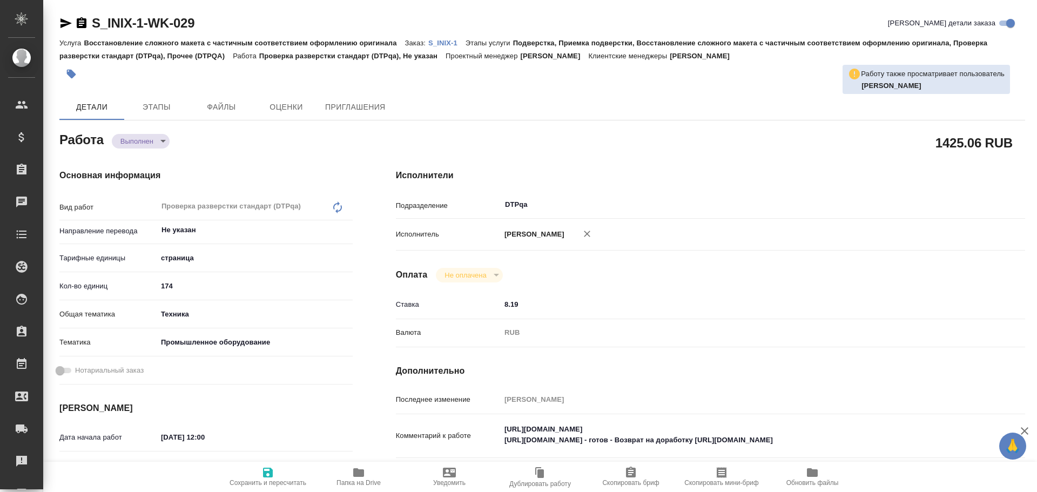
type textarea "x"
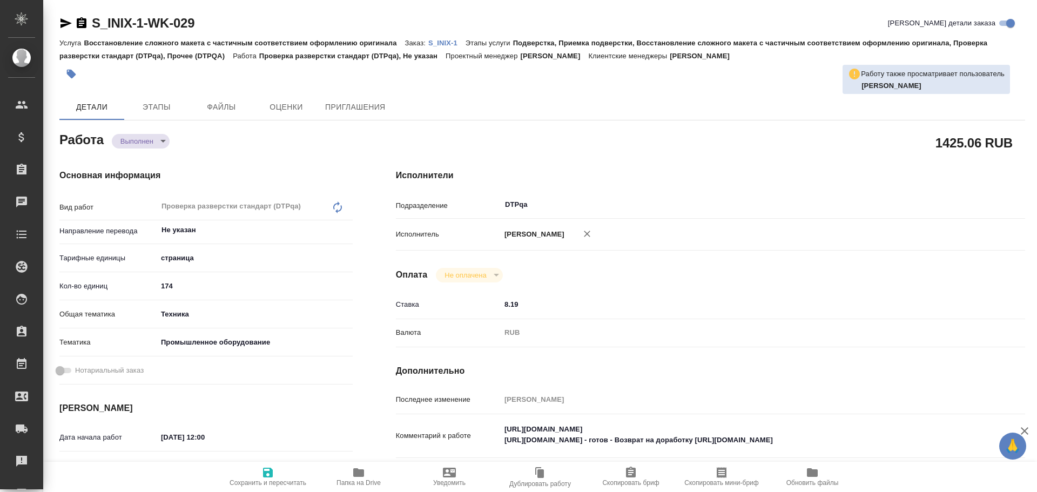
type textarea "x"
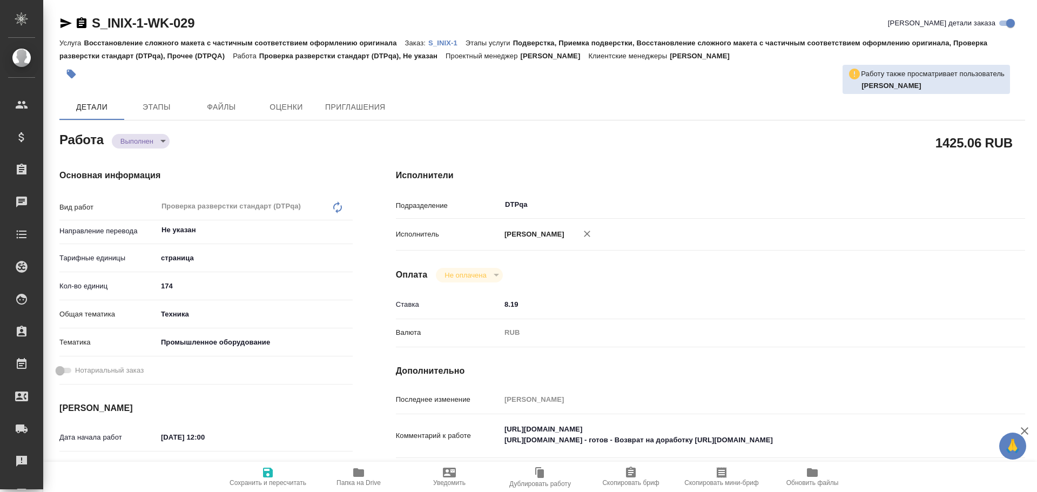
type textarea "x"
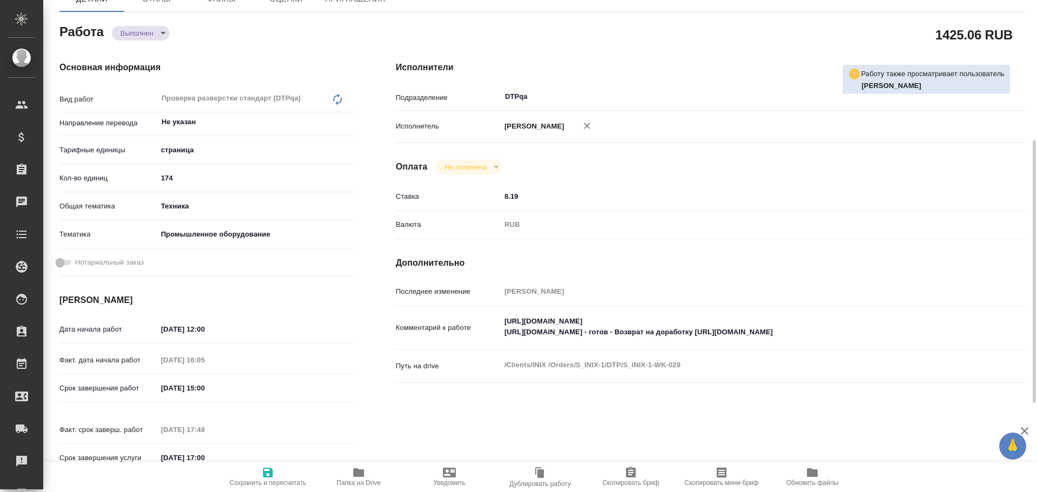
scroll to position [162, 0]
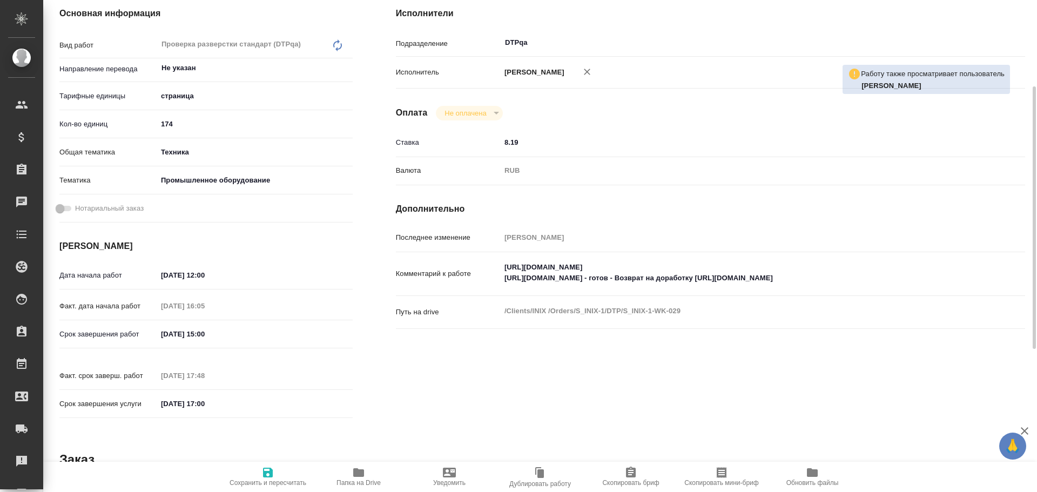
type textarea "x"
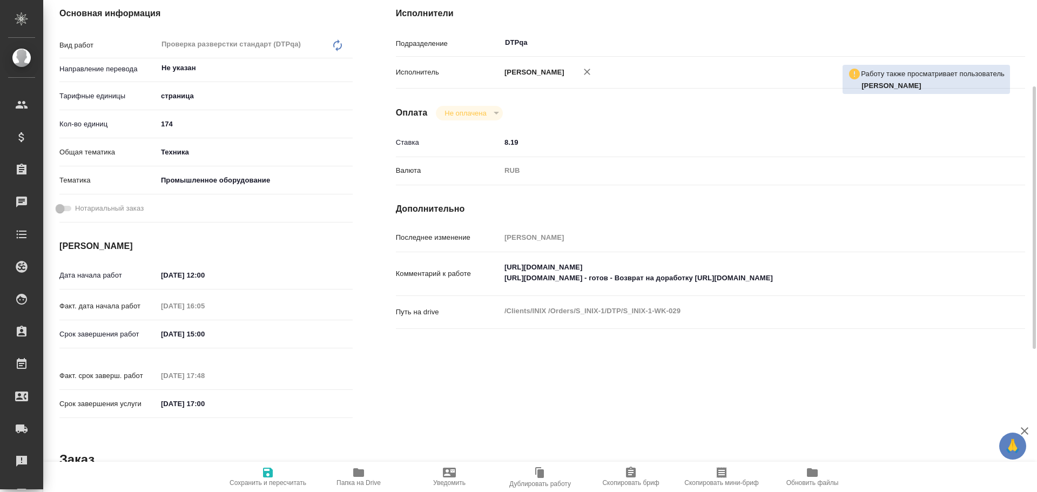
click at [347, 481] on span "Папка на Drive" at bounding box center [358, 483] width 44 height 8
type textarea "x"
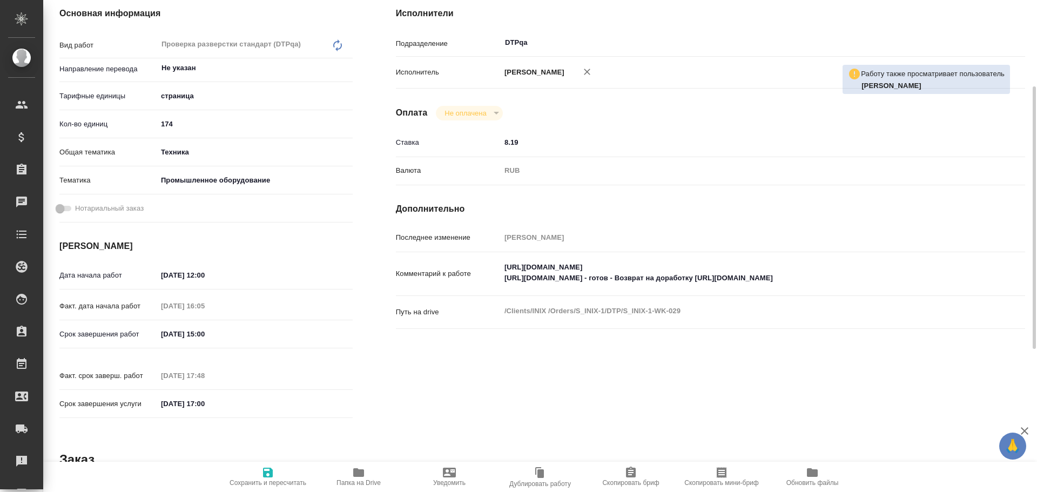
type textarea "x"
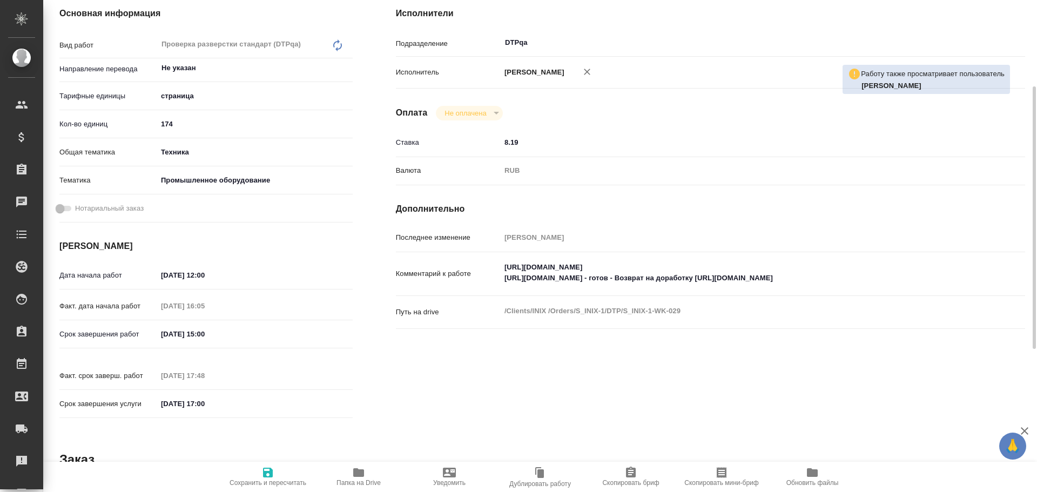
type textarea "x"
click at [750, 267] on textarea "https://tera.awatera.com/Work/68de4d8f0d1c1693892684ad/ https://tera.awatera.co…" at bounding box center [737, 272] width 472 height 29
type textarea "x"
type textarea "https://tera.awatera.com/Work/68de4d8f0d1c1693892684ad/ https://tera.awatera.co…"
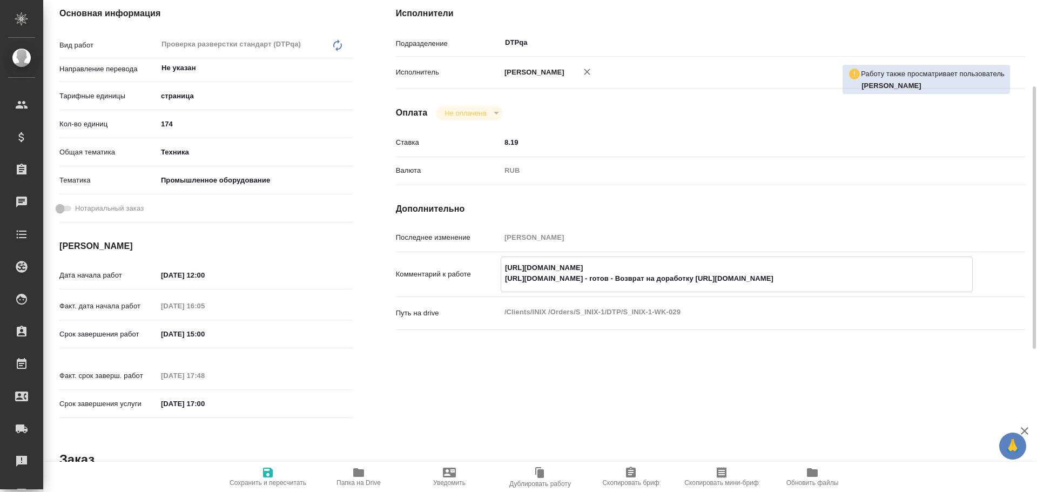
type textarea "x"
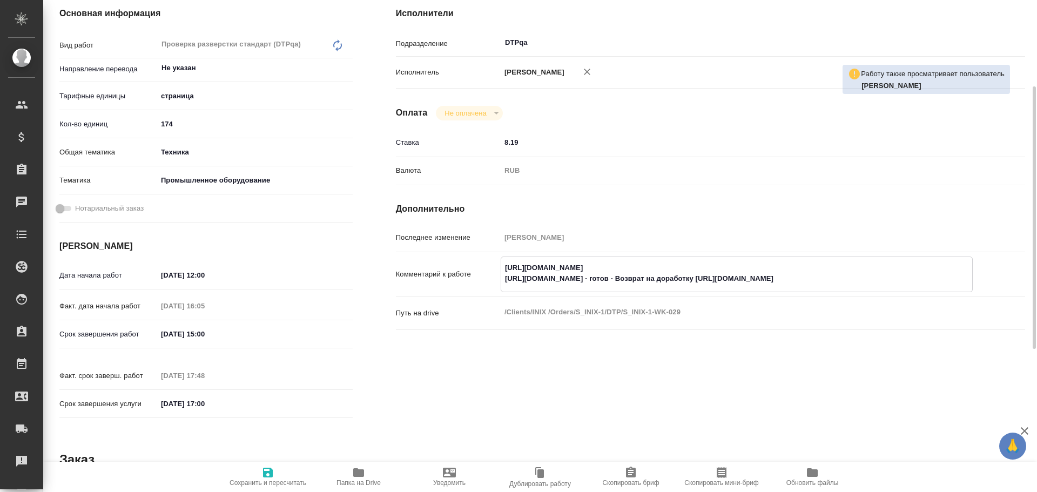
type textarea "https://tera.awatera.com/Work/68de4d8f0d1c1693892684ad/ Р https://tera.awatera.…"
type textarea "x"
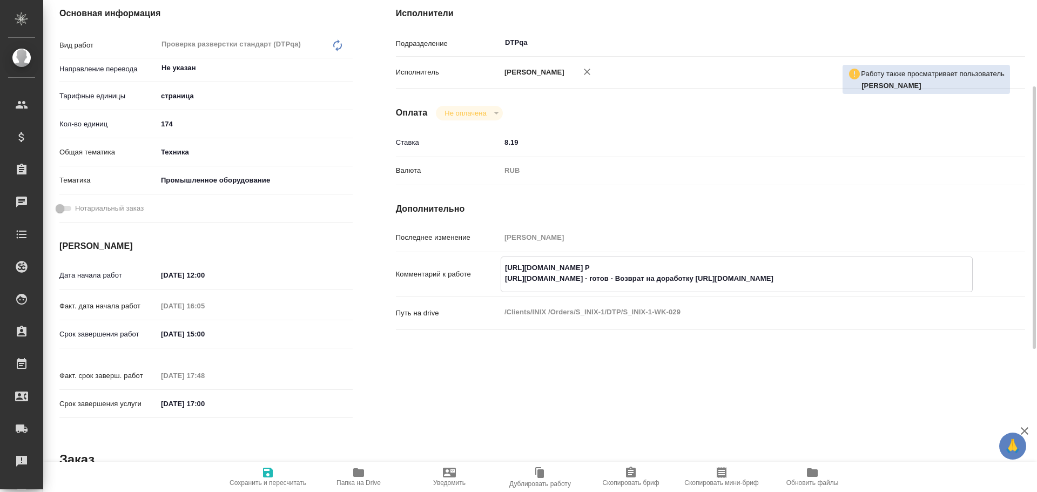
type textarea "x"
type textarea "https://tera.awatera.com/Work/68de4d8f0d1c1693892684ad/ Ра https://tera.awatera…"
type textarea "x"
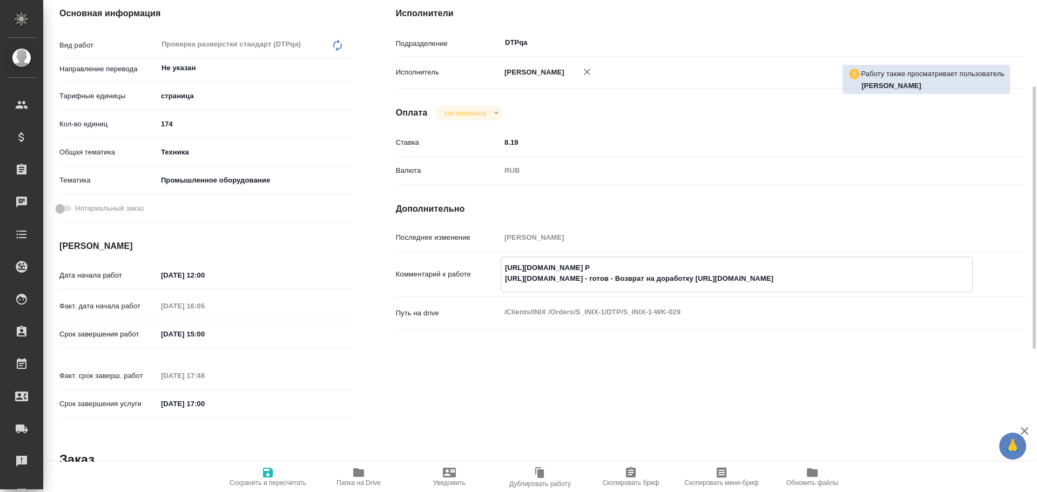
type textarea "x"
type textarea "https://tera.awatera.com/Work/68de4d8f0d1c1693892684ad/ Раз https://tera.awater…"
type textarea "x"
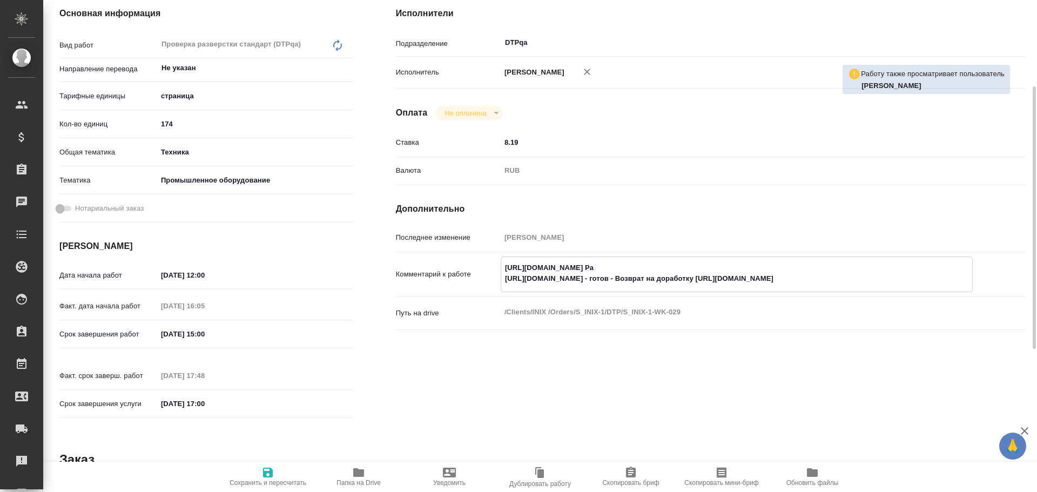
type textarea "x"
type textarea "https://tera.awatera.com/Work/68de4d8f0d1c1693892684ad/ Разб https://tera.awate…"
type textarea "x"
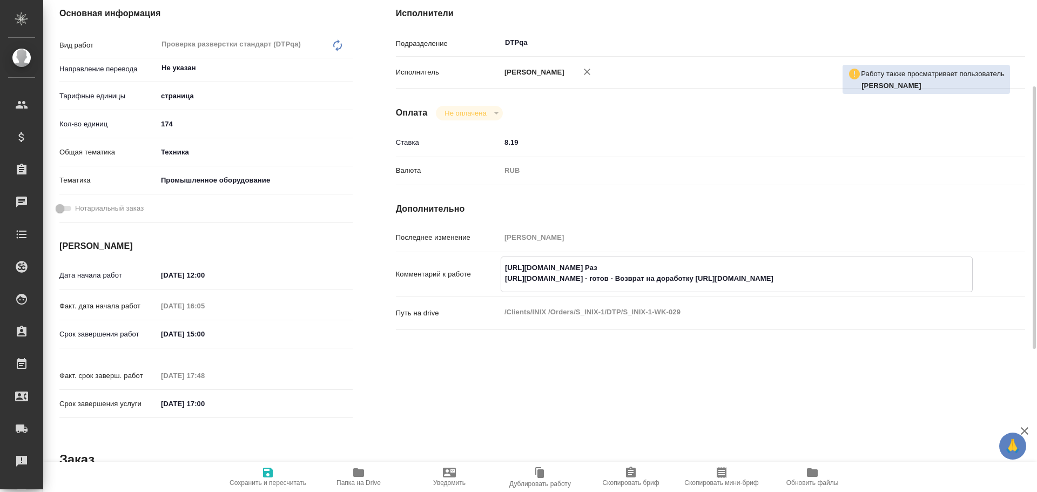
type textarea "x"
type textarea "https://tera.awatera.com/Work/68de4d8f0d1c1693892684ad/ Разбо https://tera.awat…"
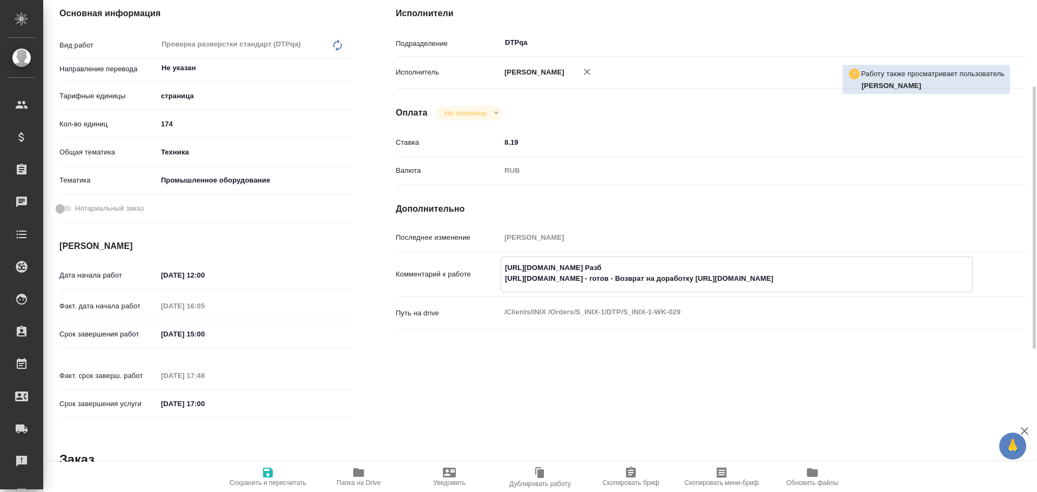
type textarea "x"
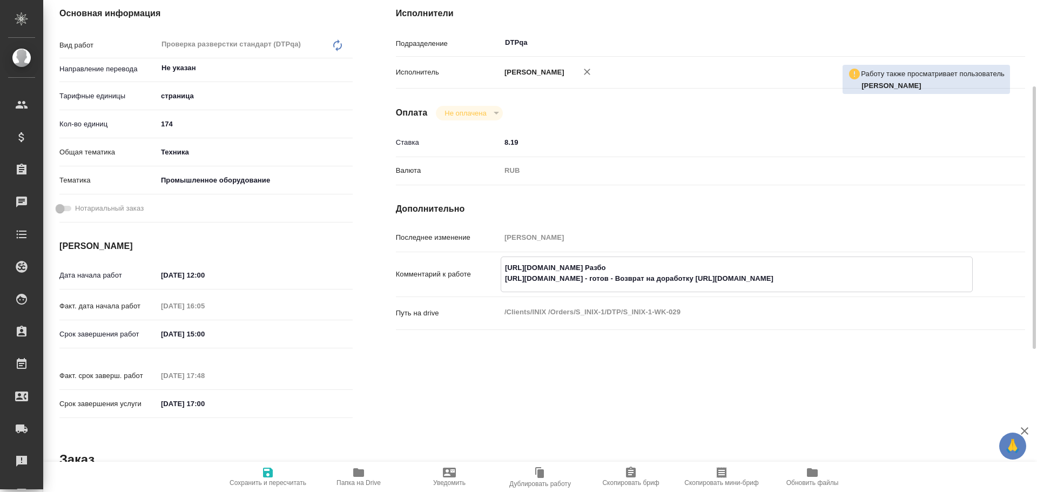
type textarea "https://tera.awatera.com/Work/68de4d8f0d1c1693892684ad/ Разбор https://tera.awa…"
type textarea "x"
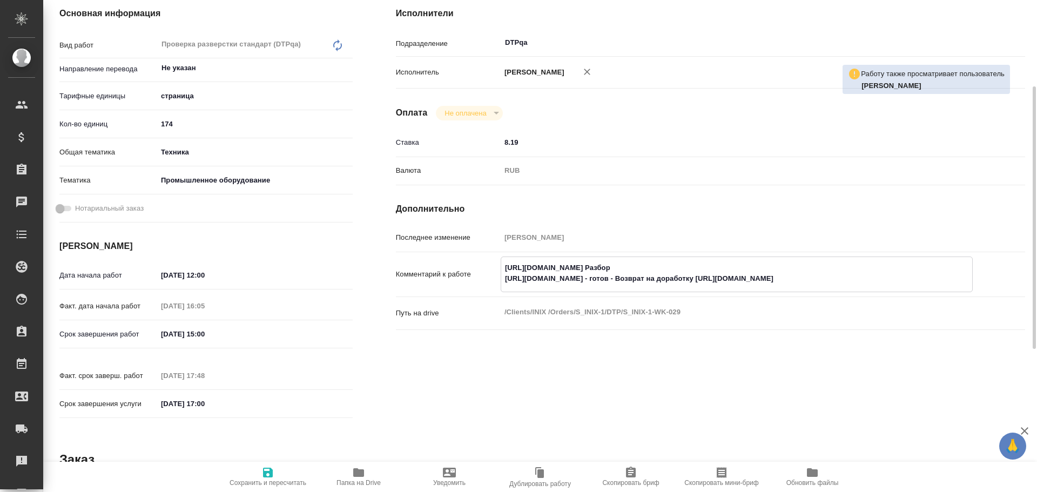
type textarea "x"
type textarea "https://tera.awatera.com/Work/68de4d8f0d1c1693892684ad/ Разбор https://tera.awa…"
type textarea "x"
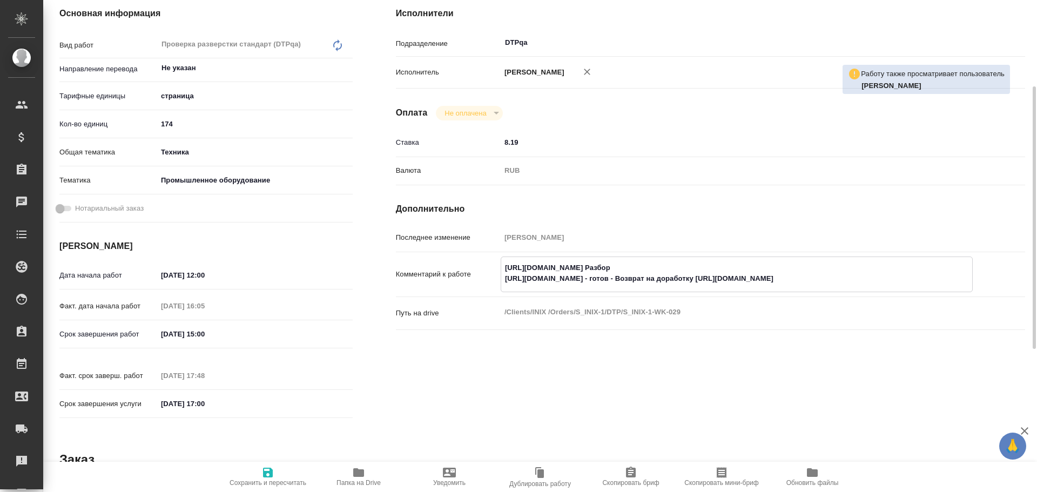
type textarea "x"
paste textarea "https://drive.awatera.com/f/10499238"
type textarea "x"
type textarea "[URL][DOMAIN_NAME] Разбор [URL][DOMAIN_NAME] [URL][DOMAIN_NAME] - готов - Возвр…"
type textarea "x"
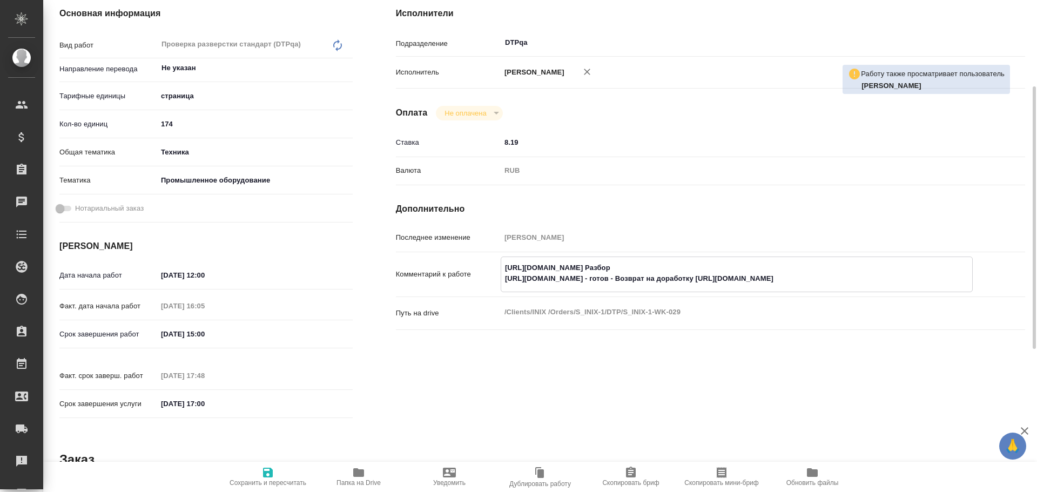
type textarea "x"
type textarea "[URL][DOMAIN_NAME] Разбор [URL][DOMAIN_NAME] [URL][DOMAIN_NAME] - готов - Возвр…"
type textarea "x"
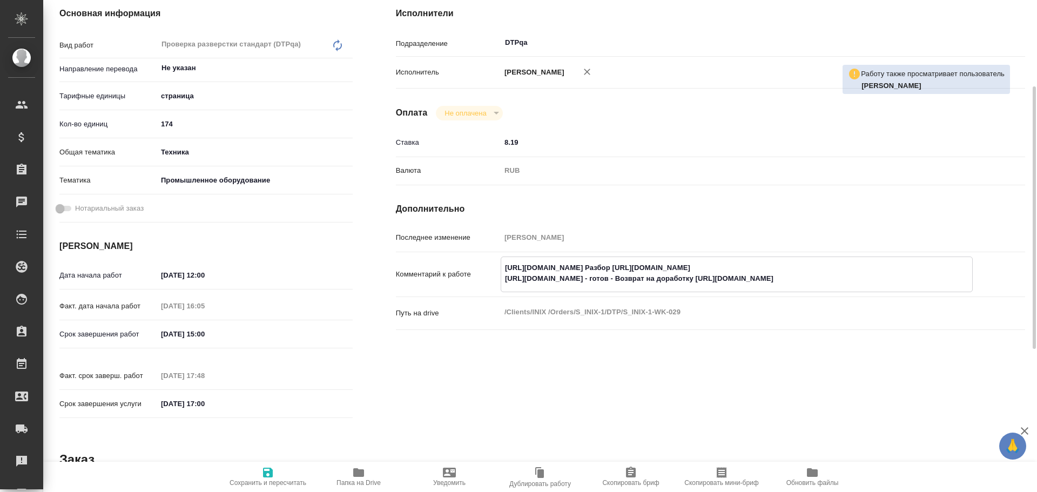
click at [264, 478] on icon "button" at bounding box center [267, 472] width 13 height 13
type textarea "x"
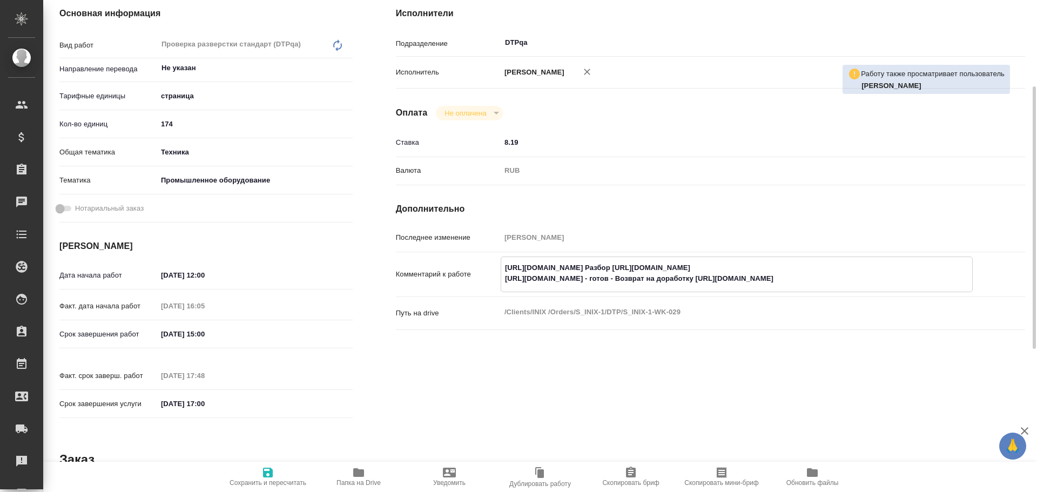
type textarea "x"
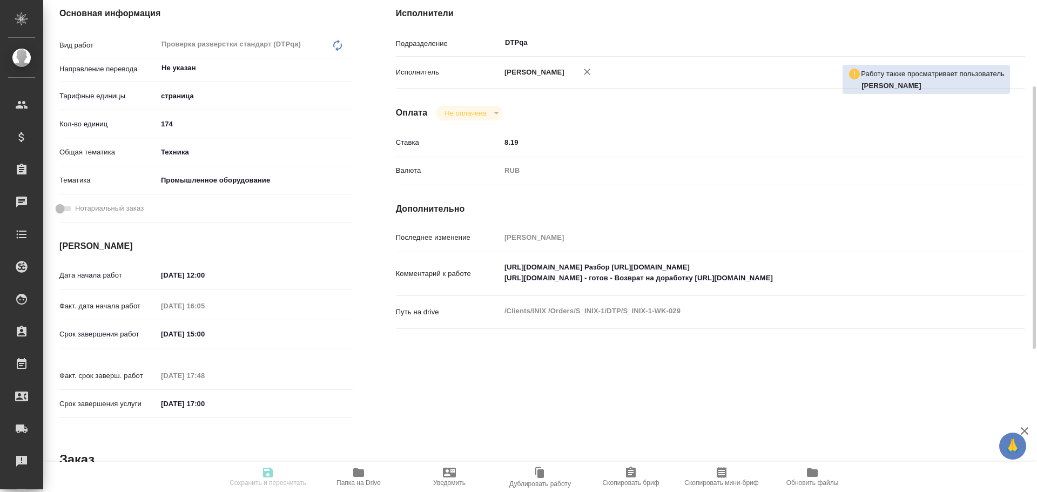
type textarea "x"
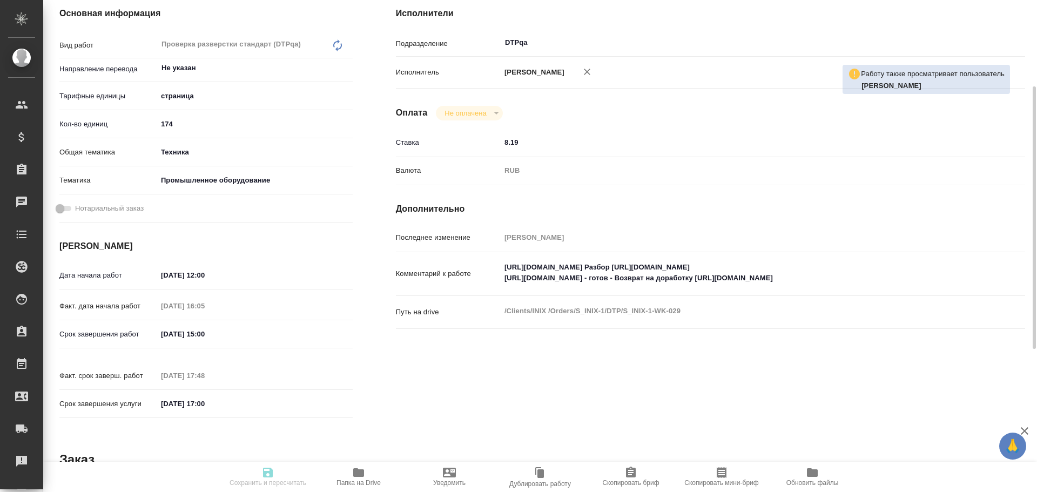
type textarea "x"
type input "completed"
type textarea "Проверка разверстки стандарт (DTPqa)"
type textarea "x"
type input "Не указан"
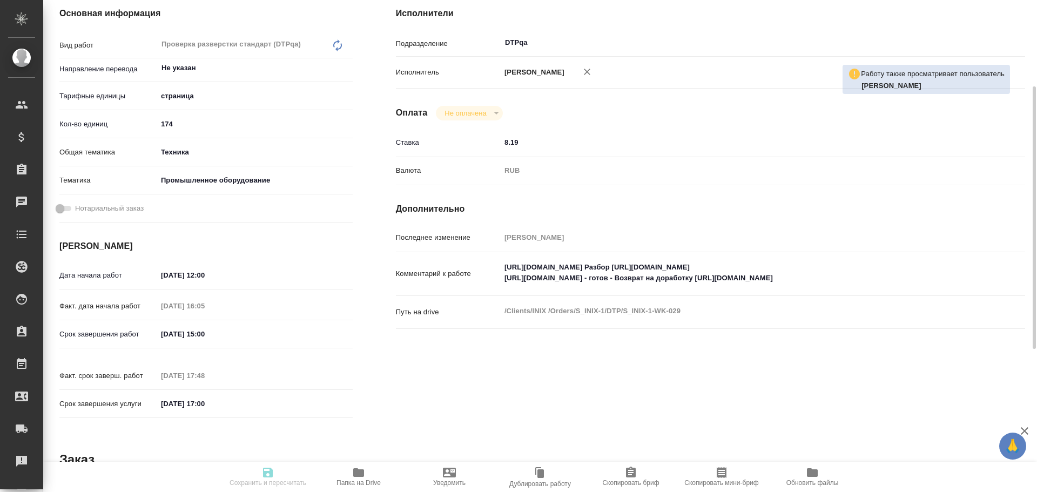
type input "5a8b1489cc6b4906c91bfdb2"
type input "174"
type input "tech"
type input "5f647205b73bc97568ca66bc"
type input "[DATE] 12:00"
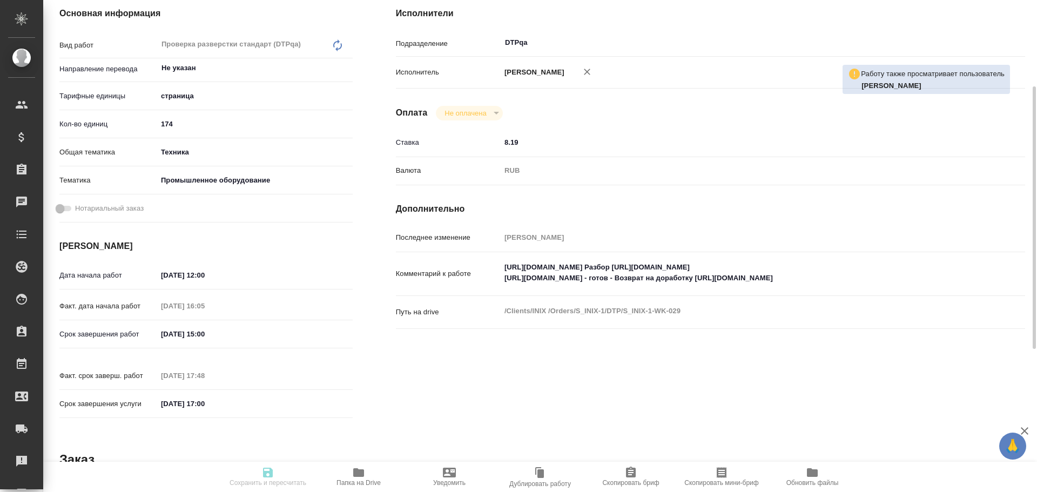
type input "[DATE] 16:05"
type input "[DATE] 15:00"
type input "06.10.2025 17:48"
type input "[DATE] 17:00"
type input "DTPqa"
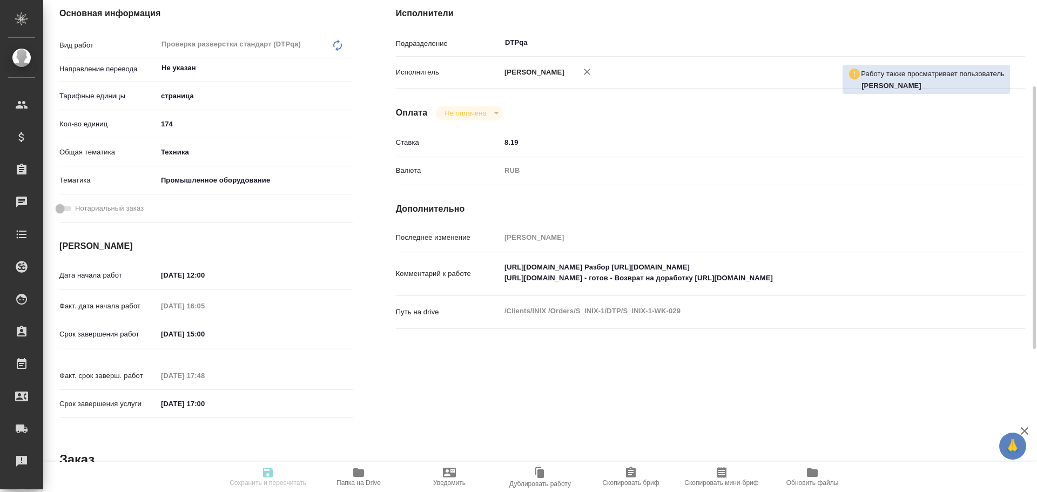
type input "notPayed"
type input "8.19"
type input "RUB"
type input "Чулец Елена"
type textarea "https://tera.awatera.com/Work/68de4d8f0d1c1693892684ad/ Разбор https://drive.aw…"
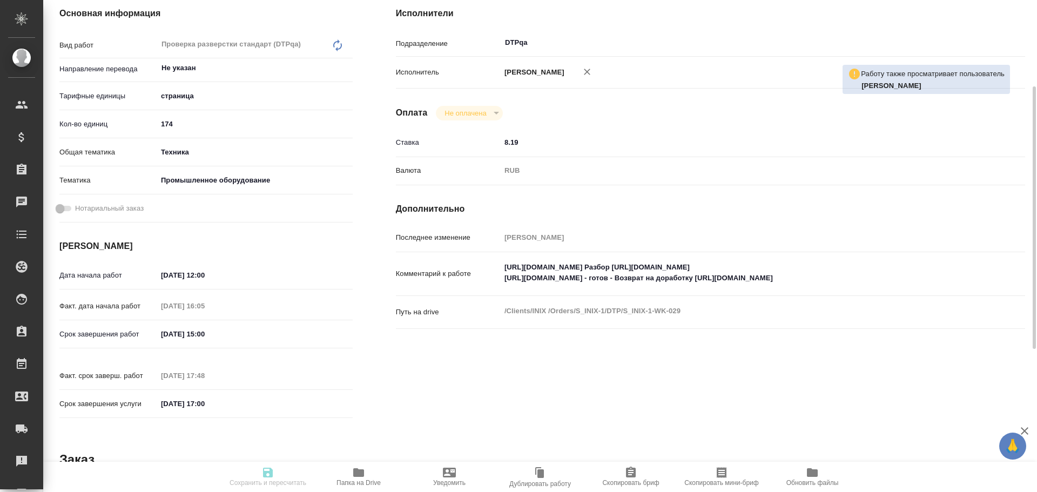
type textarea "x"
type textarea "/Clients/INIX /Orders/S_INIX-1/DTP/S_INIX-1-WK-029"
type textarea "x"
type input "S_INIX-1"
type input "Восстановление сложного макета с частичным соответствием оформлению оригинала"
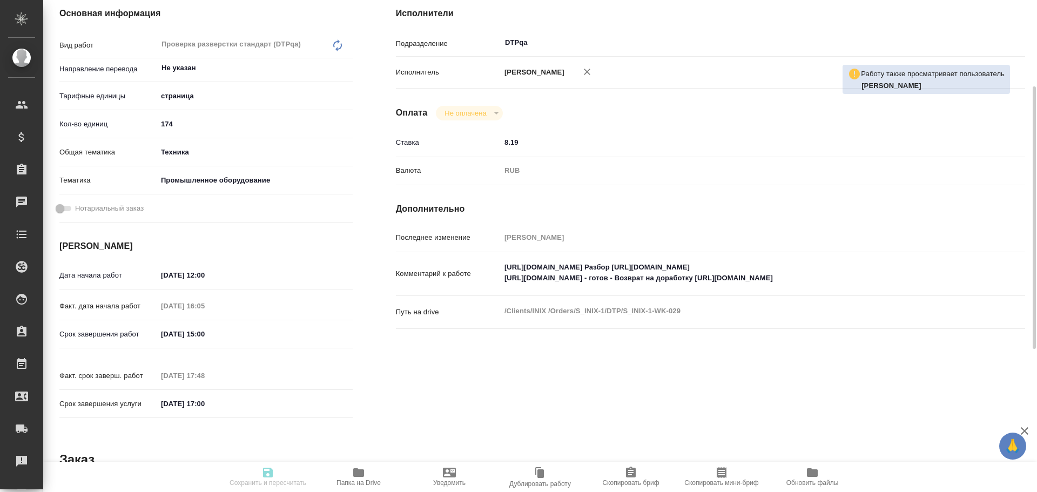
type input "Подверстка, Приемка подверстки, Восстановление сложного макета с частичным соот…"
type input "[PERSON_NAME]"
type input "/Clients/INIX /Orders/S_INIX-1"
type textarea "x"
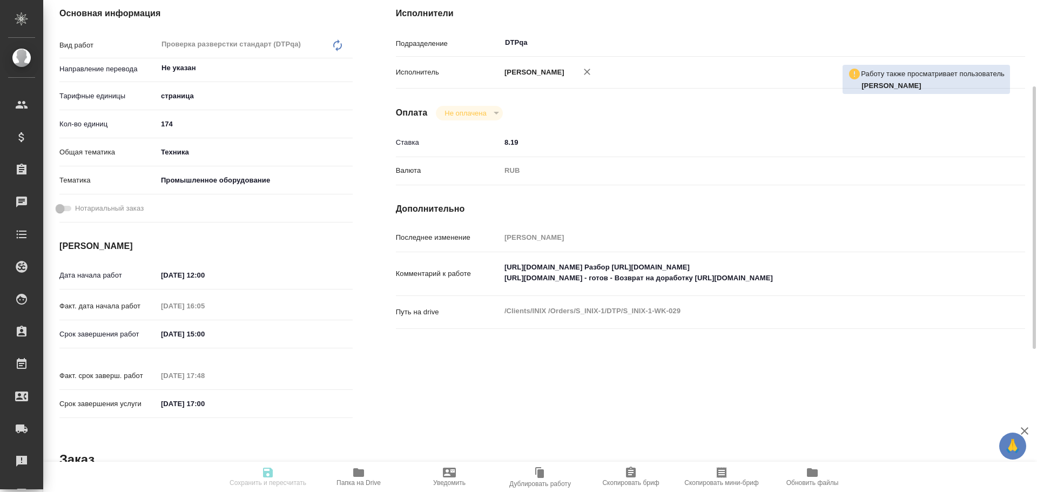
type textarea "перевод паспортов без заверения на рус., с версткой без соответствия макету ори…"
type textarea "x"
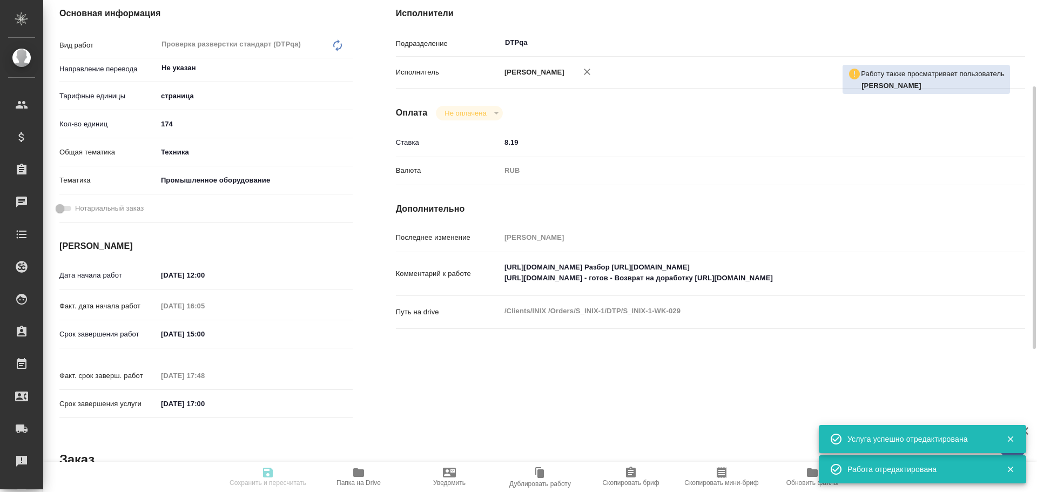
type textarea "x"
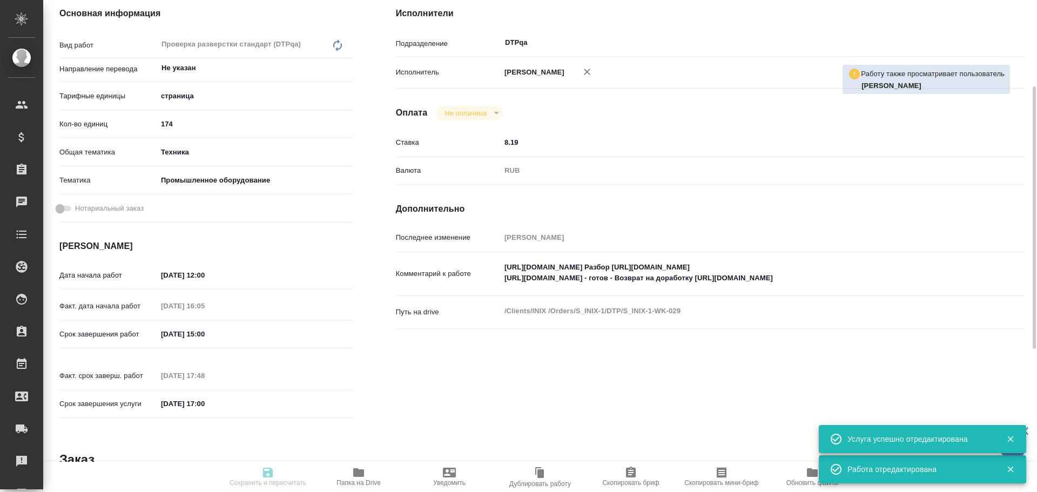
type textarea "x"
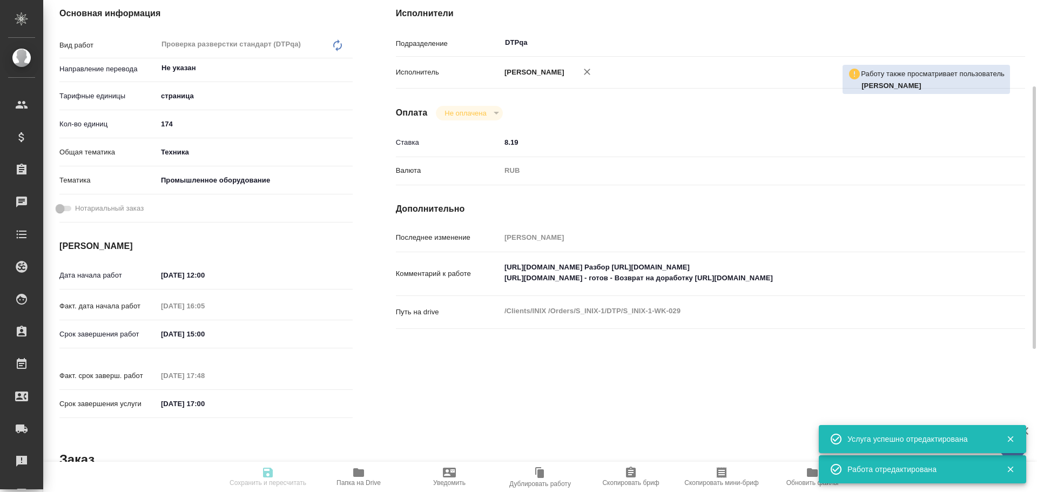
type textarea "x"
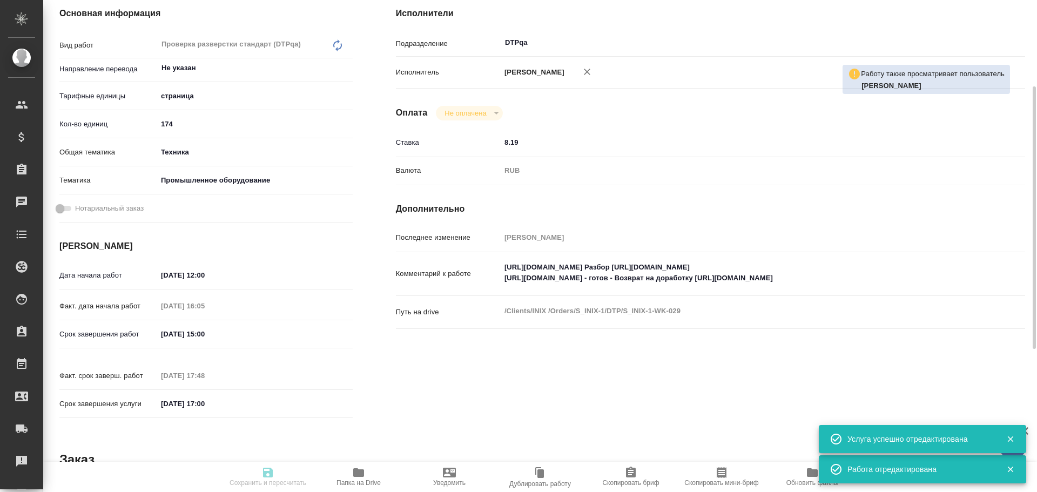
type textarea "x"
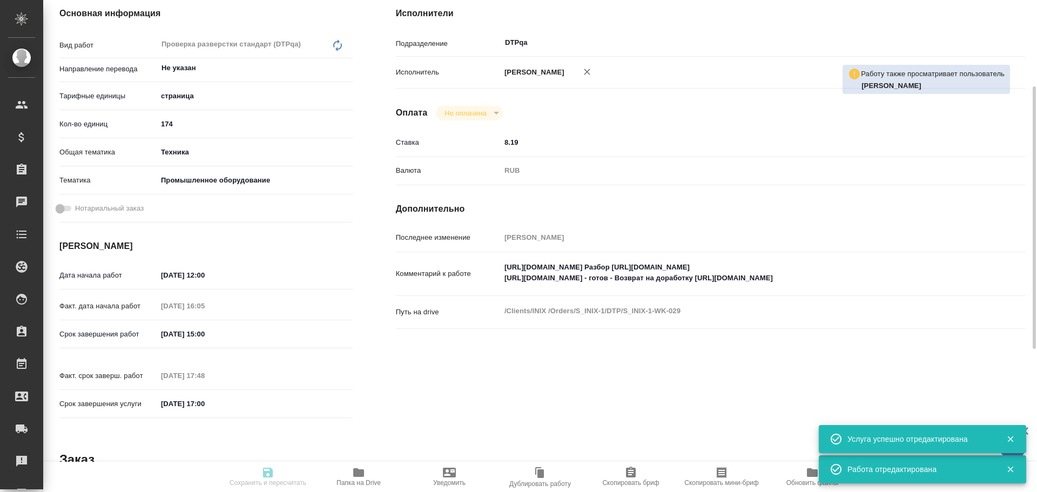
type input "completed"
type textarea "Проверка разверстки стандарт (DTPqa)"
type textarea "x"
type input "Не указан"
type input "5a8b1489cc6b4906c91bfdb2"
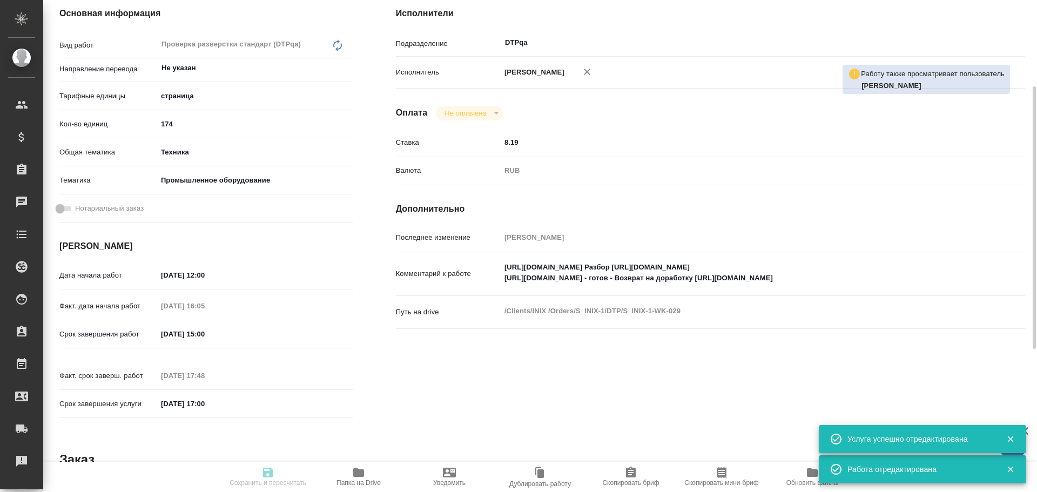
type input "174"
type input "tech"
type input "5f647205b73bc97568ca66bc"
type input "06.10.2025 12:00"
type input "06.10.2025 16:05"
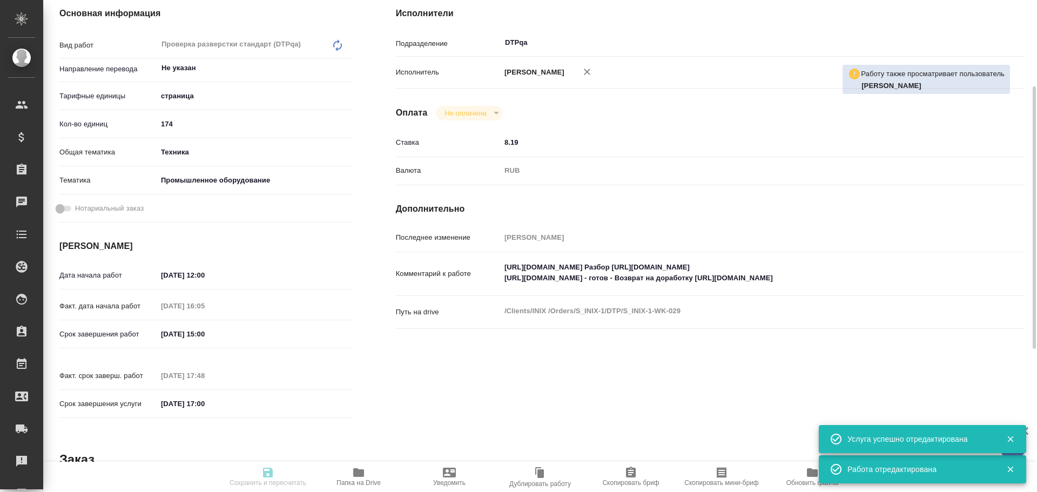
type input "06.10.2025 15:00"
type input "06.10.2025 17:48"
type input "13.10.2025 17:00"
type input "DTPqa"
type input "notPayed"
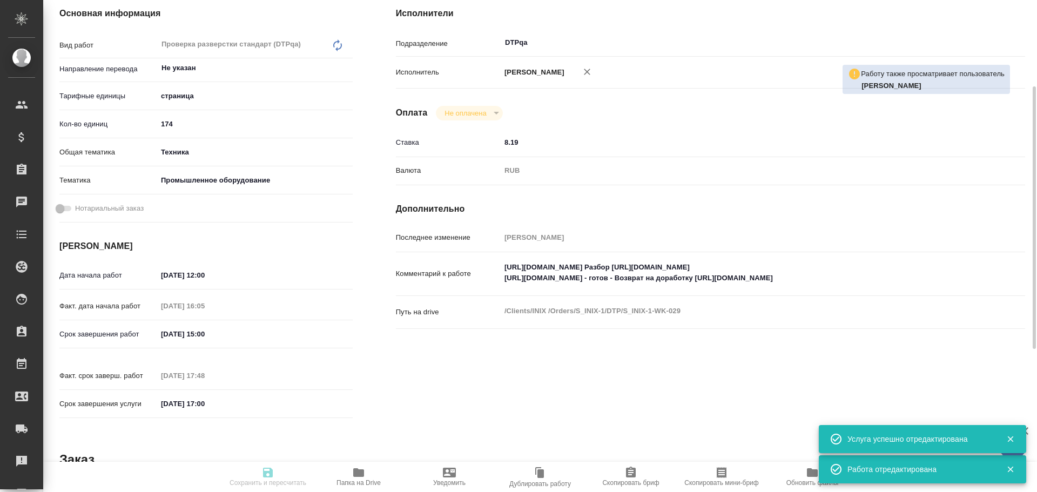
type input "8.19"
type input "RUB"
type input "Чулец Елена"
type textarea "https://tera.awatera.com/Work/68de4d8f0d1c1693892684ad/ Разбор https://drive.aw…"
type textarea "x"
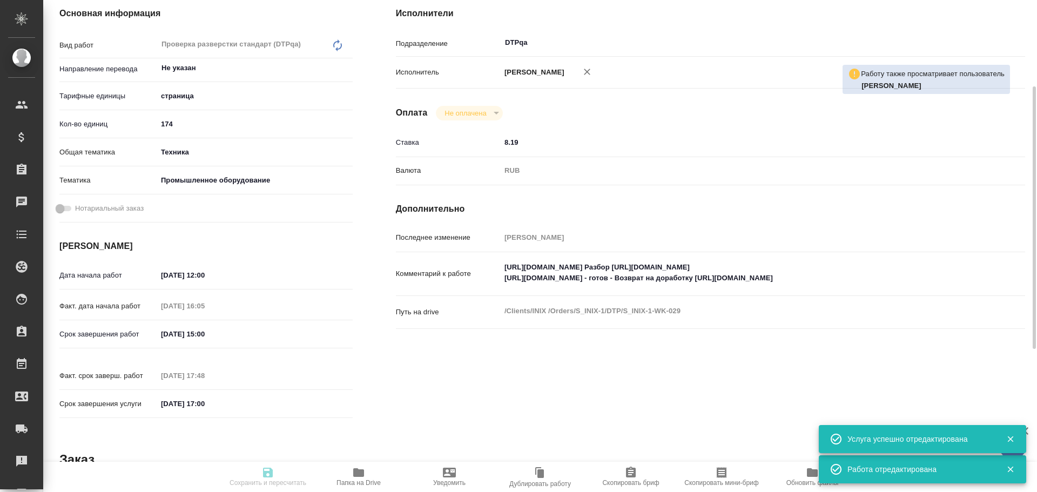
type textarea "/Clients/INIX /Orders/S_INIX-1/DTP/S_INIX-1-WK-029"
type textarea "x"
type input "S_INIX-1"
type input "Восстановление сложного макета с частичным соответствием оформлению оригинала"
type input "Подверстка, Приемка подверстки, Восстановление сложного макета с частичным соот…"
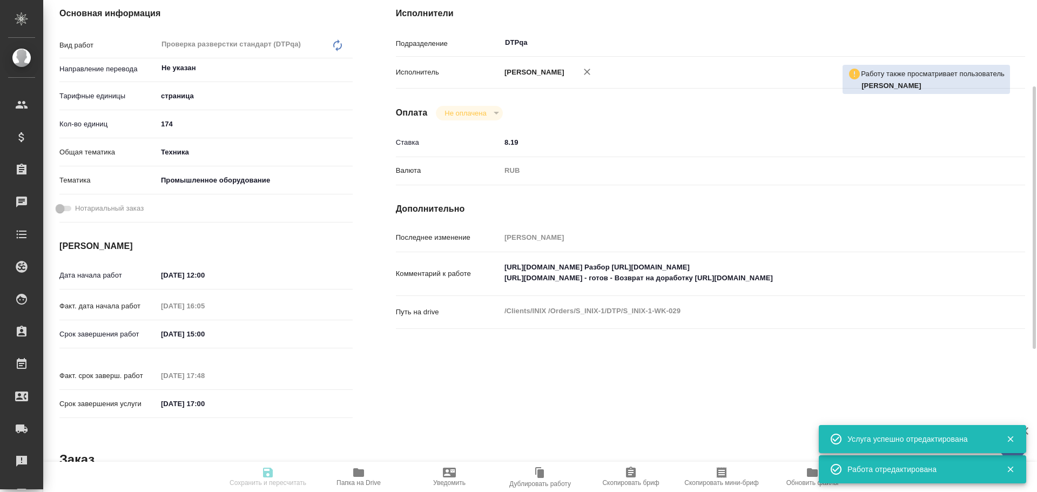
type input "[PERSON_NAME]"
type input "/Clients/INIX /Orders/S_INIX-1"
type textarea "x"
type textarea "перевод паспортов без заверения на рус., с версткой без соответствия макету ори…"
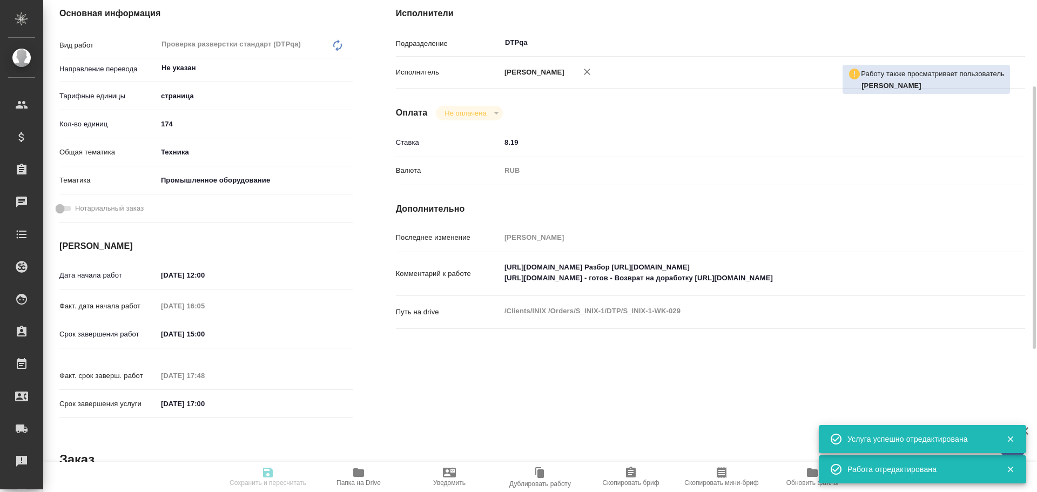
type textarea "x"
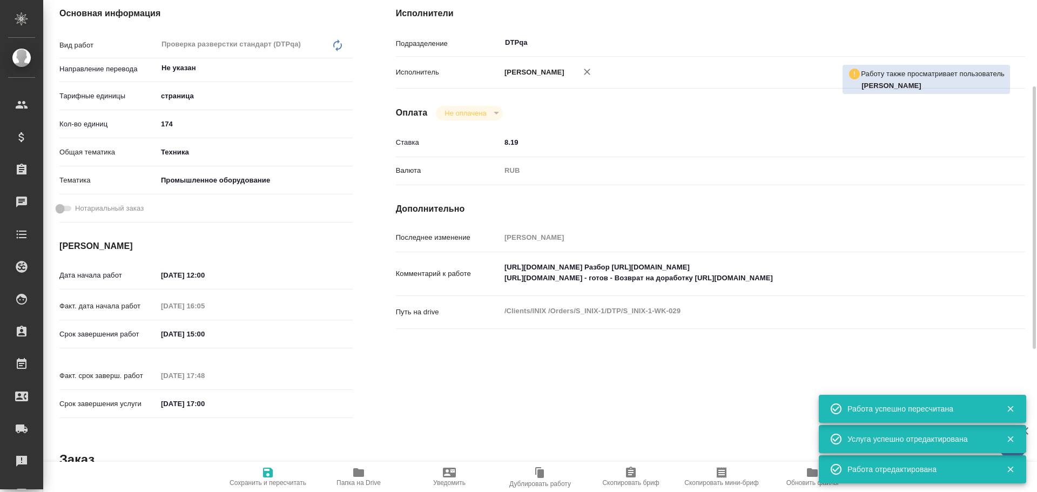
type textarea "x"
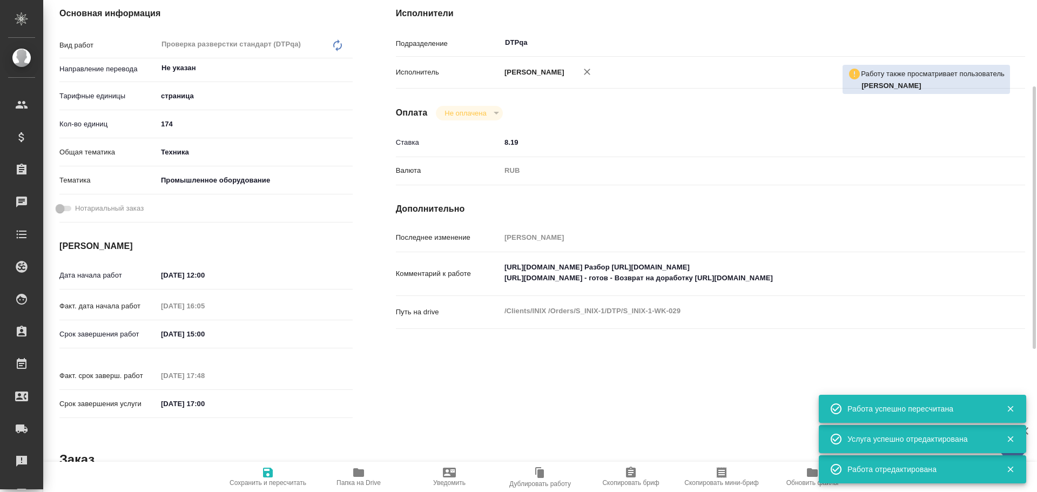
type textarea "x"
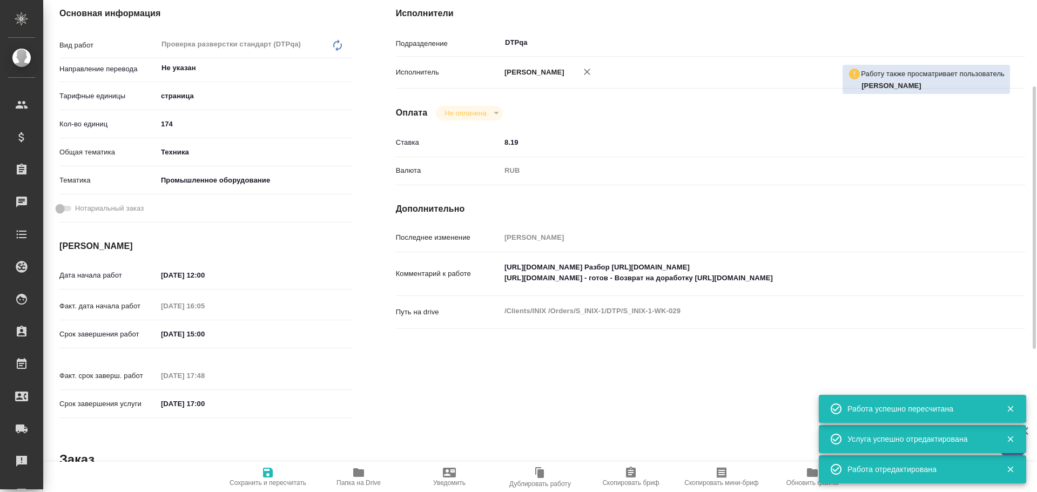
type textarea "x"
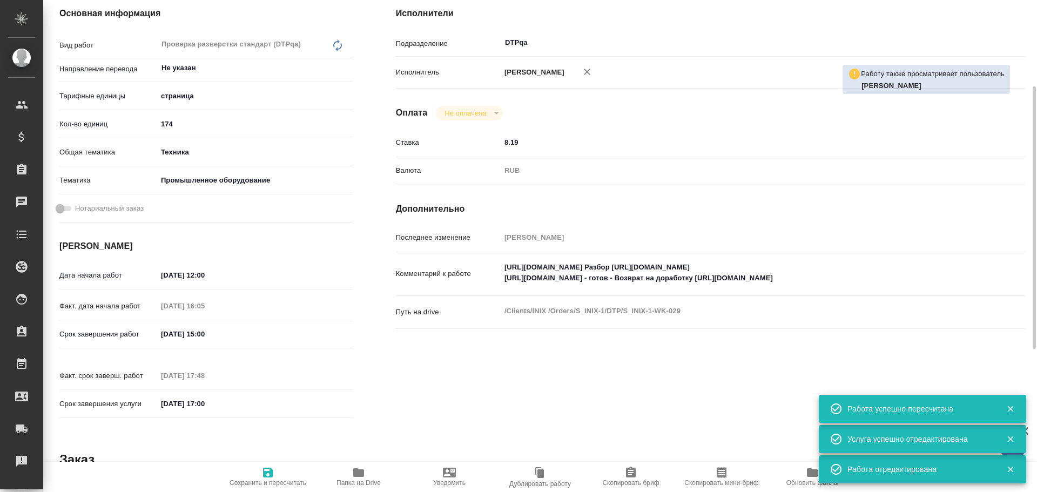
type textarea "x"
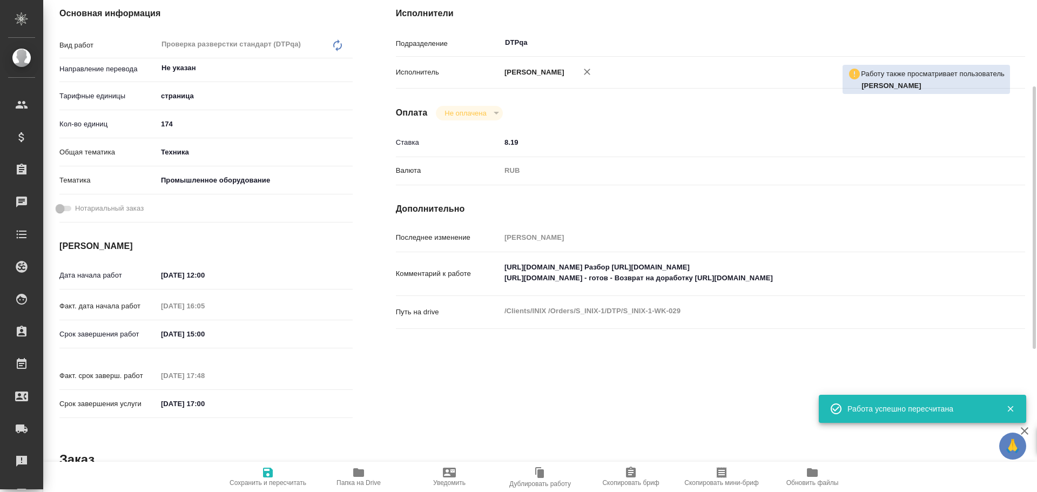
click at [355, 478] on icon "button" at bounding box center [358, 472] width 13 height 13
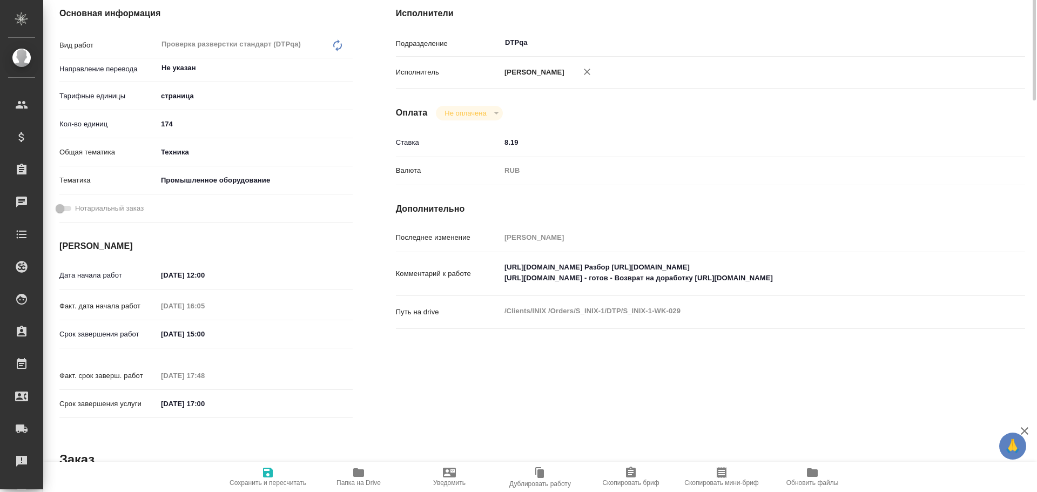
scroll to position [0, 0]
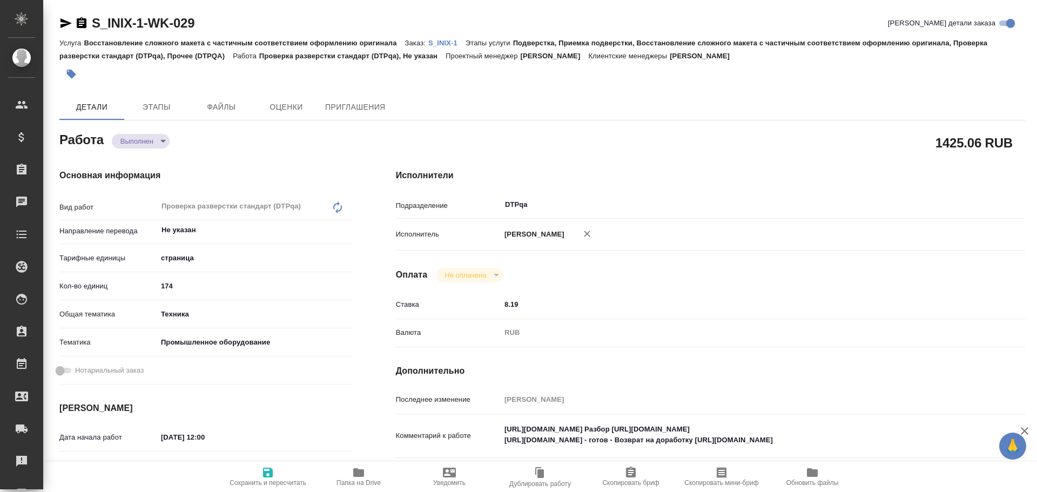
type textarea "x"
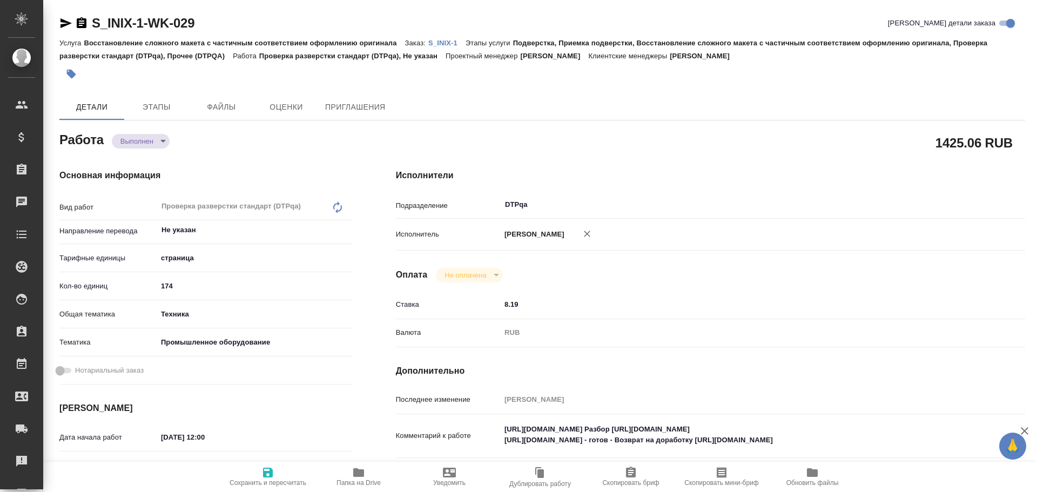
type textarea "x"
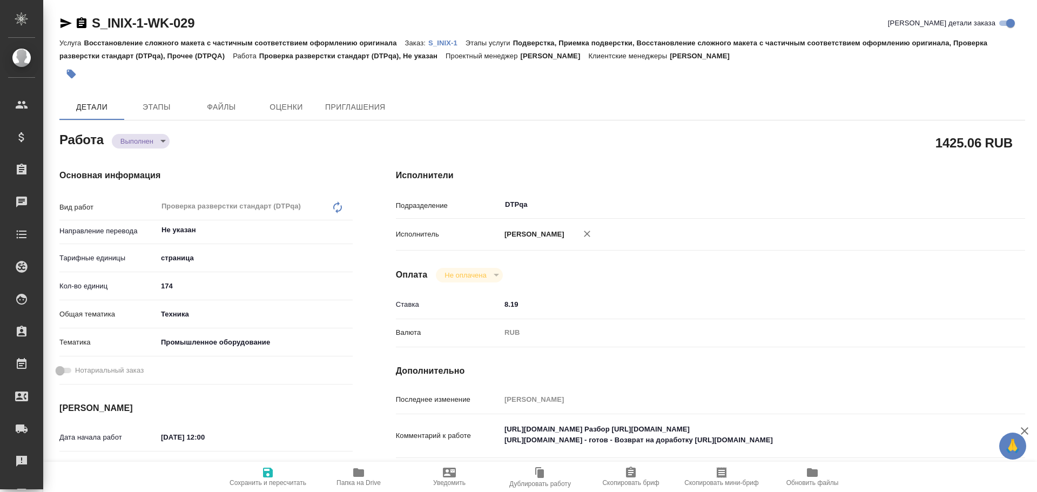
type textarea "x"
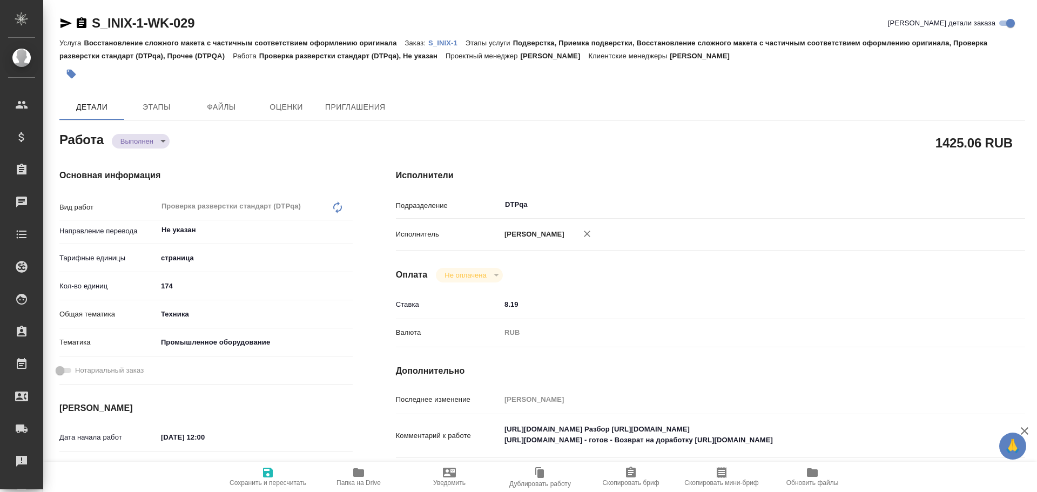
type textarea "x"
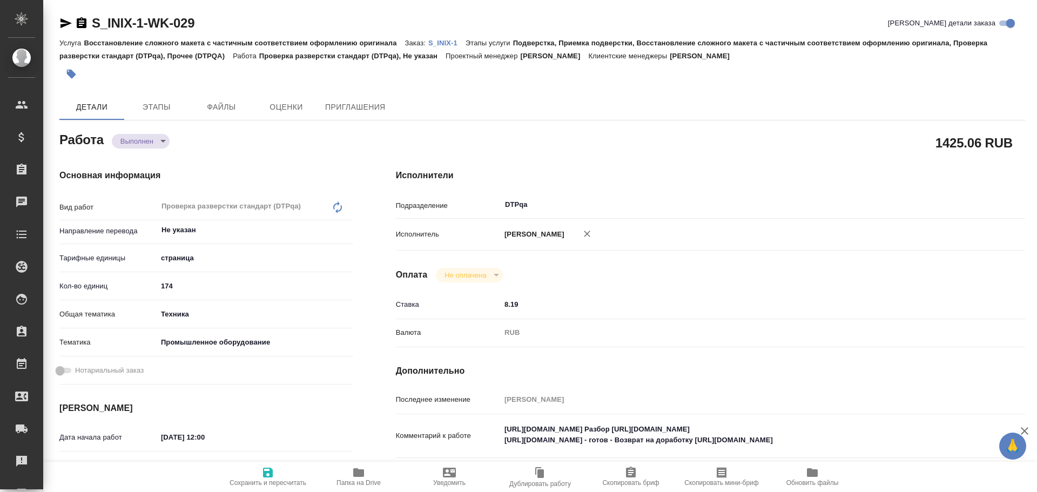
type textarea "x"
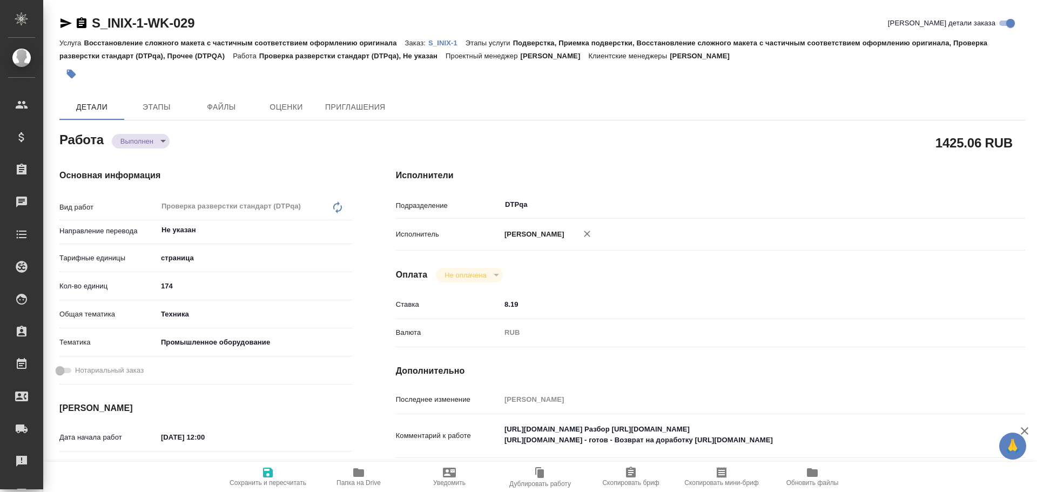
type textarea "x"
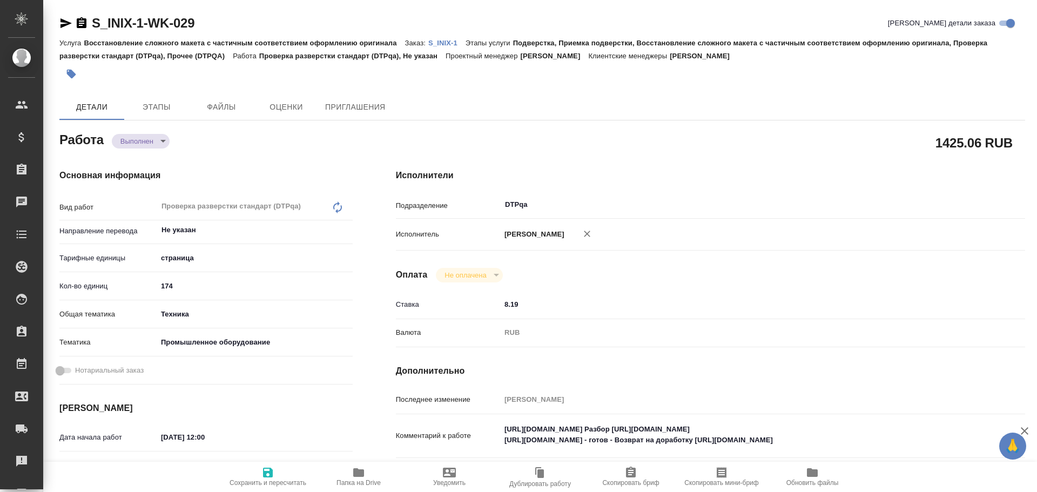
type textarea "x"
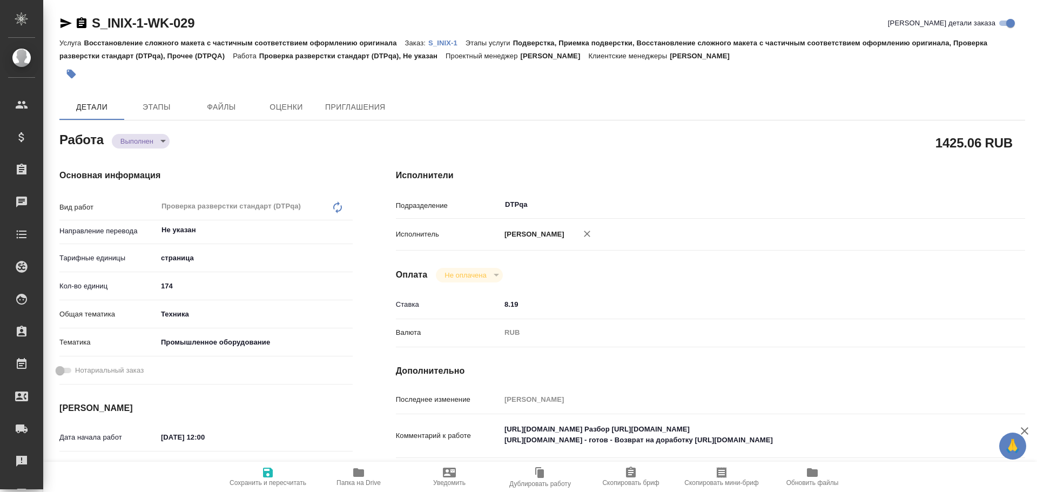
type textarea "x"
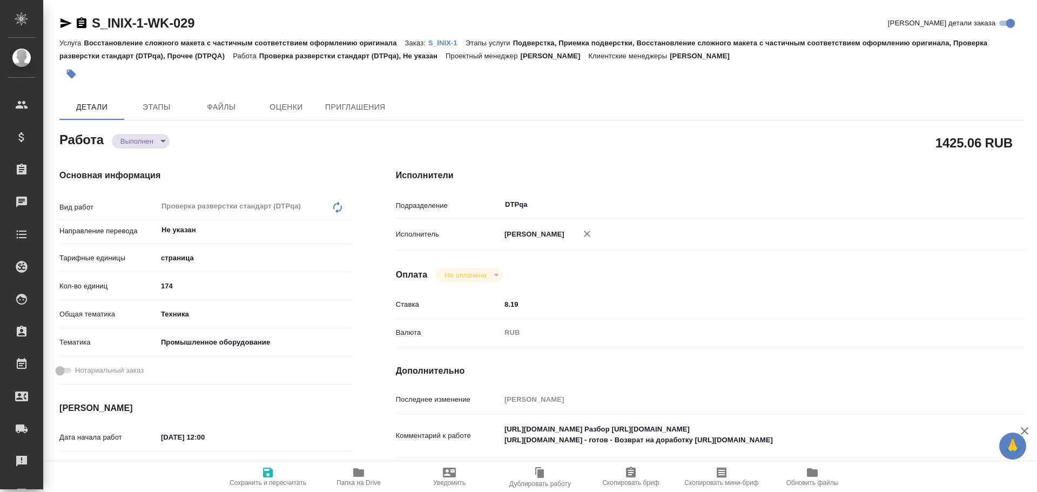
scroll to position [54, 0]
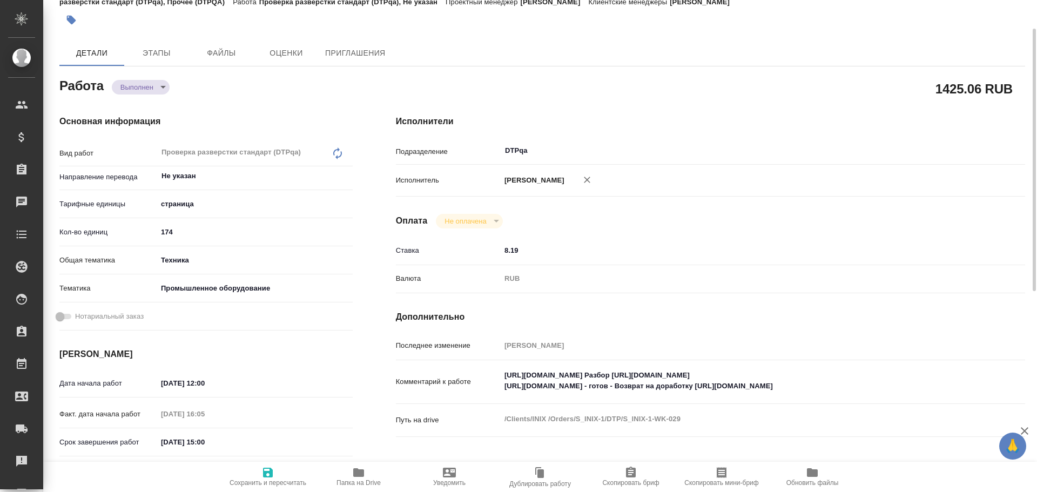
type textarea "x"
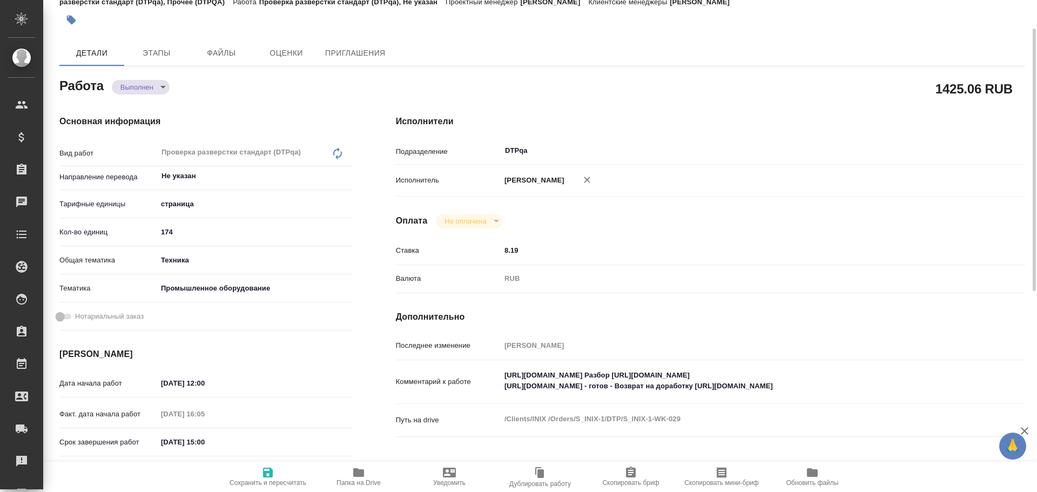
type textarea "x"
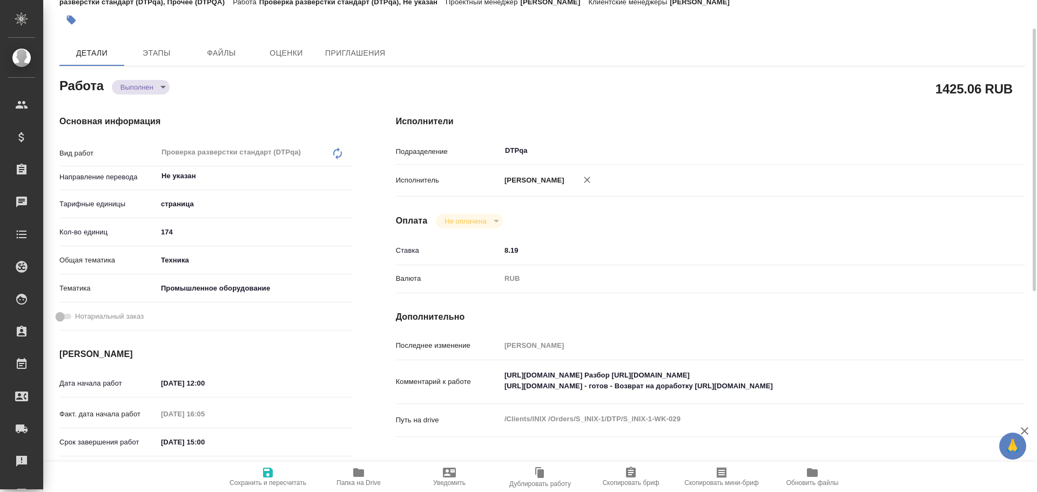
type textarea "x"
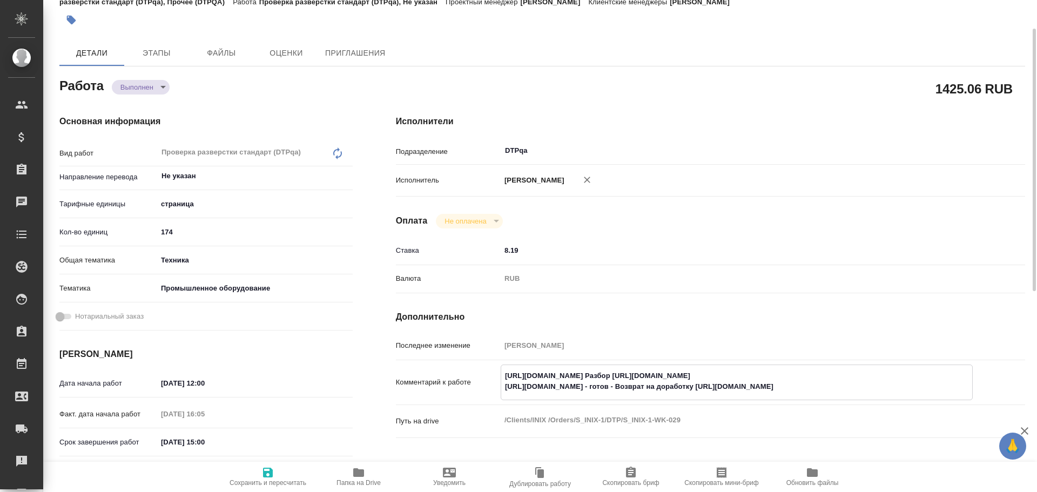
type textarea "x"
drag, startPoint x: 503, startPoint y: 375, endPoint x: 700, endPoint y: 374, distance: 196.5
click at [707, 369] on textarea "[URL][DOMAIN_NAME] Разбор [URL][DOMAIN_NAME] [URL][DOMAIN_NAME] - готов - Возвр…" at bounding box center [736, 381] width 471 height 29
type textarea "x"
click at [348, 476] on span "Папка на Drive" at bounding box center [359, 476] width 78 height 21
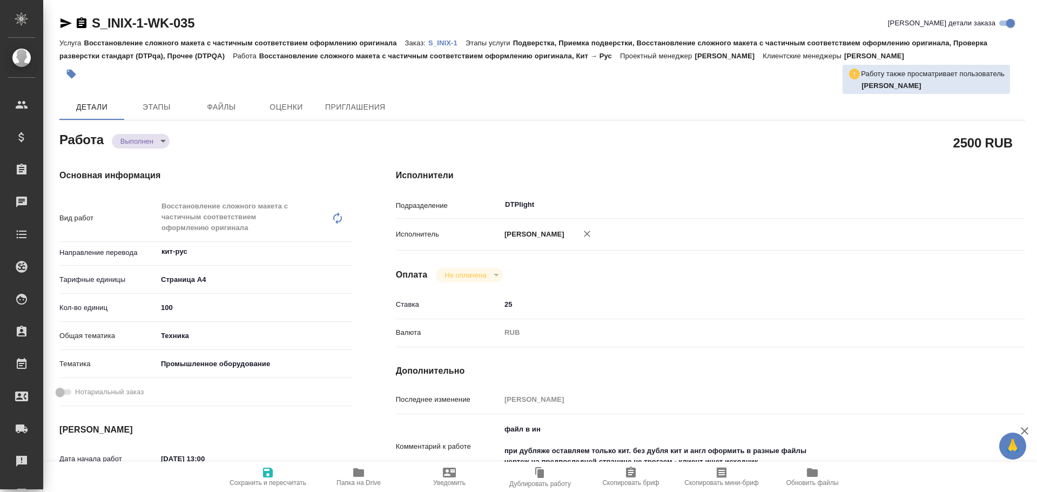
type textarea "x"
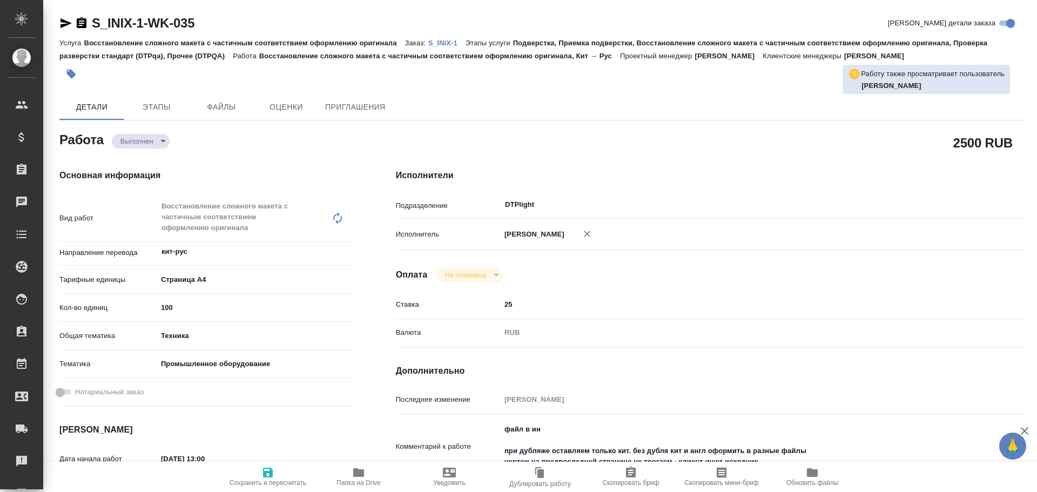
type textarea "x"
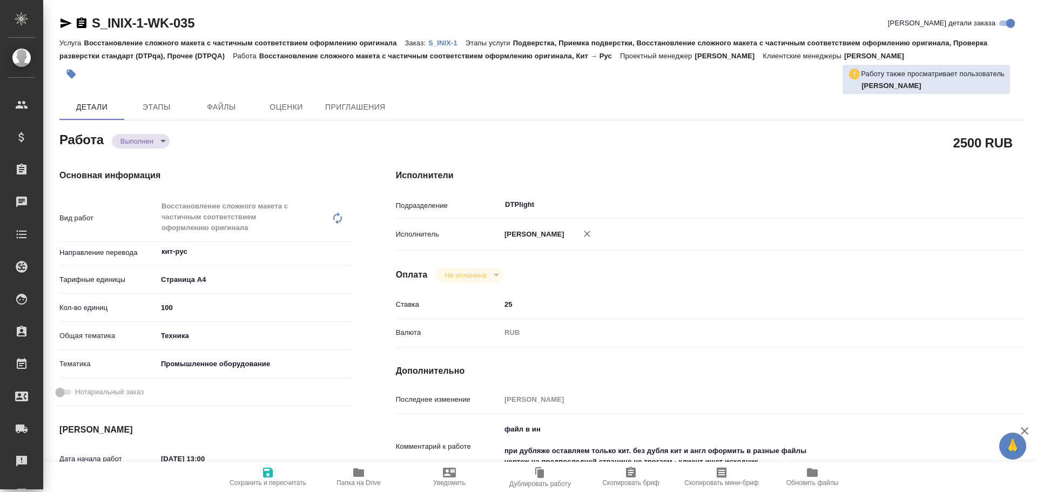
type textarea "x"
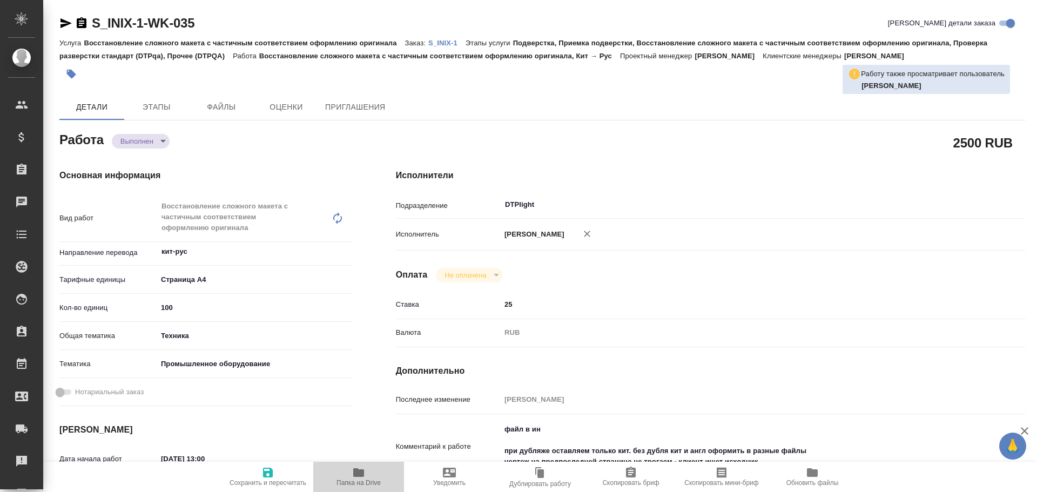
click at [366, 478] on span "Папка на Drive" at bounding box center [359, 476] width 78 height 21
type textarea "x"
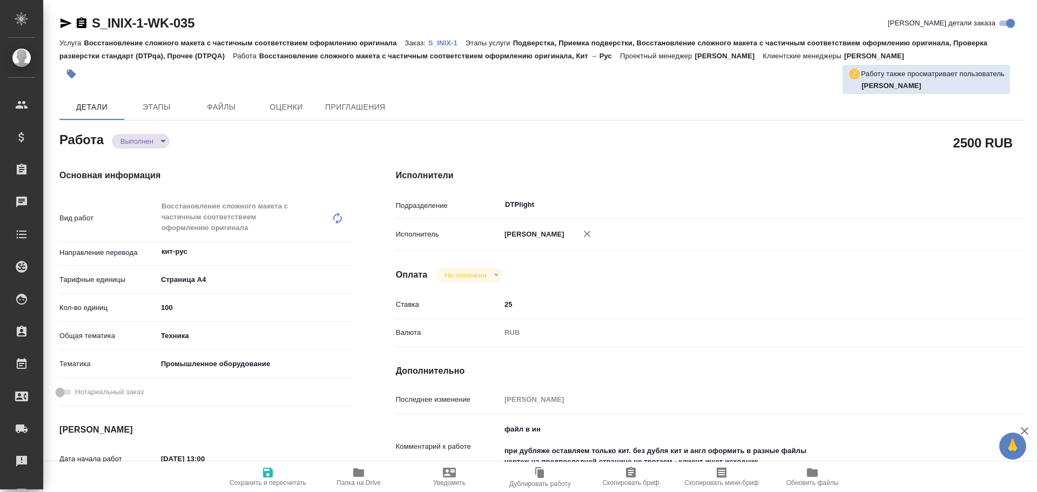
type textarea "x"
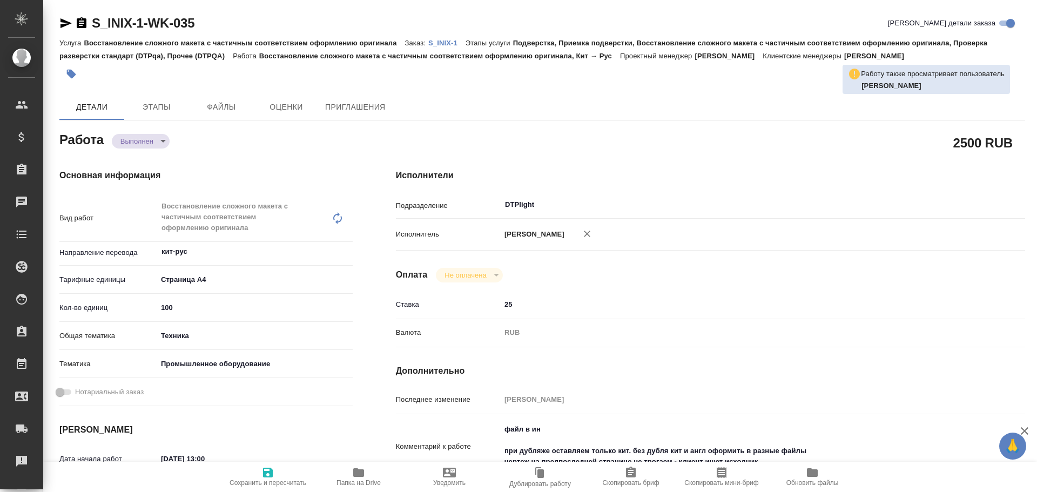
type textarea "x"
